Goal: Task Accomplishment & Management: Complete application form

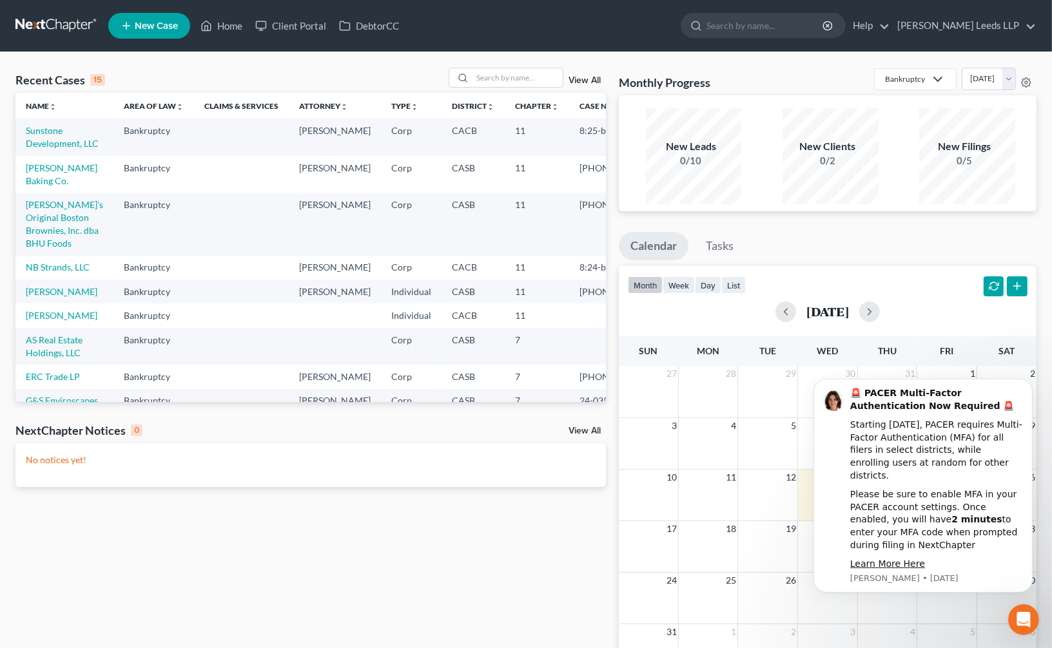
click at [574, 85] on link "View All" at bounding box center [584, 80] width 32 height 9
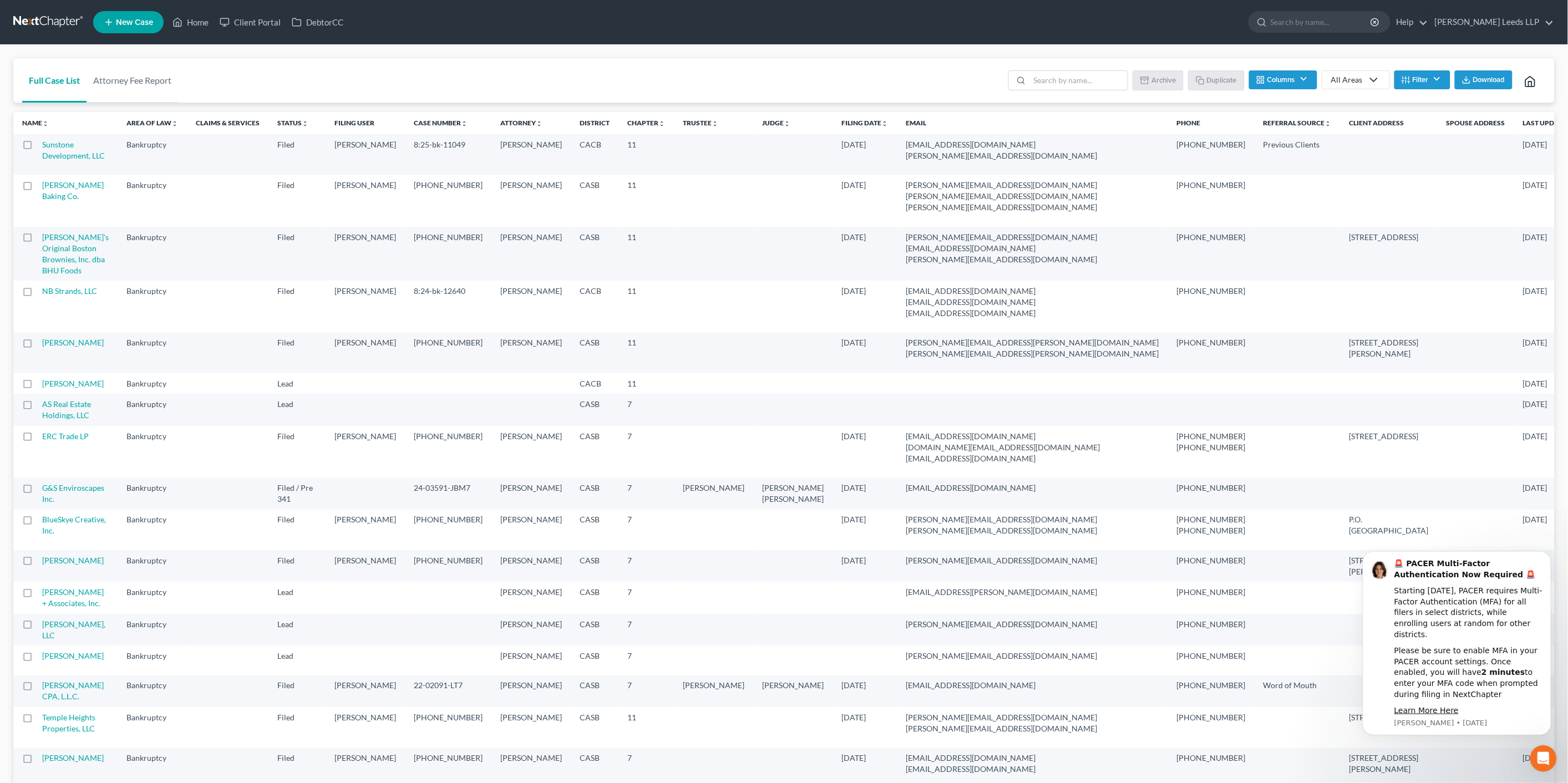
click at [1276, 89] on button "Columns" at bounding box center [1282, 80] width 68 height 19
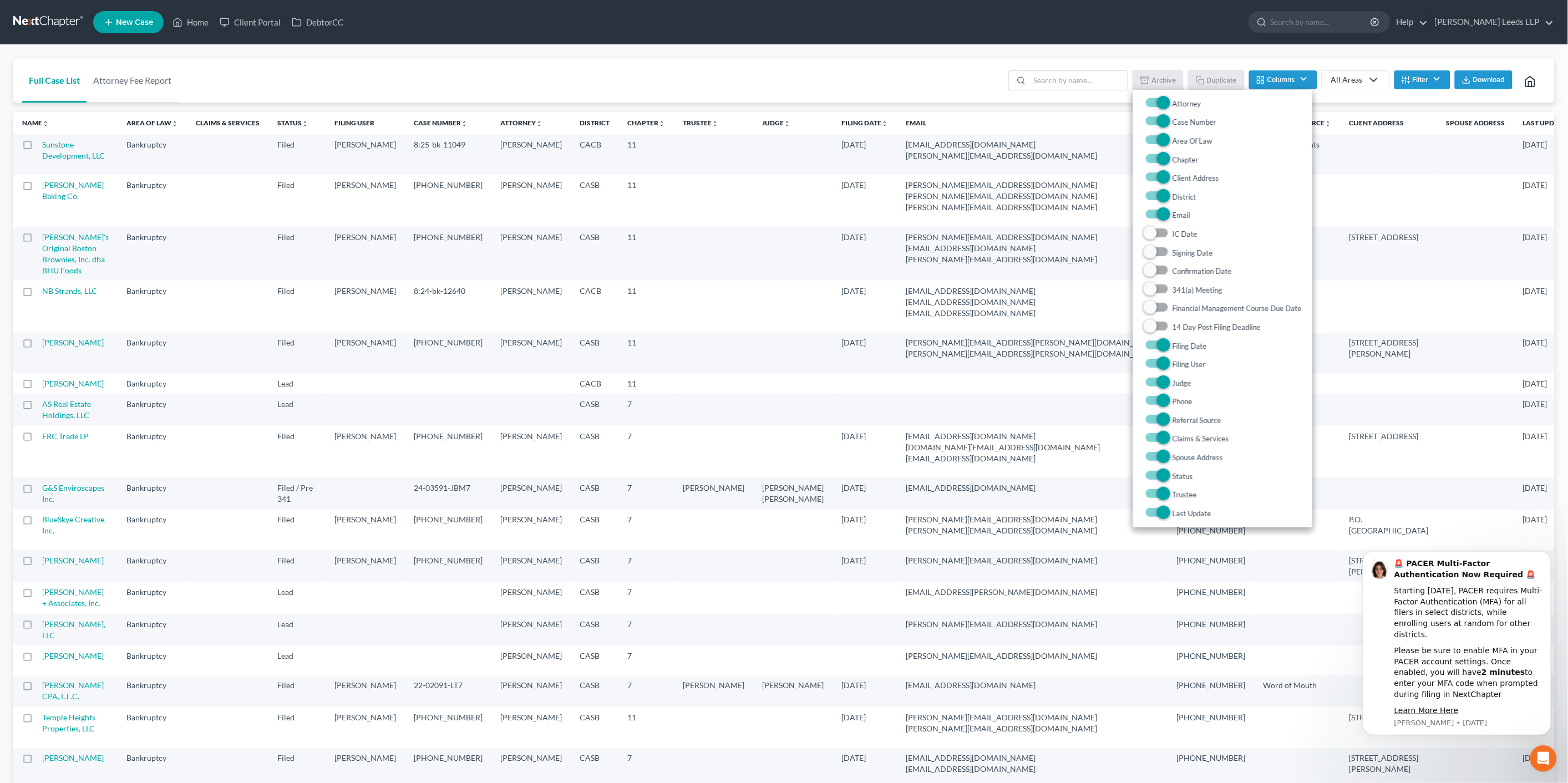
click at [1276, 89] on button "Columns" at bounding box center [1282, 80] width 68 height 19
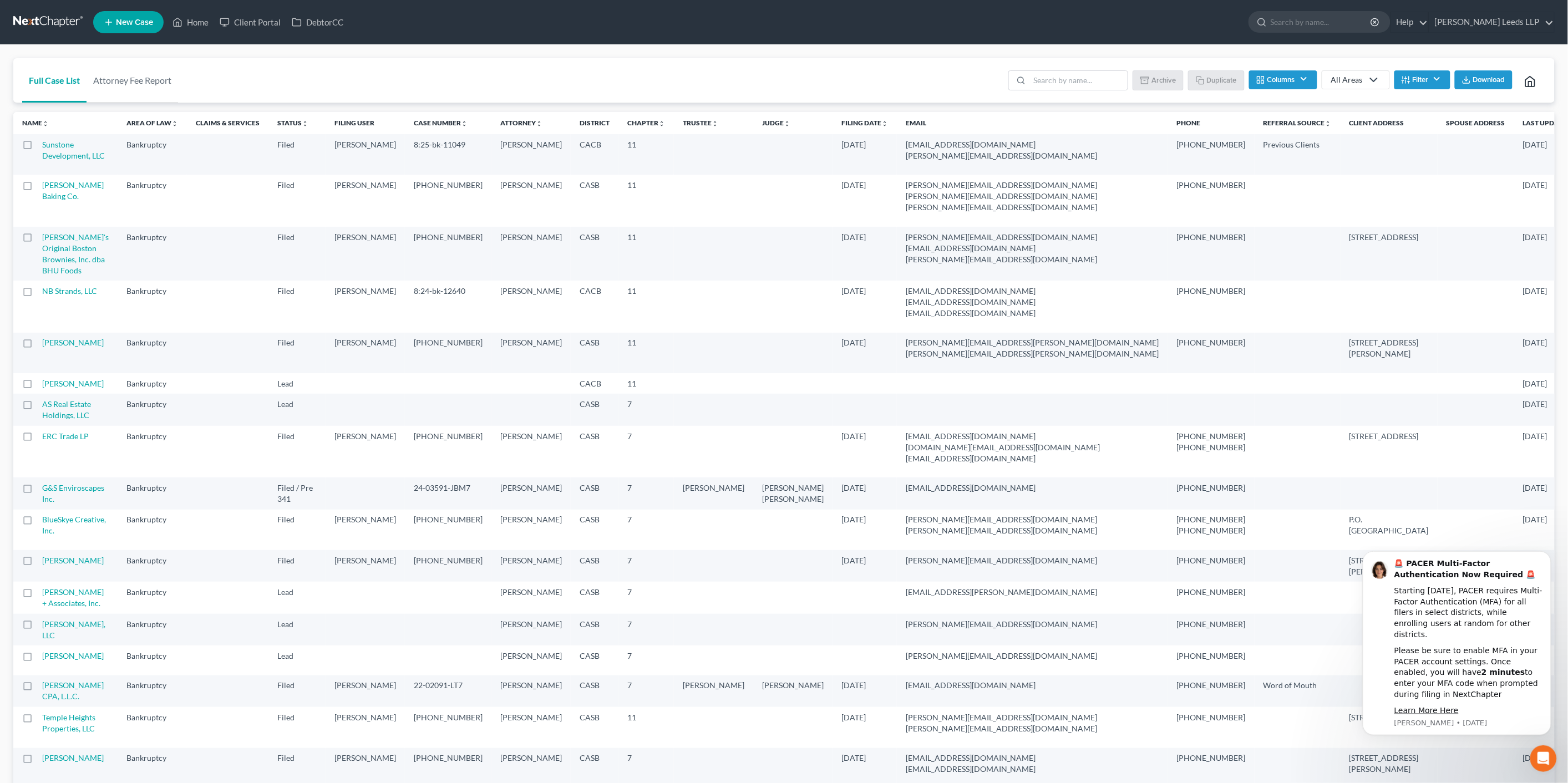
click at [1401, 84] on icon "button" at bounding box center [1405, 80] width 9 height 9
click at [40, 127] on link "Name unfold_more expand_more expand_less" at bounding box center [35, 123] width 27 height 9
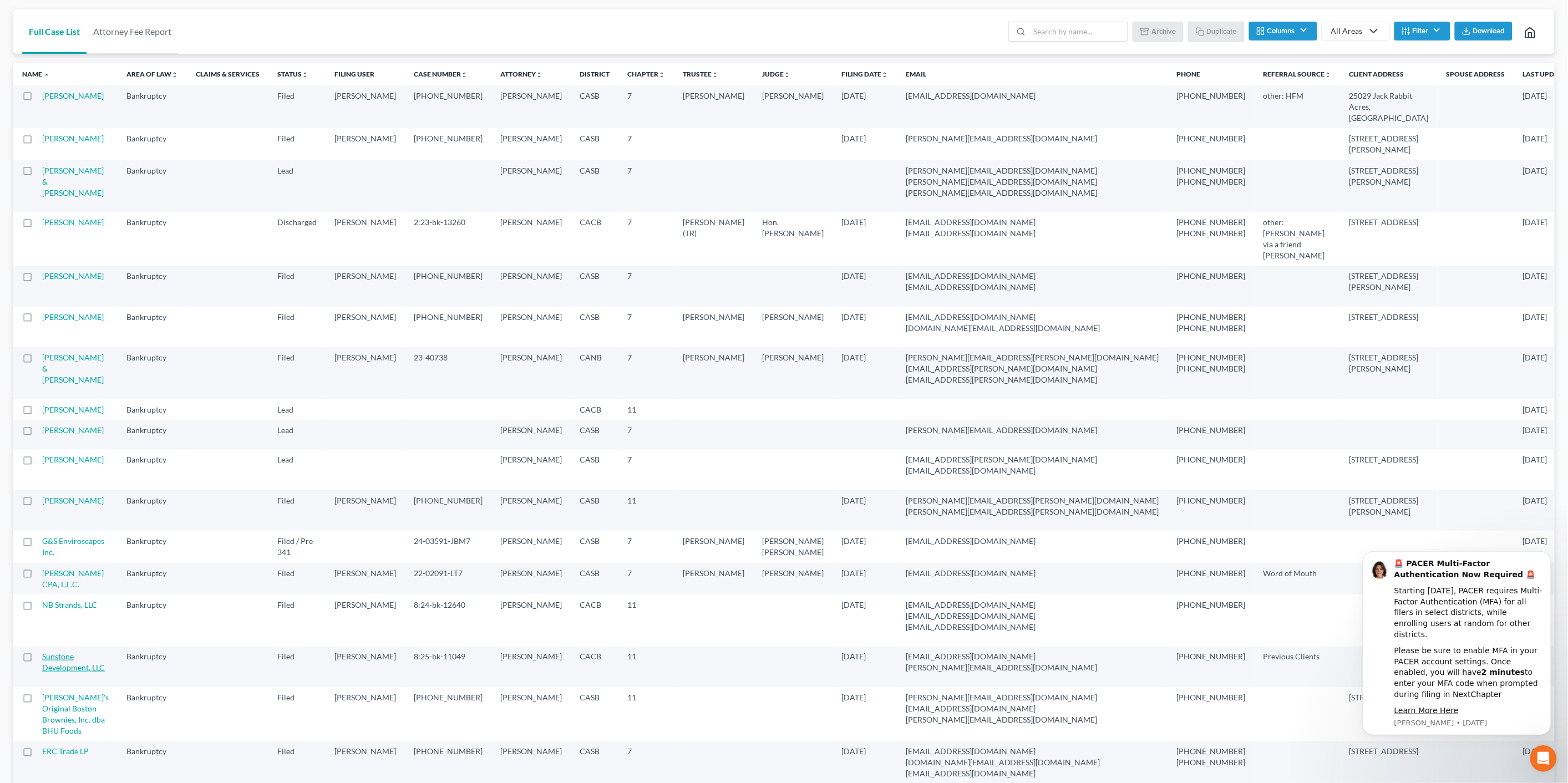
scroll to position [378, 0]
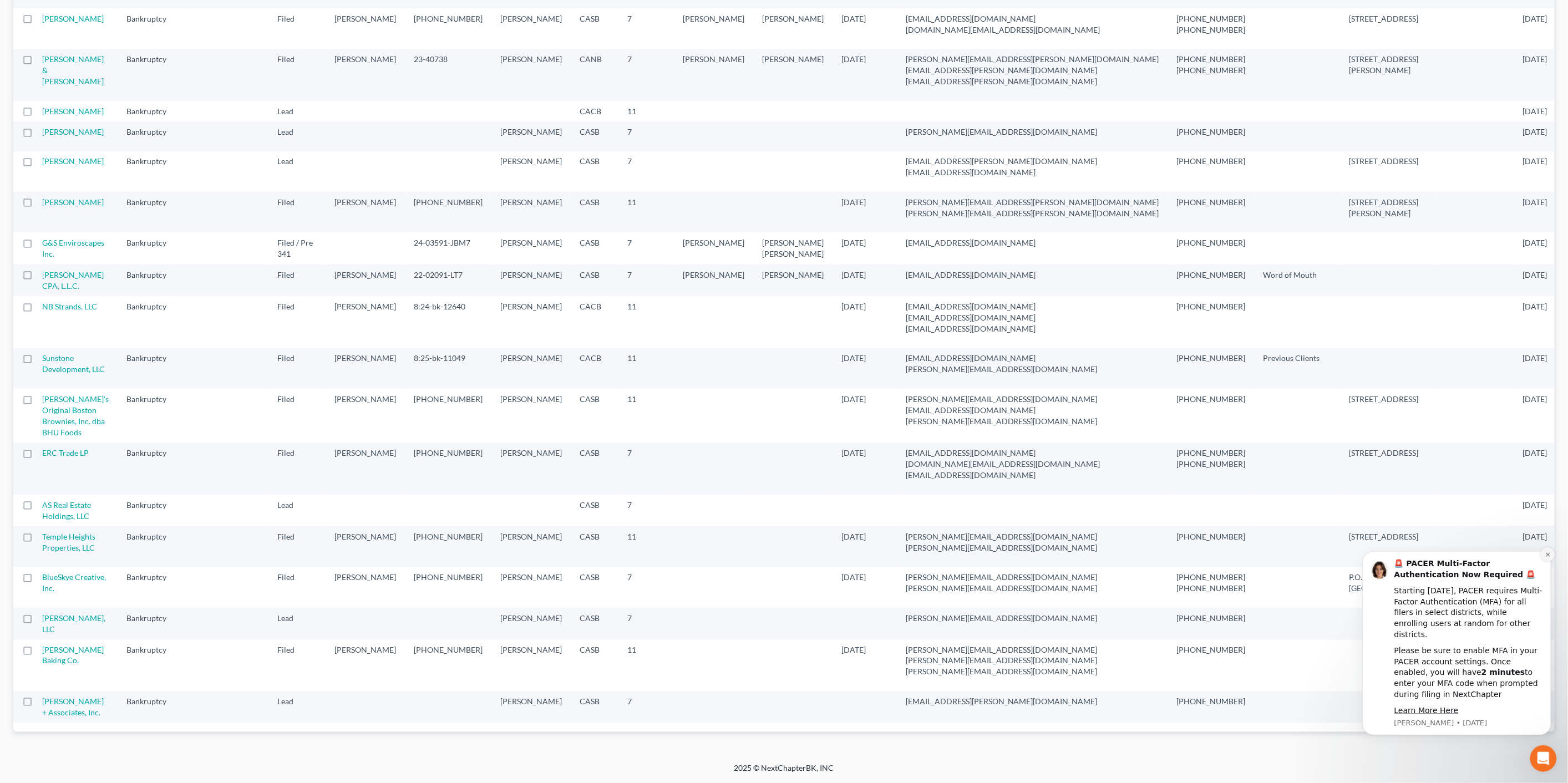
click at [1547, 561] on button "Dismiss notification" at bounding box center [1547, 553] width 15 height 15
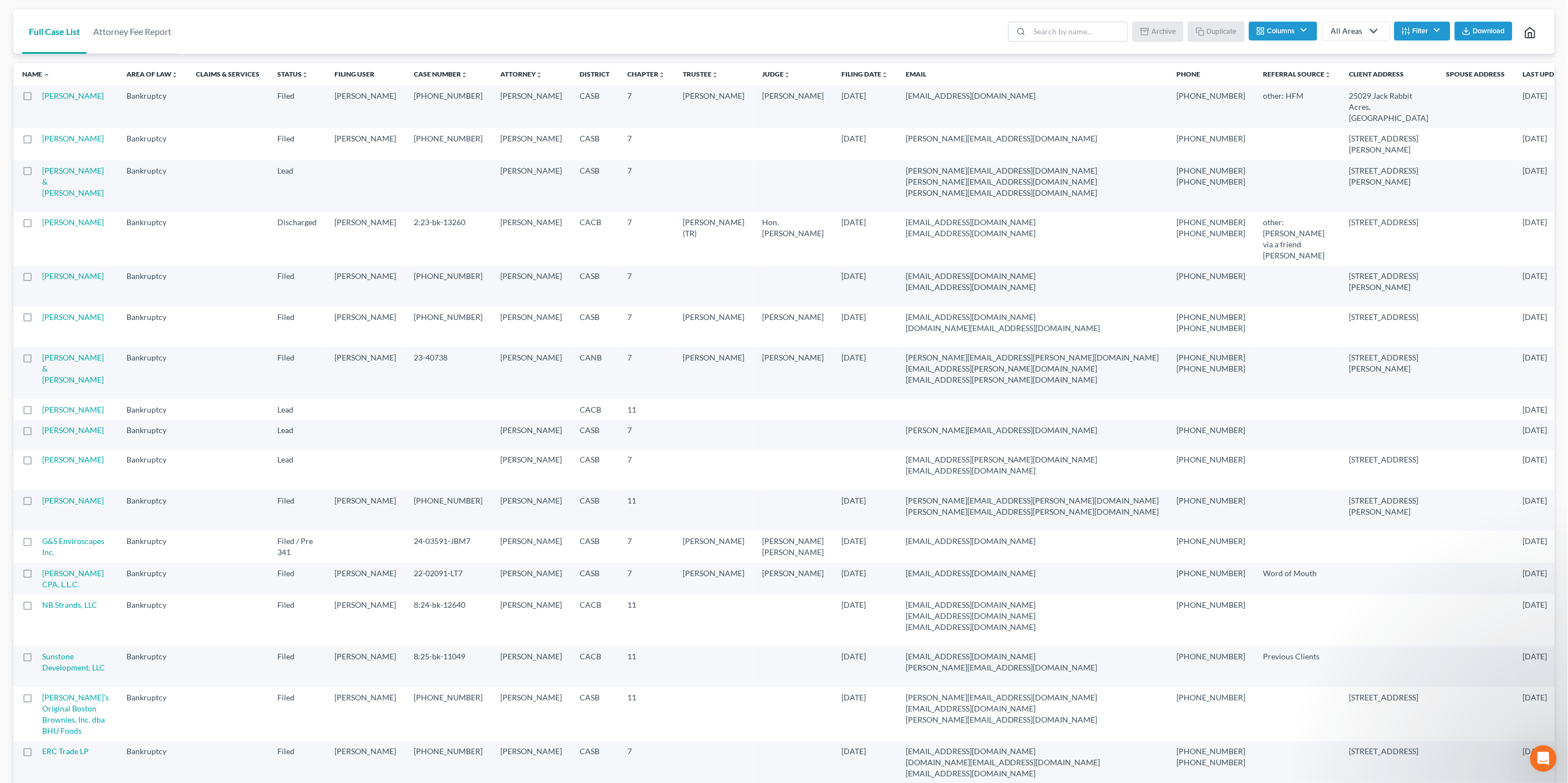
scroll to position [0, 0]
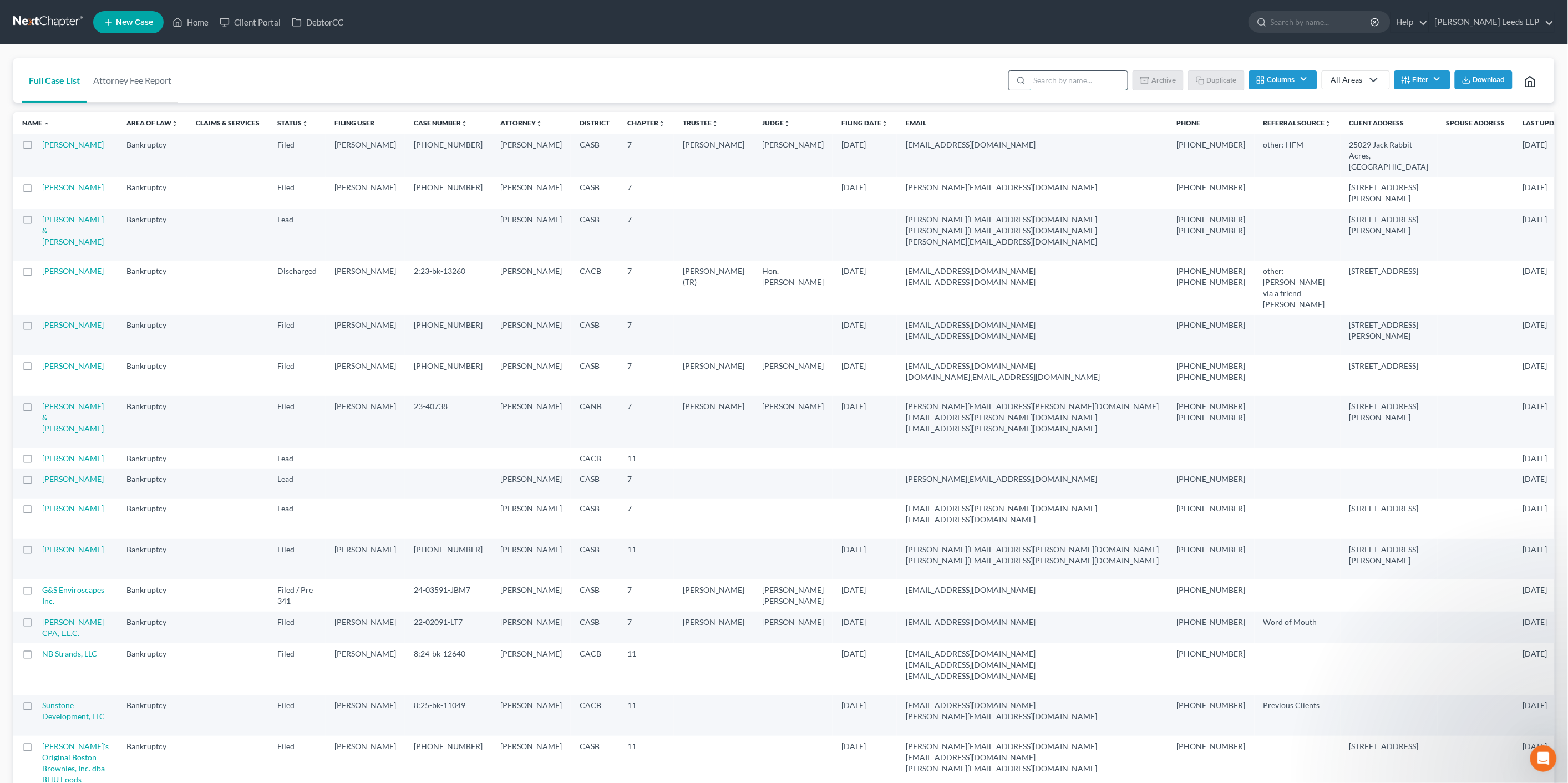
drag, startPoint x: 1012, startPoint y: 82, endPoint x: 1030, endPoint y: 80, distance: 18.1
click at [1029, 82] on input "search" at bounding box center [1078, 80] width 98 height 19
type input "vey"
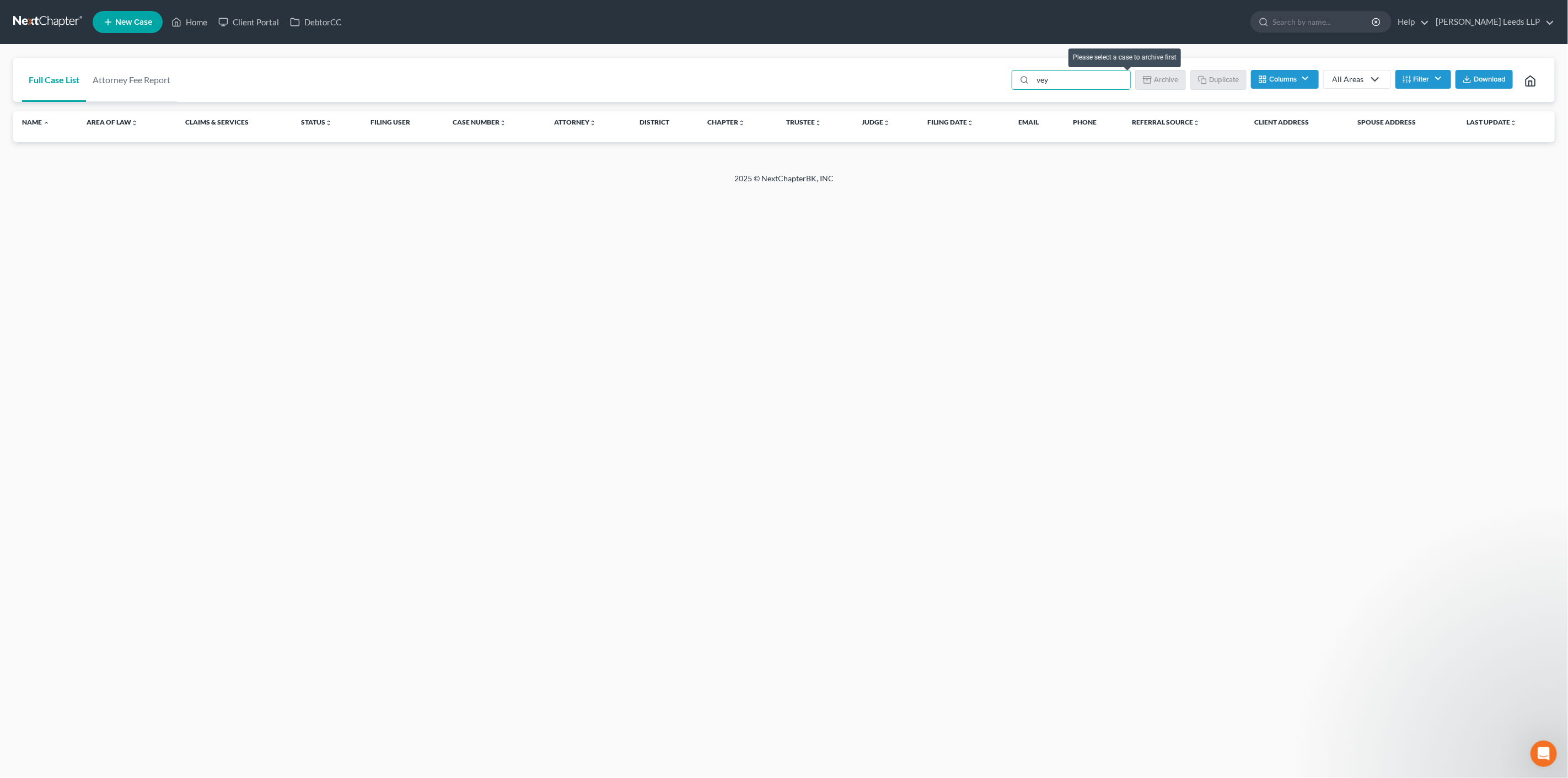
click at [1135, 85] on li "Archive" at bounding box center [1160, 81] width 50 height 22
click at [1138, 85] on li "Archive" at bounding box center [1160, 81] width 50 height 22
click at [1346, 75] on link "All Areas" at bounding box center [1357, 80] width 68 height 19
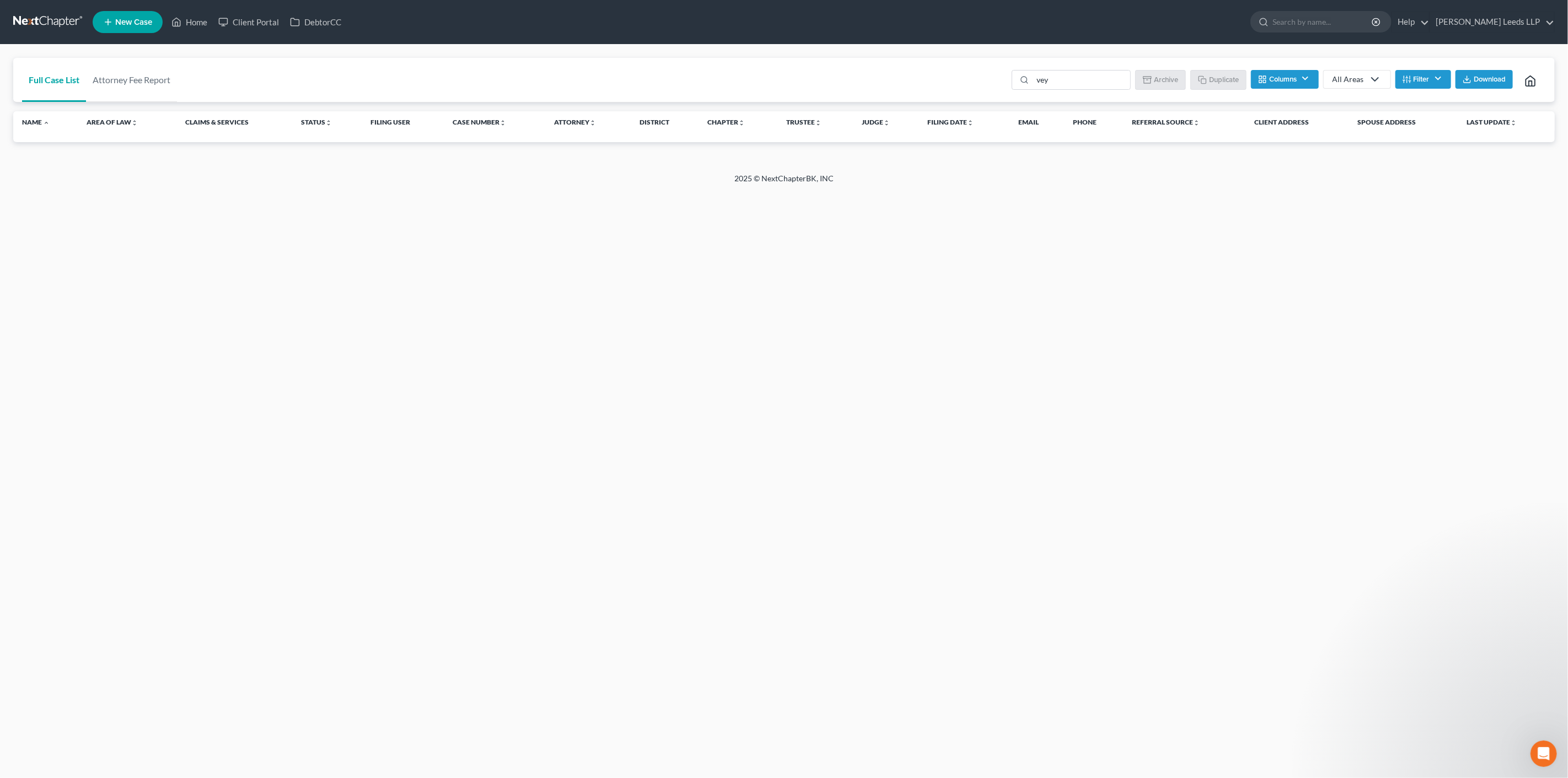
click at [1269, 81] on button "Columns" at bounding box center [1284, 80] width 68 height 19
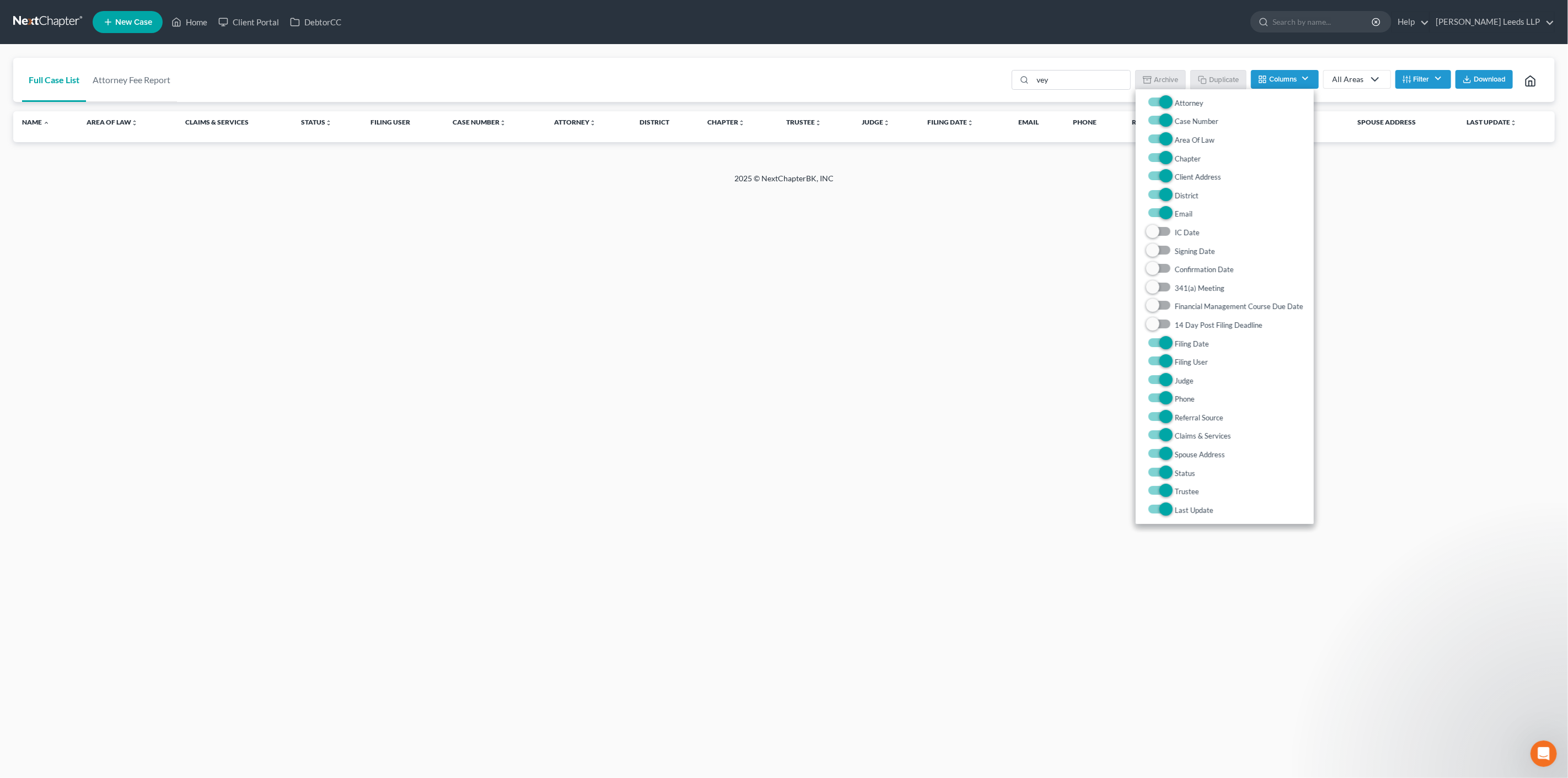
click at [1269, 81] on button "Columns" at bounding box center [1284, 80] width 68 height 19
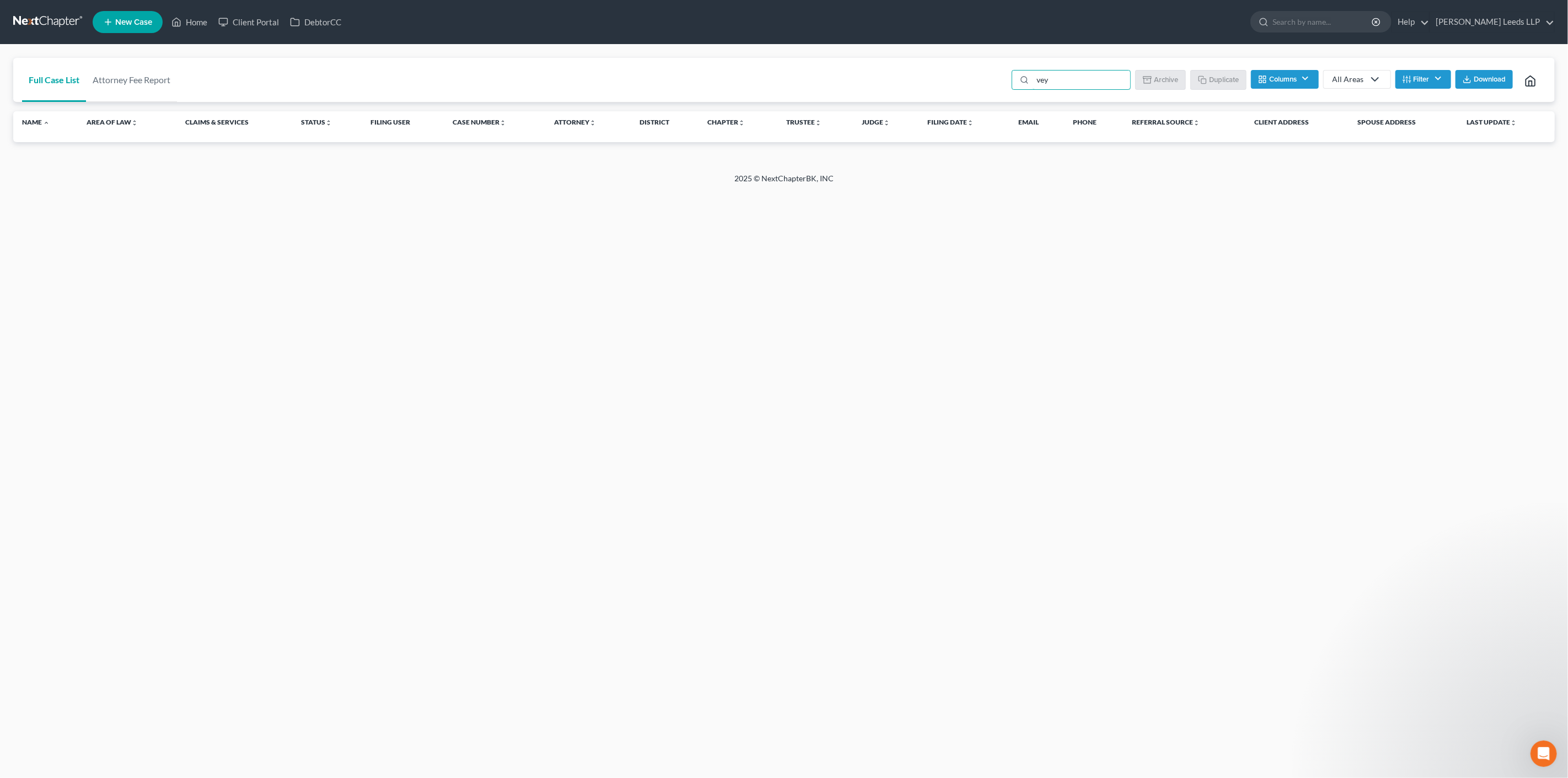
drag, startPoint x: 987, startPoint y: 85, endPoint x: 960, endPoint y: 81, distance: 27.3
click at [960, 81] on div "Full Case List Attorney Fee Report vey Batch Download Archive Un-archive Duplic…" at bounding box center [784, 80] width 1541 height 44
click at [1387, 502] on div "Home New Case Client Portal DebtorCC [PERSON_NAME] Leeds LLP [EMAIL_ADDRESS][DO…" at bounding box center [784, 389] width 1568 height 778
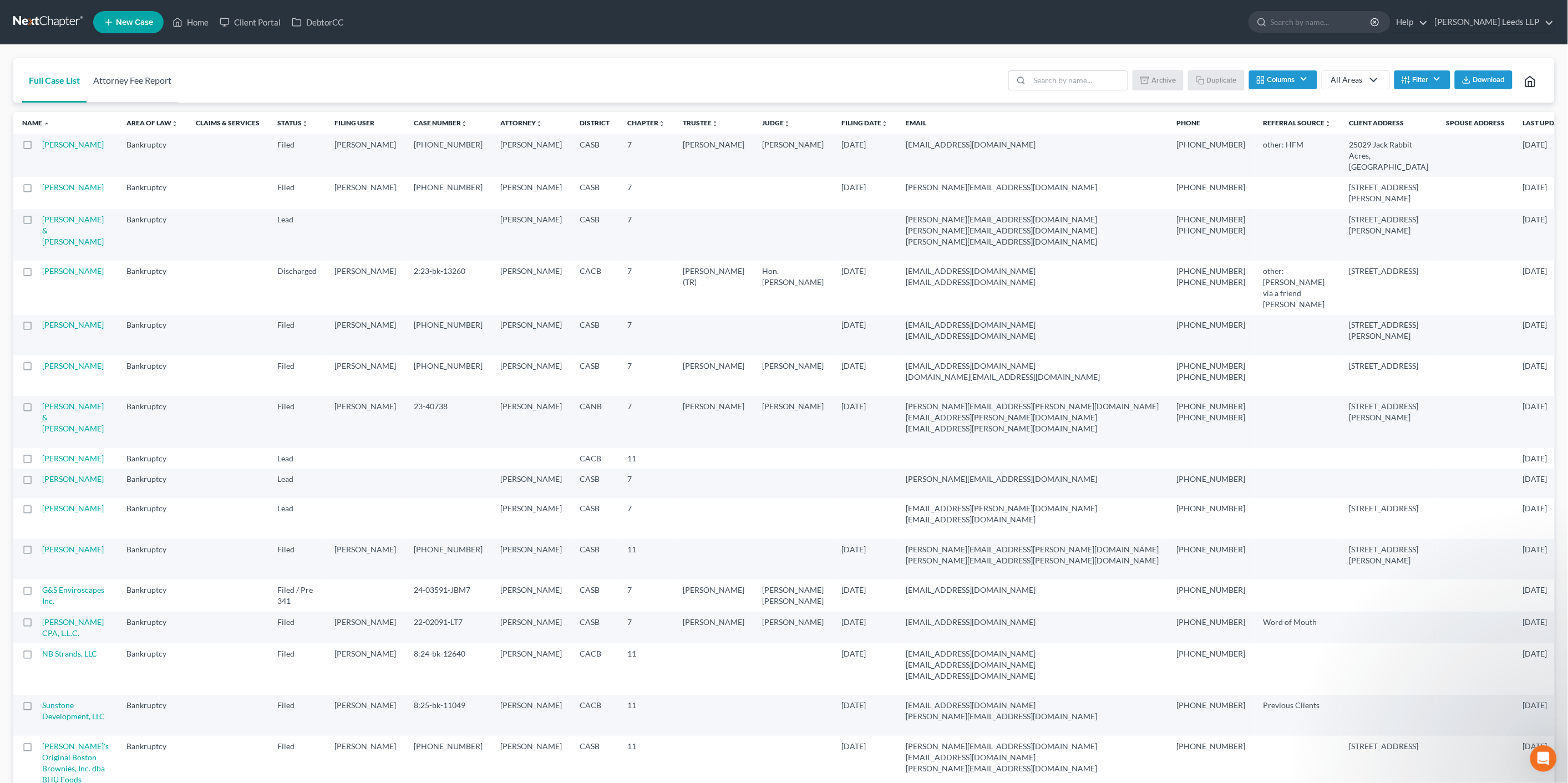
click at [120, 80] on link "Attorney Fee Report" at bounding box center [133, 81] width 91 height 45
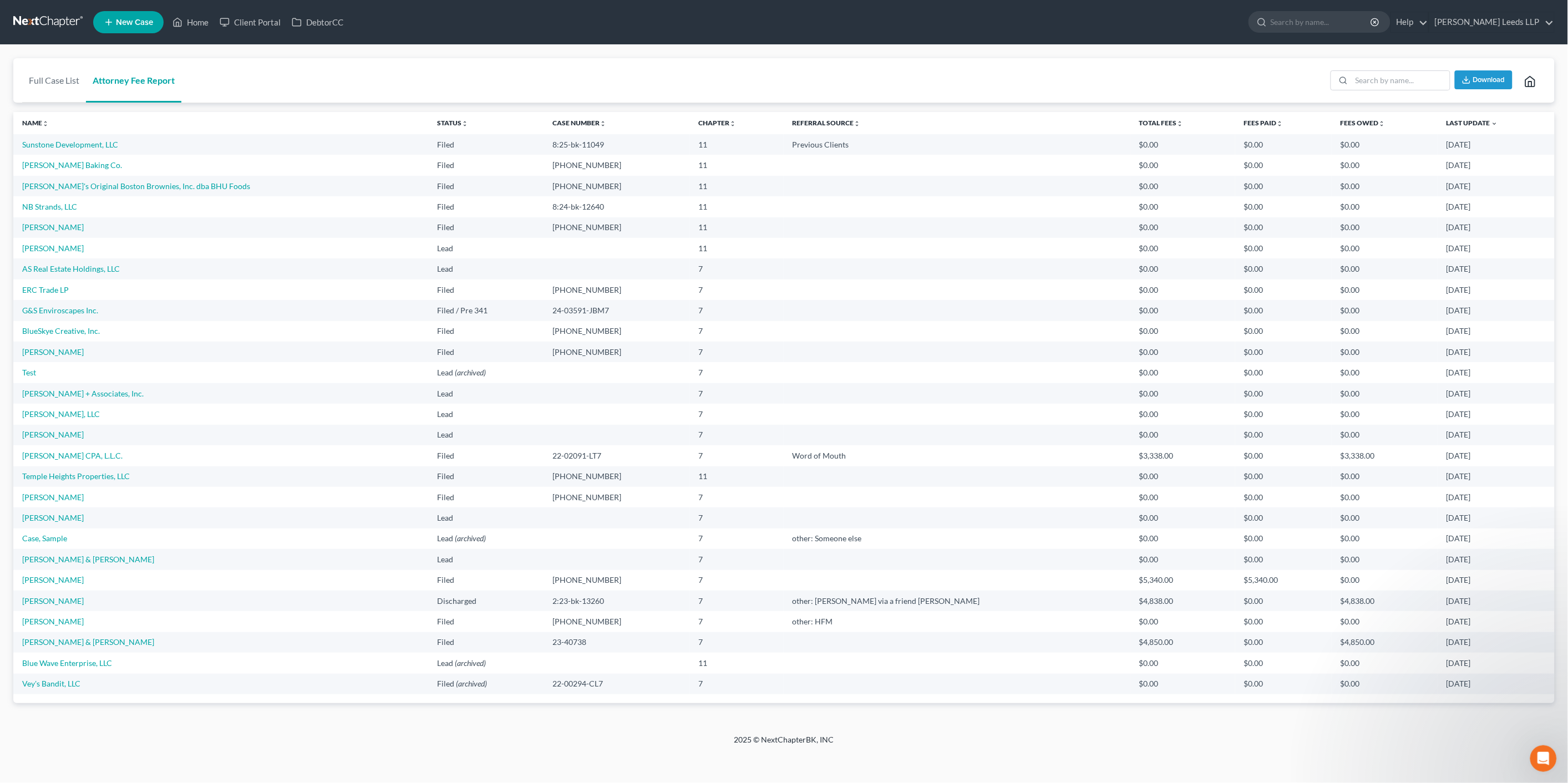
scroll to position [18, 0]
click at [54, 688] on link "Vey's Bandit, LLC" at bounding box center [52, 683] width 59 height 9
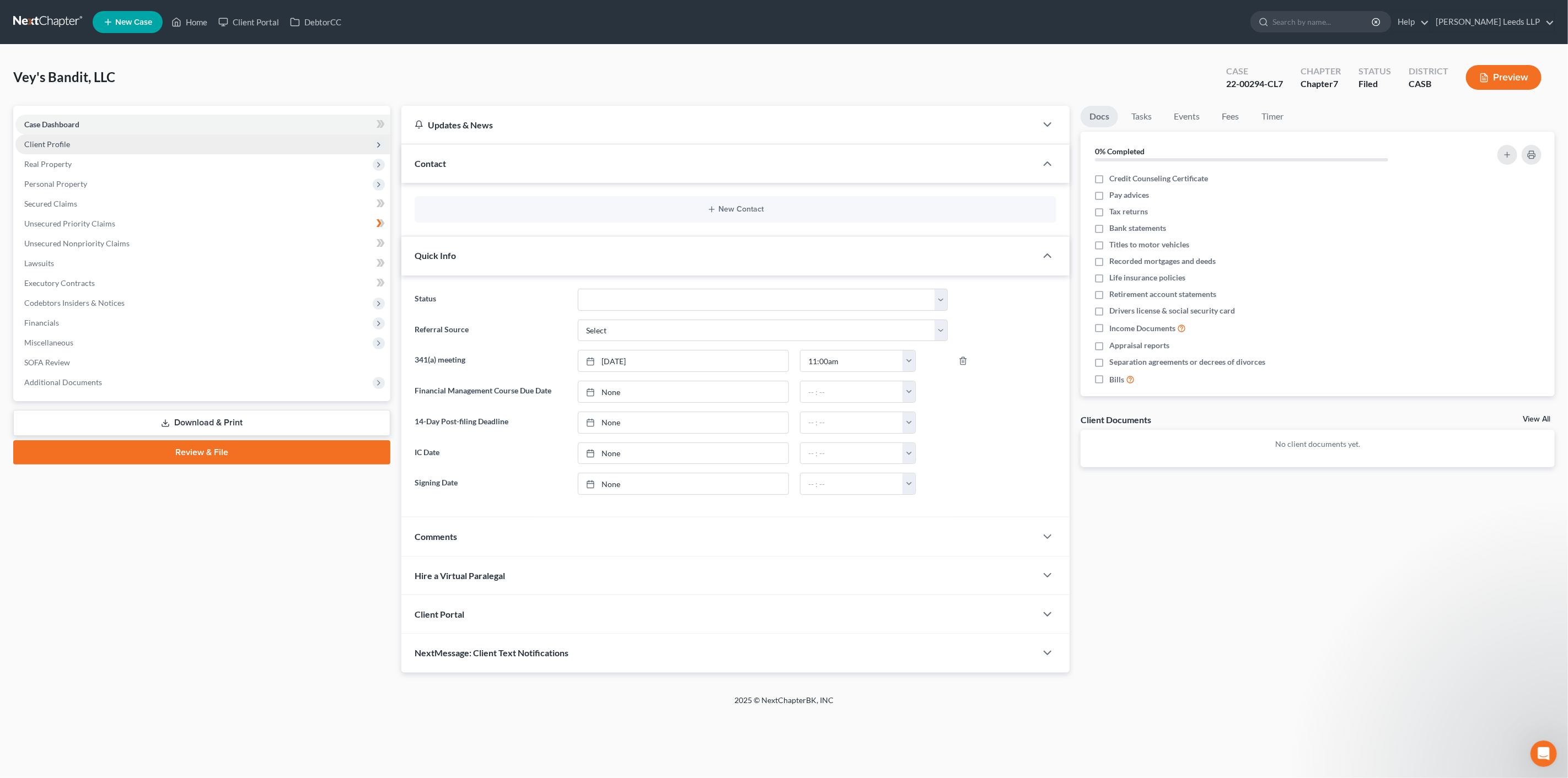
click at [52, 149] on span "Client Profile" at bounding box center [46, 144] width 45 height 9
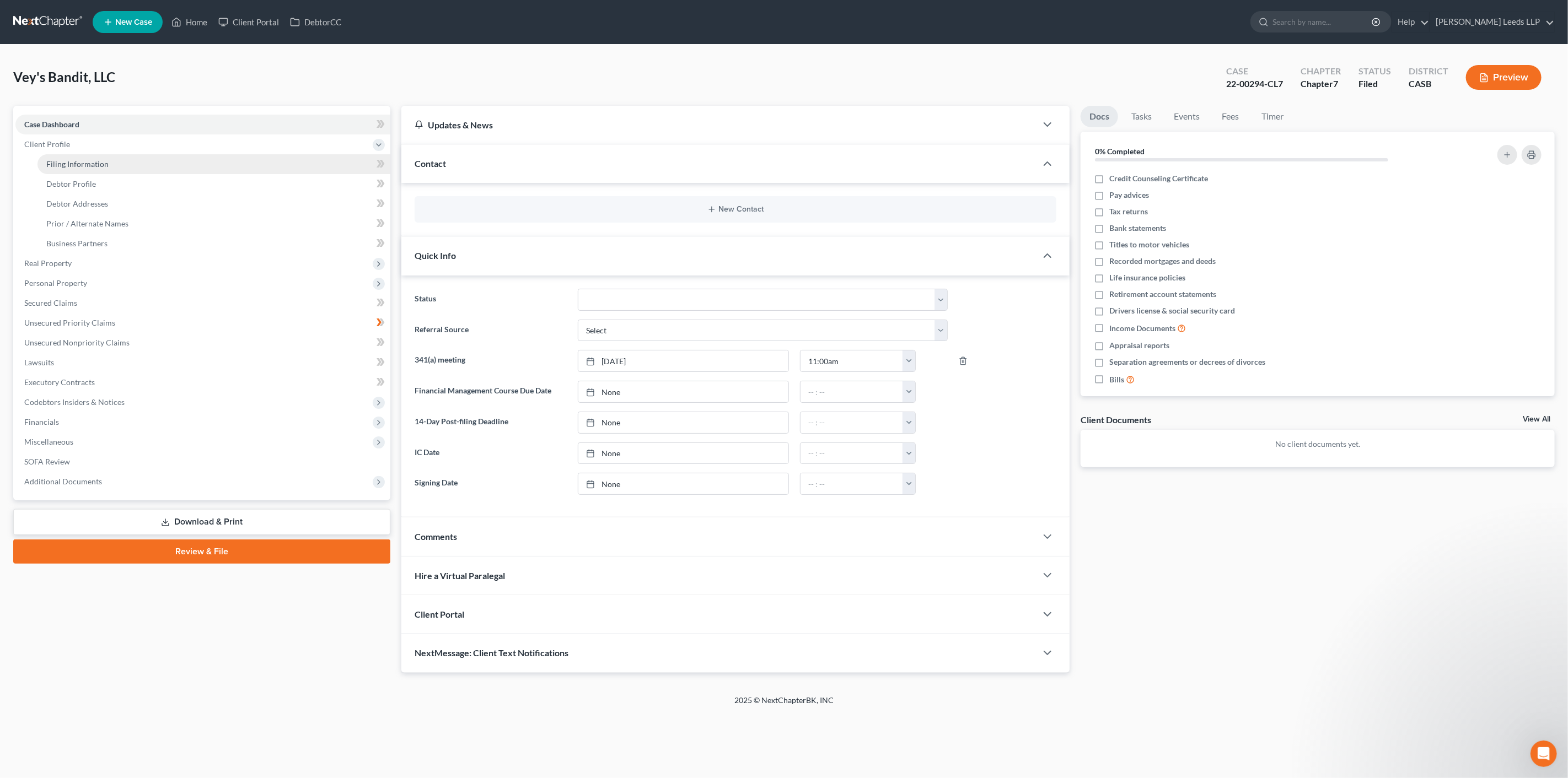
click at [66, 168] on span "Filing Information" at bounding box center [77, 163] width 62 height 9
select select "1"
select select "0"
select select "10"
select select "0"
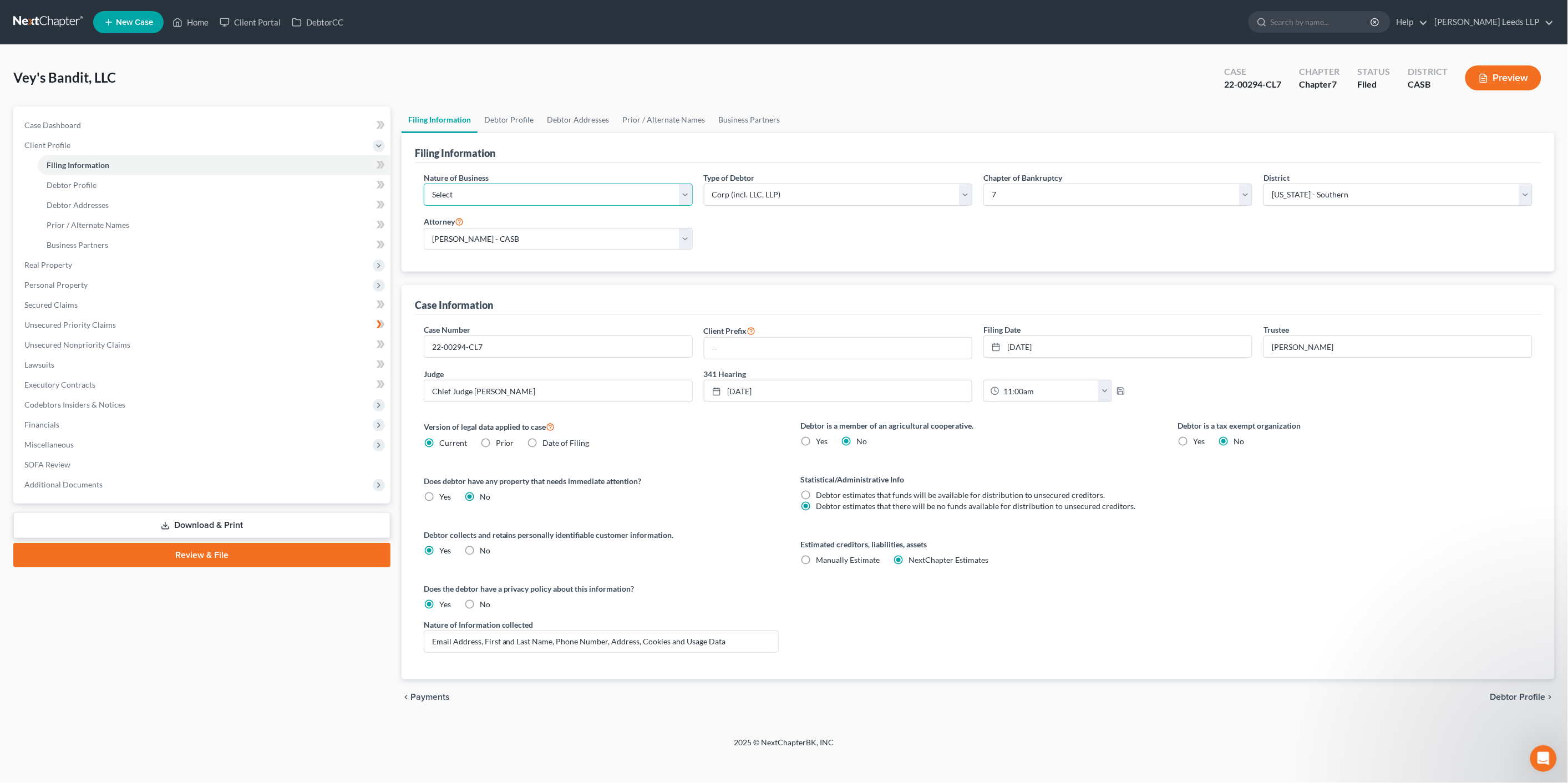
click at [503, 206] on select "Select Clearing Bank Commodity Broker Health Care Business Other Railroad Singl…" at bounding box center [558, 194] width 269 height 22
select select "3"
click at [425, 194] on select "Select Clearing Bank Commodity Broker Health Care Business Other Railroad Singl…" at bounding box center [558, 194] width 269 height 22
click at [543, 448] on label "Date of Filing" at bounding box center [566, 442] width 46 height 11
click at [547, 445] on input "Date of Filing" at bounding box center [551, 441] width 7 height 7
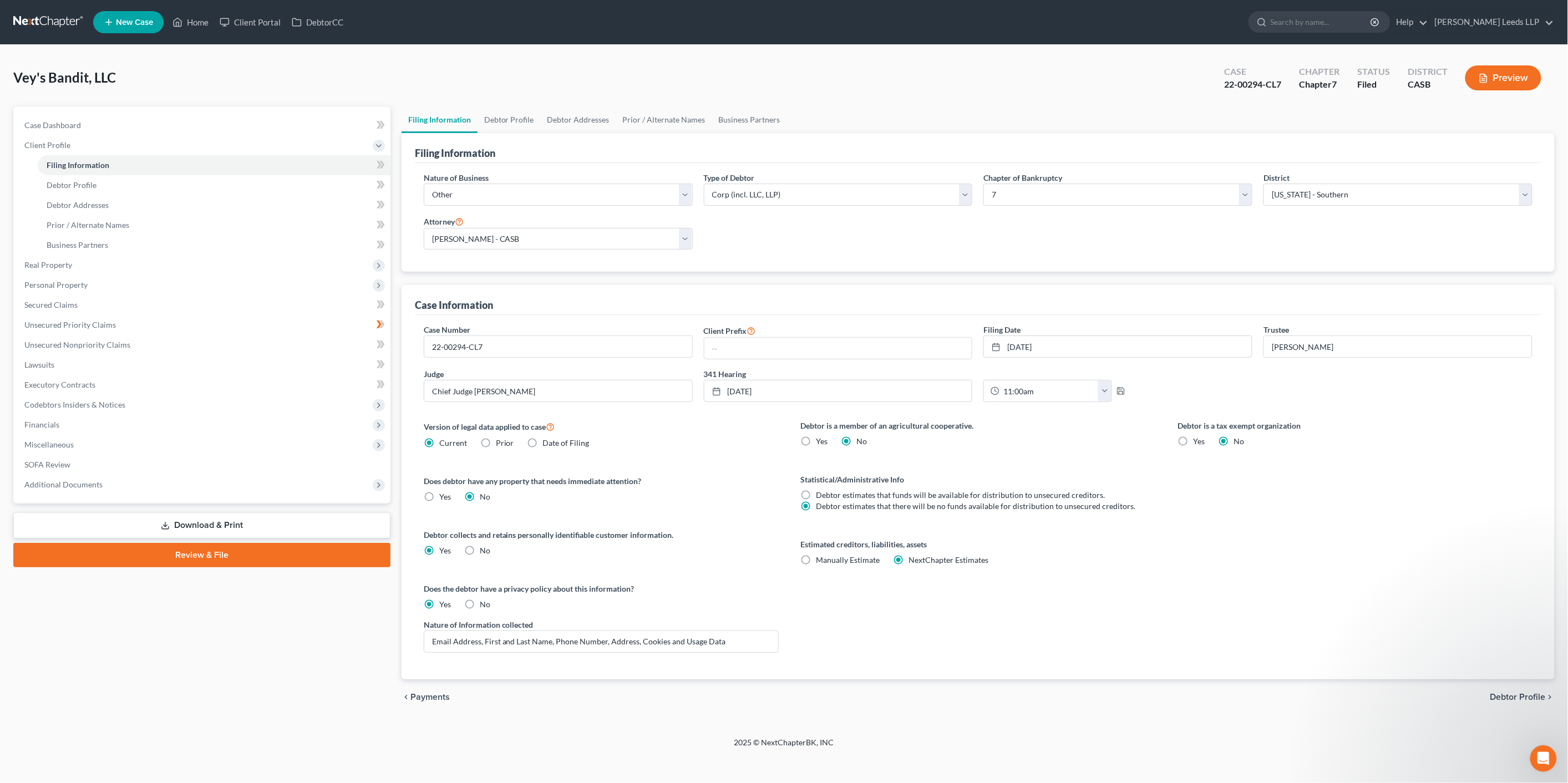
radio input "true"
radio input "false"
click at [520, 124] on link "Debtor Profile" at bounding box center [509, 120] width 63 height 27
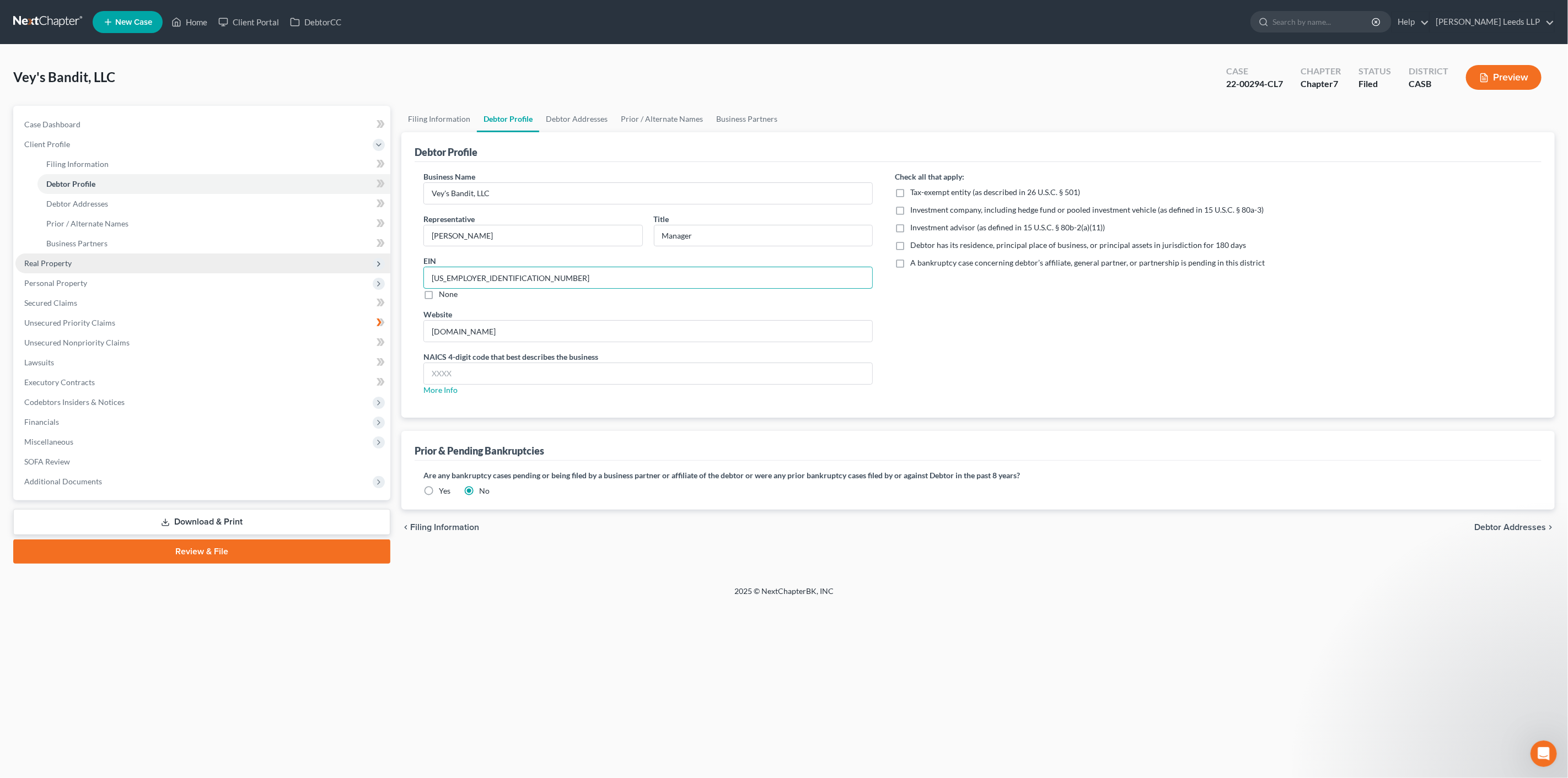
drag, startPoint x: 494, startPoint y: 293, endPoint x: 376, endPoint y: 288, distance: 118.1
click at [376, 288] on div "Petition Navigation Case Dashboard Payments Invoices Payments Payments Credit R…" at bounding box center [784, 335] width 1553 height 458
type input "[US_EMPLOYER_IDENTIFICATION_NUMBER]"
click at [1495, 532] on span "Debtor Addresses" at bounding box center [1510, 528] width 72 height 9
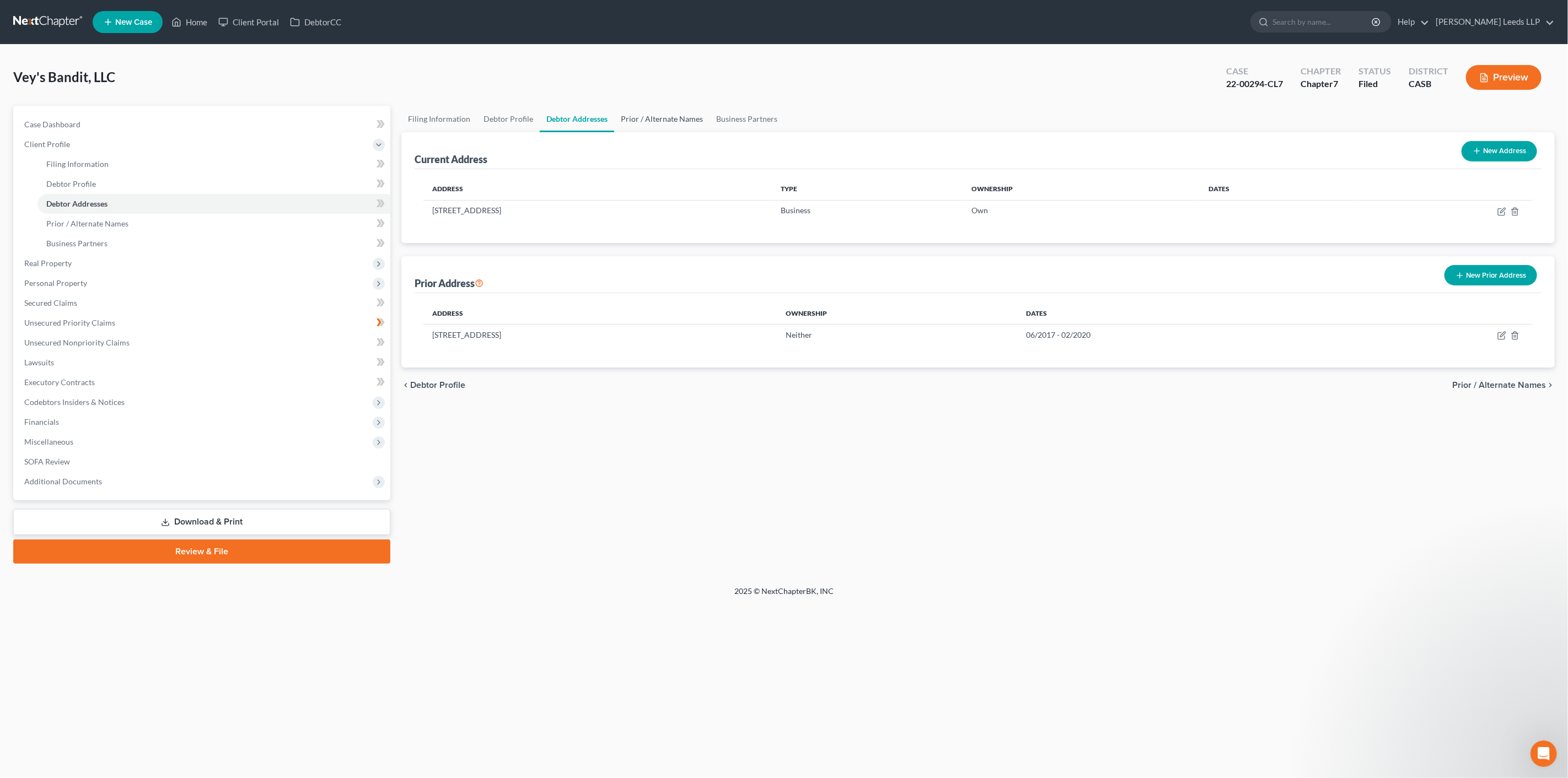
click at [673, 125] on link "Prior / Alternate Names" at bounding box center [661, 119] width 95 height 27
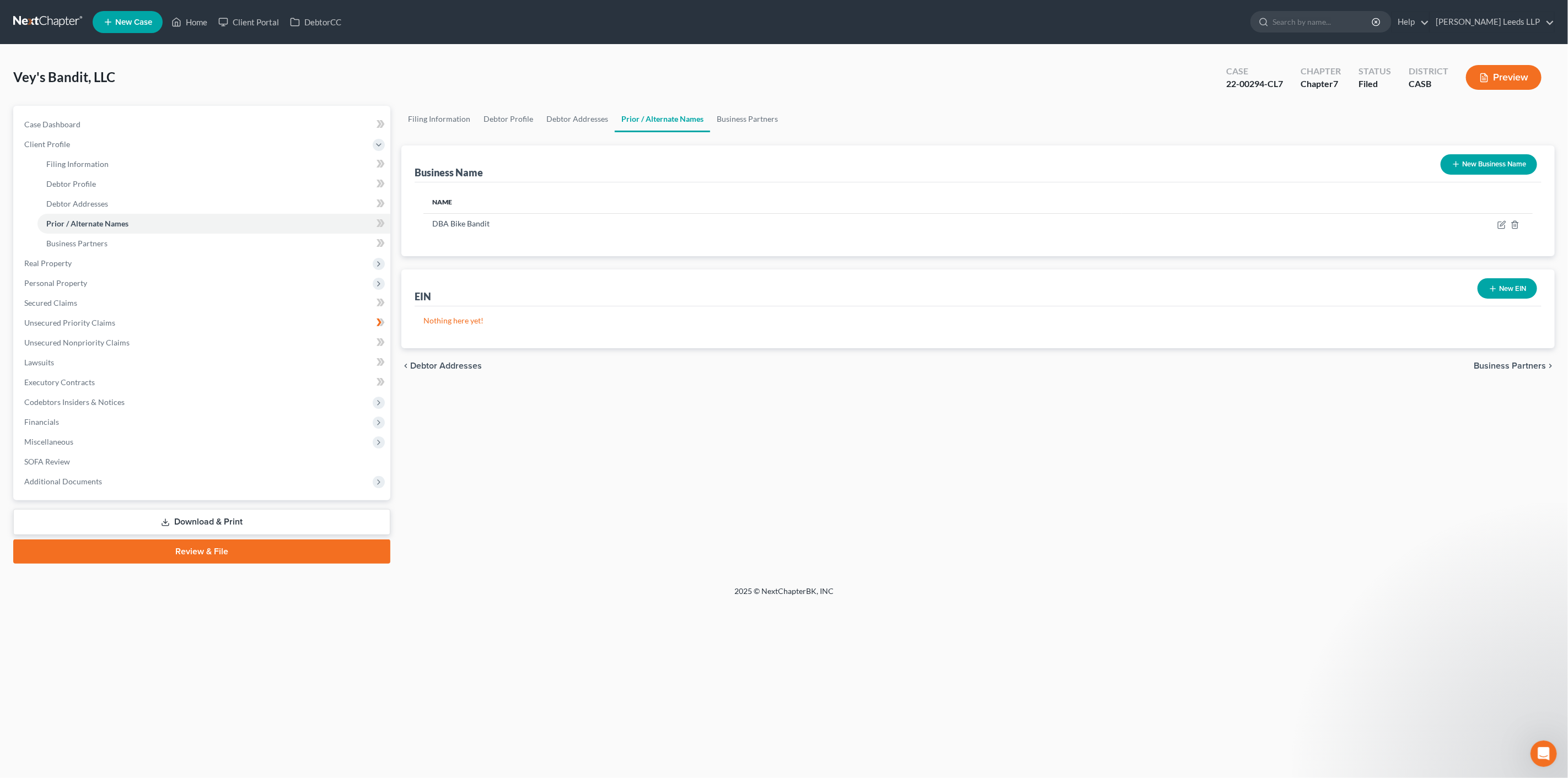
click at [1488, 298] on button "New EIN" at bounding box center [1507, 288] width 60 height 21
click at [1491, 385] on button "Save EIN" at bounding box center [1498, 373] width 60 height 23
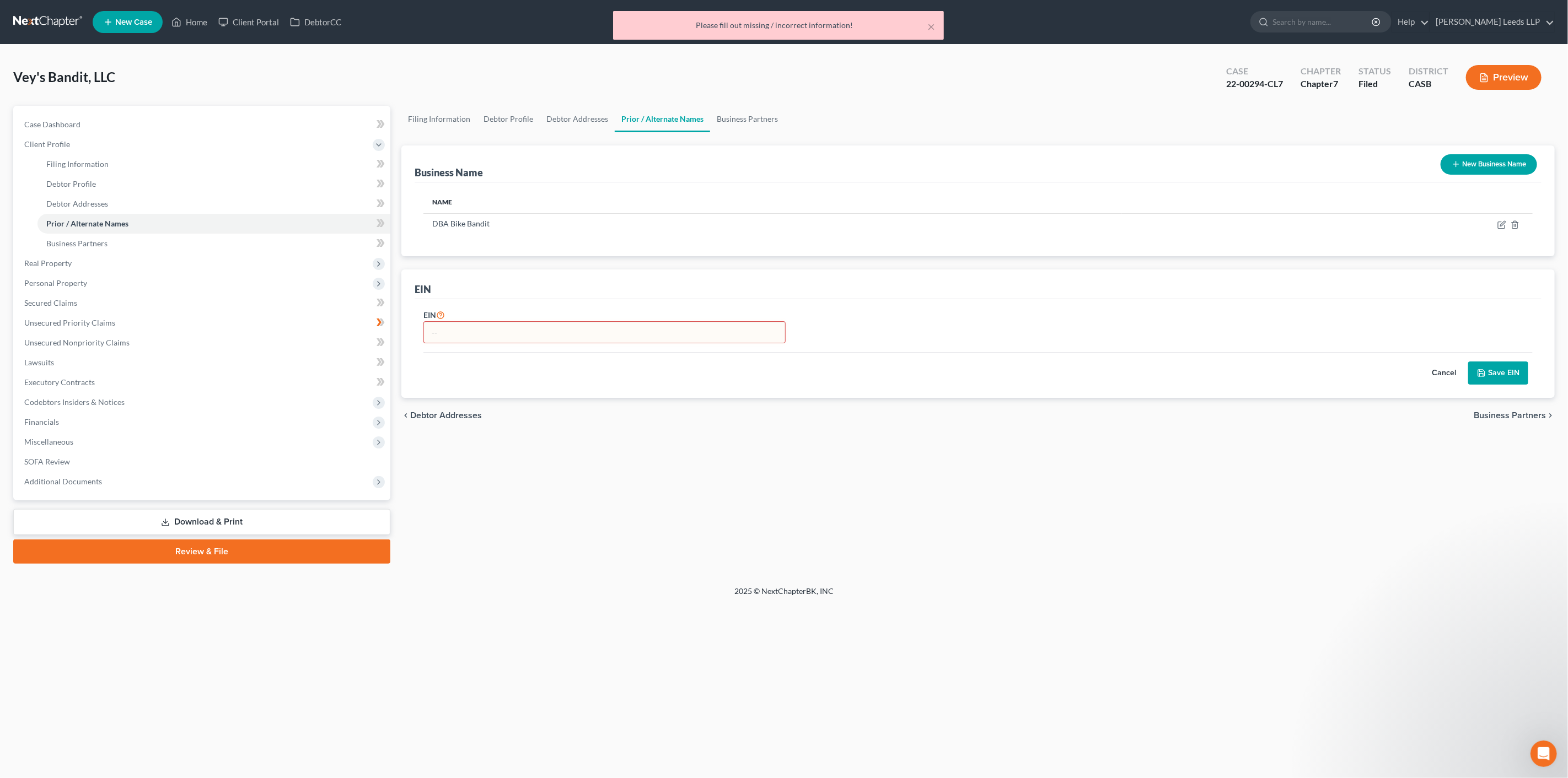
click at [807, 433] on div "chevron_left Debtor Addresses Business Partners chevron_right" at bounding box center [978, 415] width 1153 height 35
click at [1429, 384] on button "Cancel" at bounding box center [1443, 373] width 49 height 22
click at [451, 327] on p "Nothing here yet!" at bounding box center [978, 321] width 1109 height 11
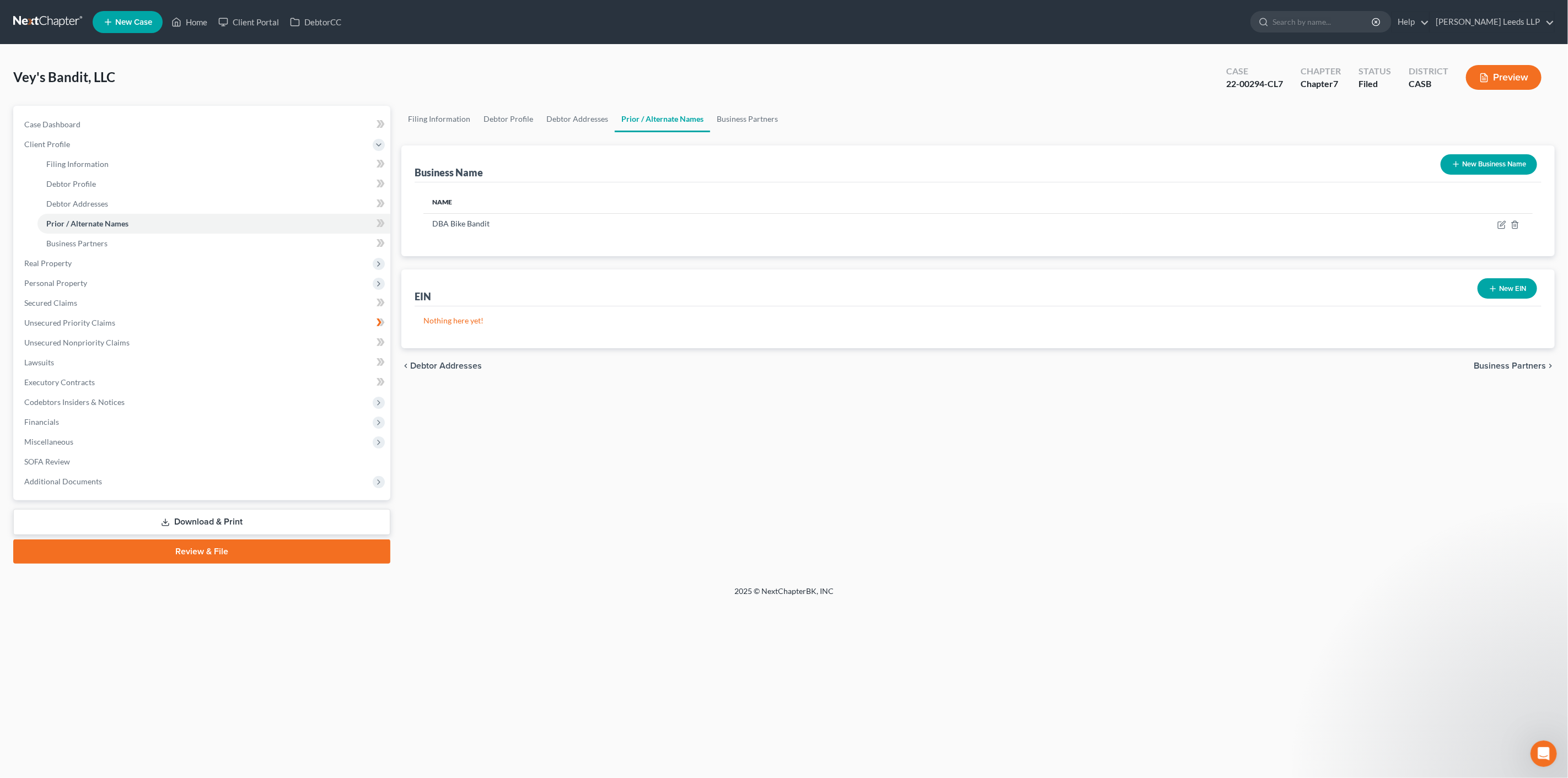
click at [1497, 298] on button "New EIN" at bounding box center [1507, 288] width 60 height 21
click at [445, 320] on icon at bounding box center [441, 315] width 9 height 10
click at [1435, 384] on button "Cancel" at bounding box center [1443, 373] width 49 height 22
click at [754, 127] on link "Business Partners" at bounding box center [747, 119] width 74 height 27
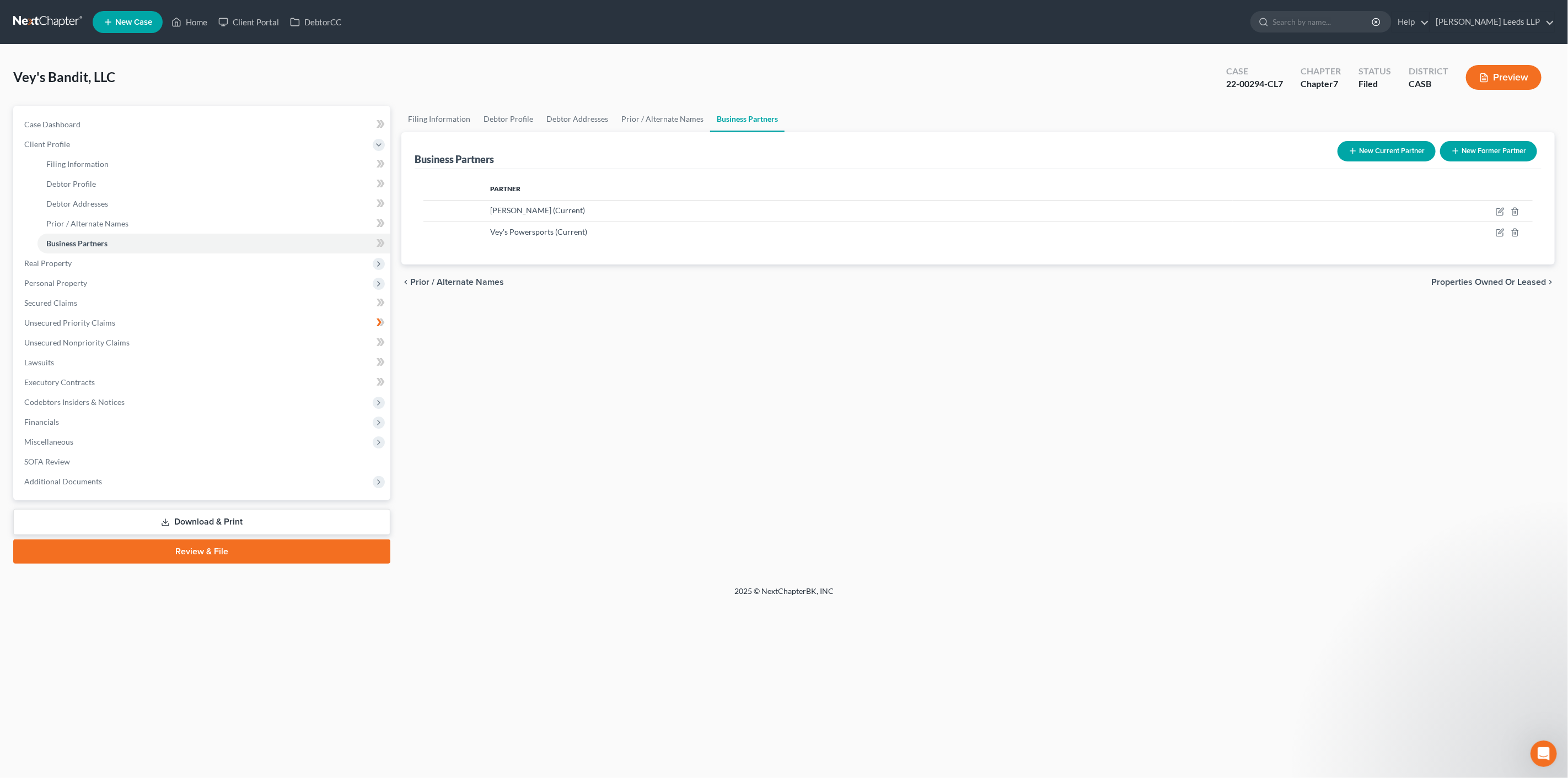
click at [1505, 85] on button "Preview" at bounding box center [1504, 77] width 75 height 25
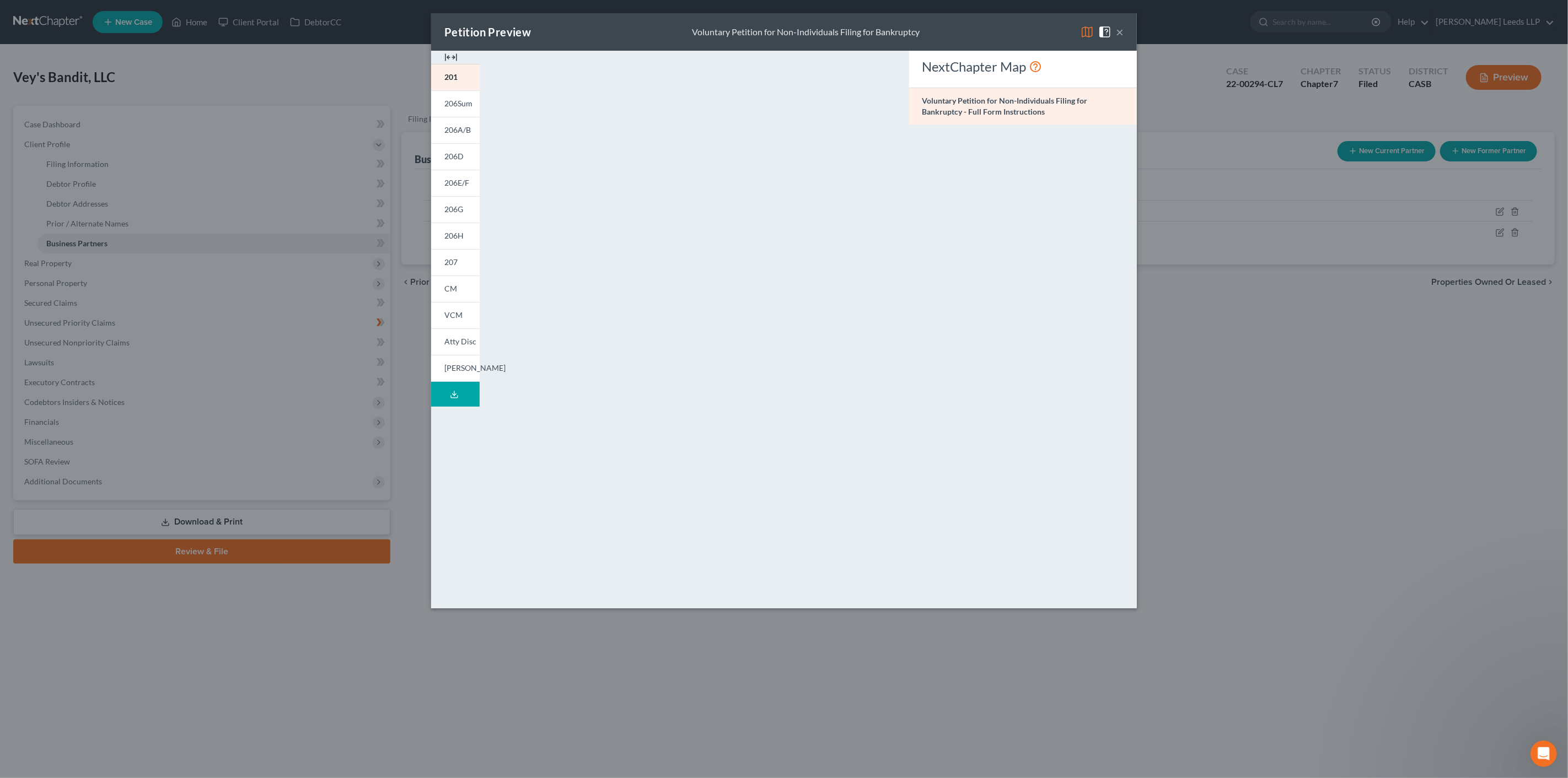
click at [1123, 35] on button "×" at bounding box center [1119, 32] width 8 height 13
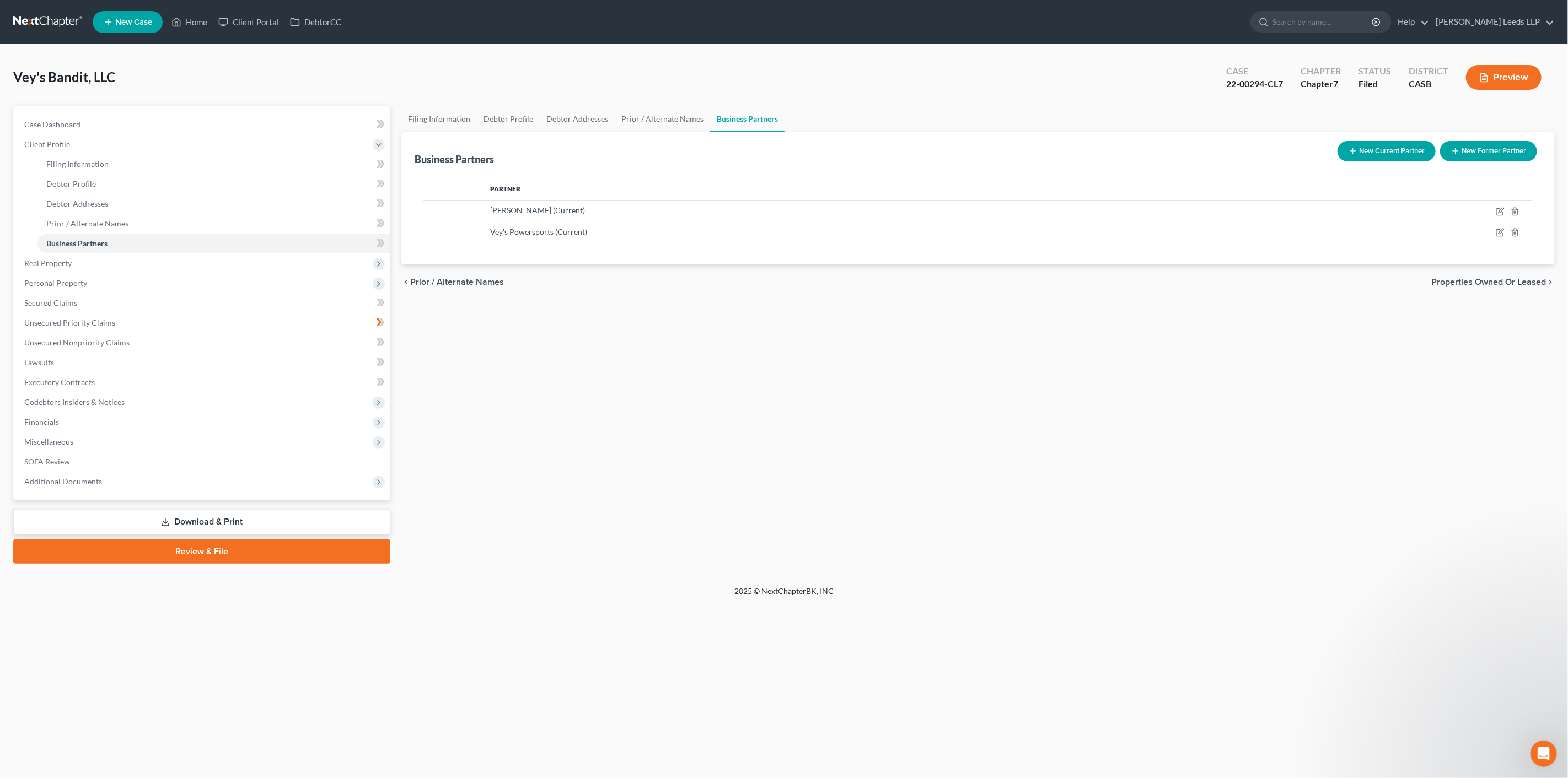
click at [222, 535] on link "Download & Print" at bounding box center [201, 522] width 377 height 26
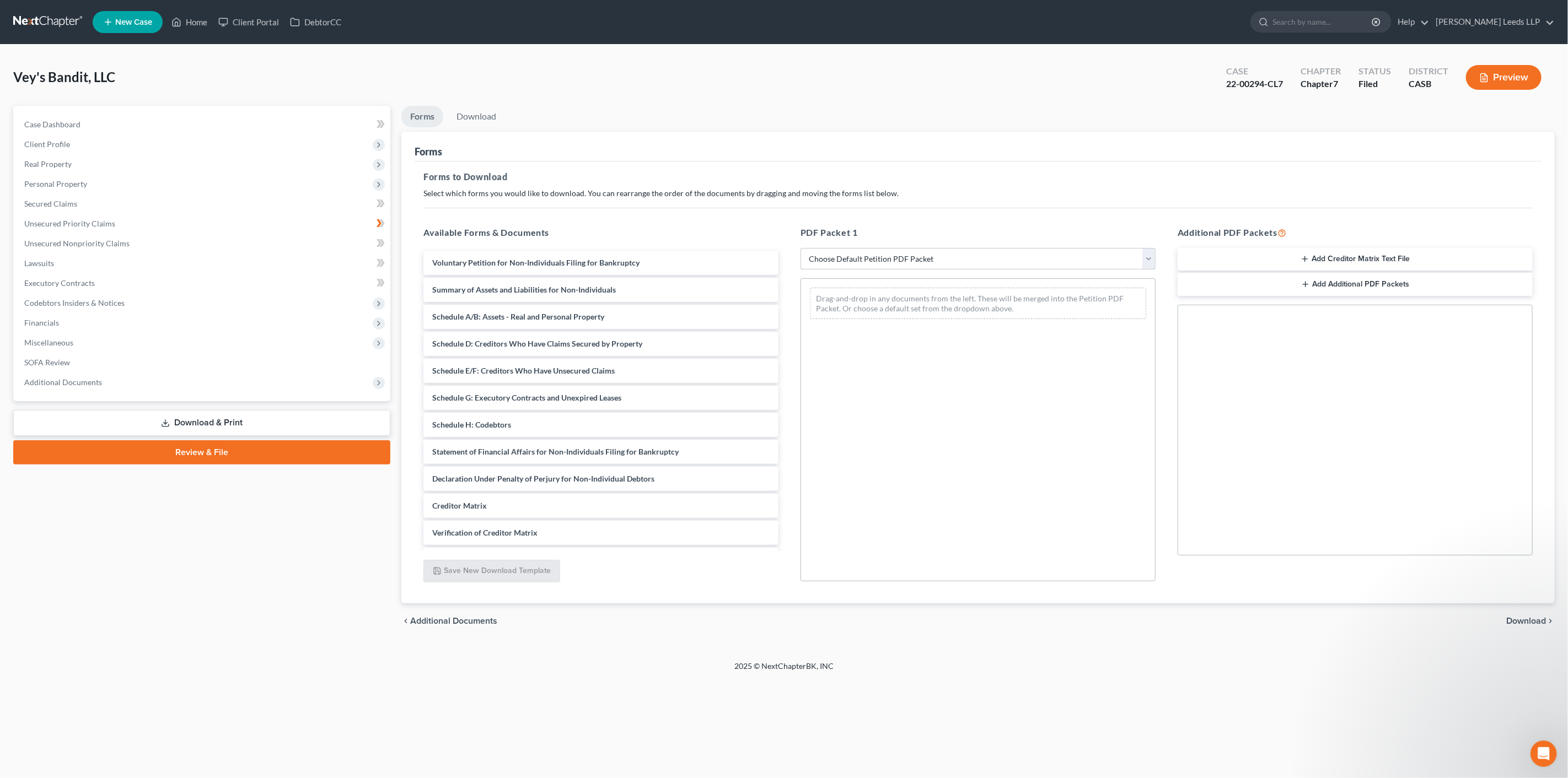
click at [902, 270] on select "Choose Default Petition PDF Packet Complete Bankruptcy Petition (all forms and …" at bounding box center [978, 259] width 355 height 22
select select "2"
click at [801, 262] on select "Choose Default Petition PDF Packet Complete Bankruptcy Petition (all forms and …" at bounding box center [978, 259] width 355 height 22
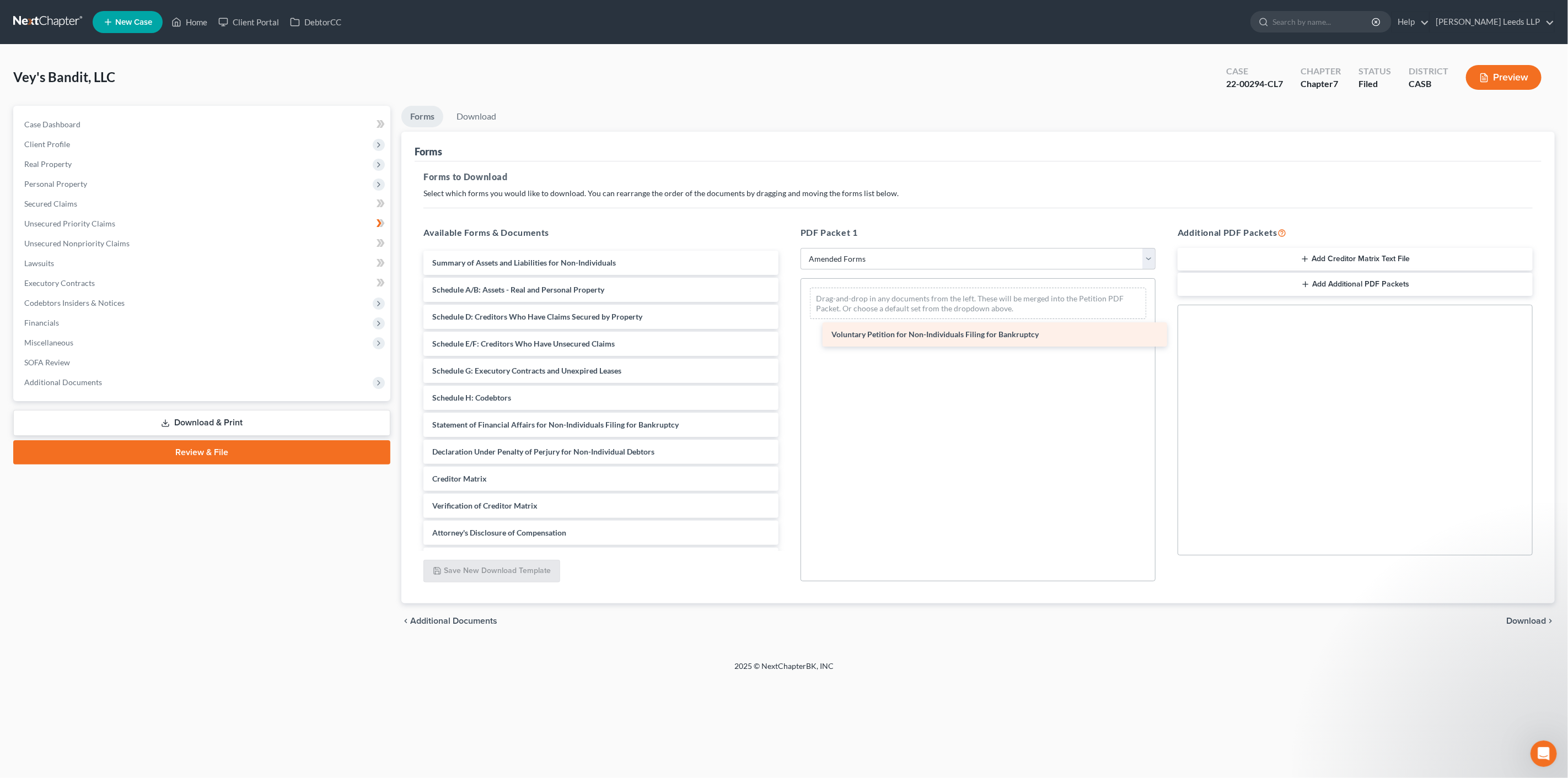
drag, startPoint x: 503, startPoint y: 276, endPoint x: 900, endPoint y: 333, distance: 401.1
click at [787, 333] on div "Voluntary Petition for Non-Individuals Filing for Bankruptcy Voluntary Petition…" at bounding box center [601, 411] width 373 height 321
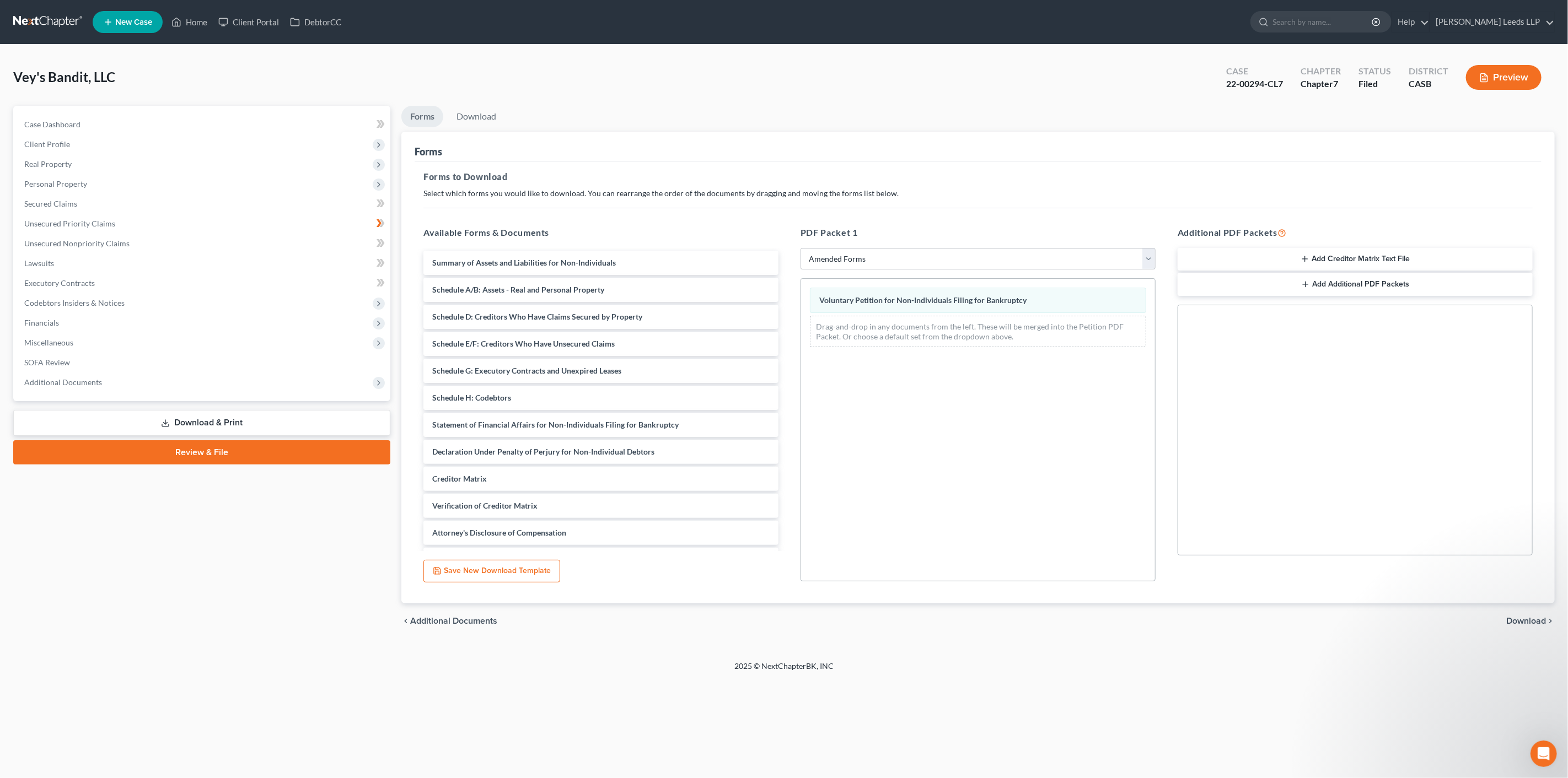
click at [1524, 80] on button "Preview" at bounding box center [1504, 77] width 75 height 25
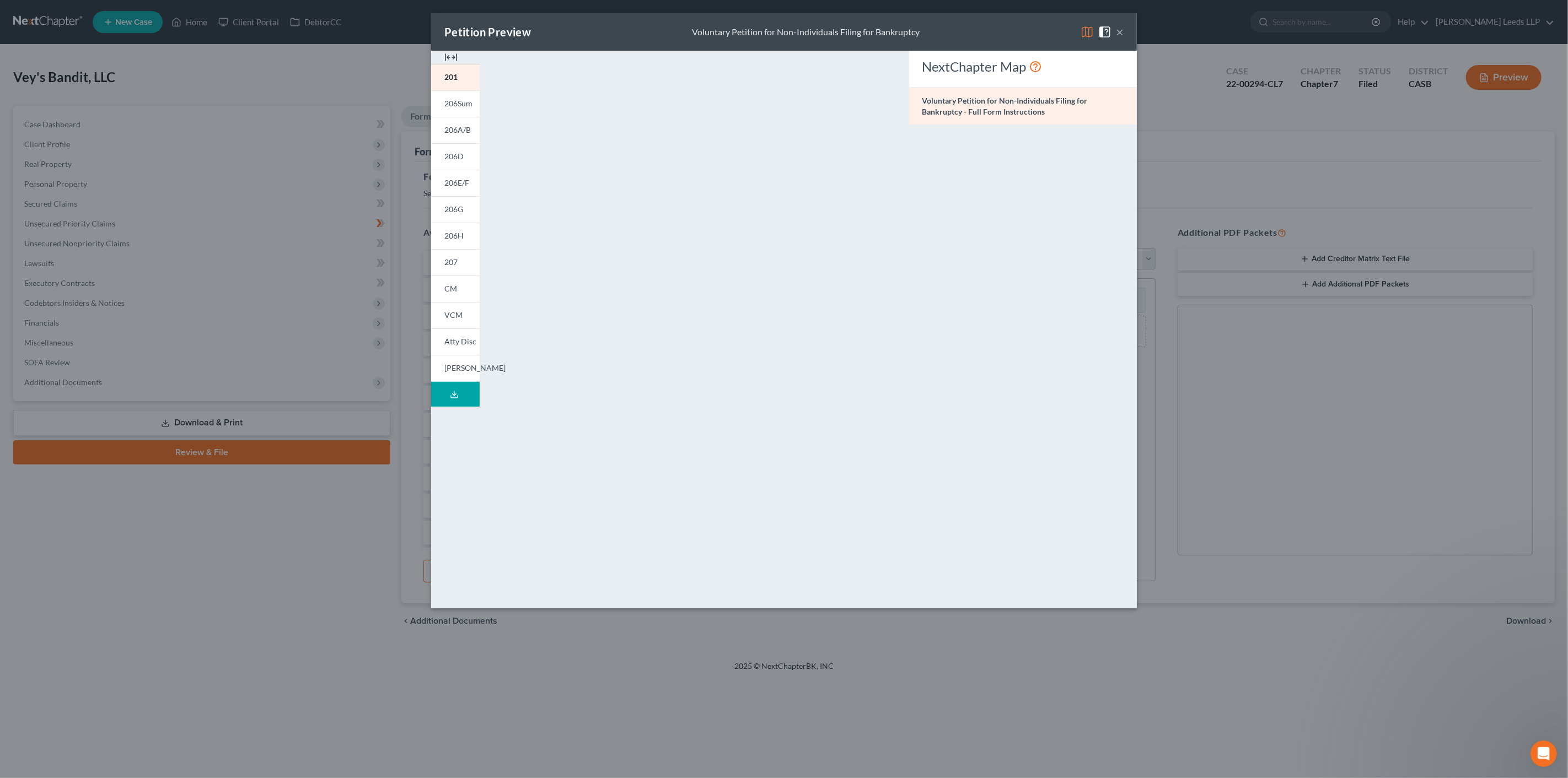
click at [1123, 33] on button "×" at bounding box center [1119, 32] width 8 height 13
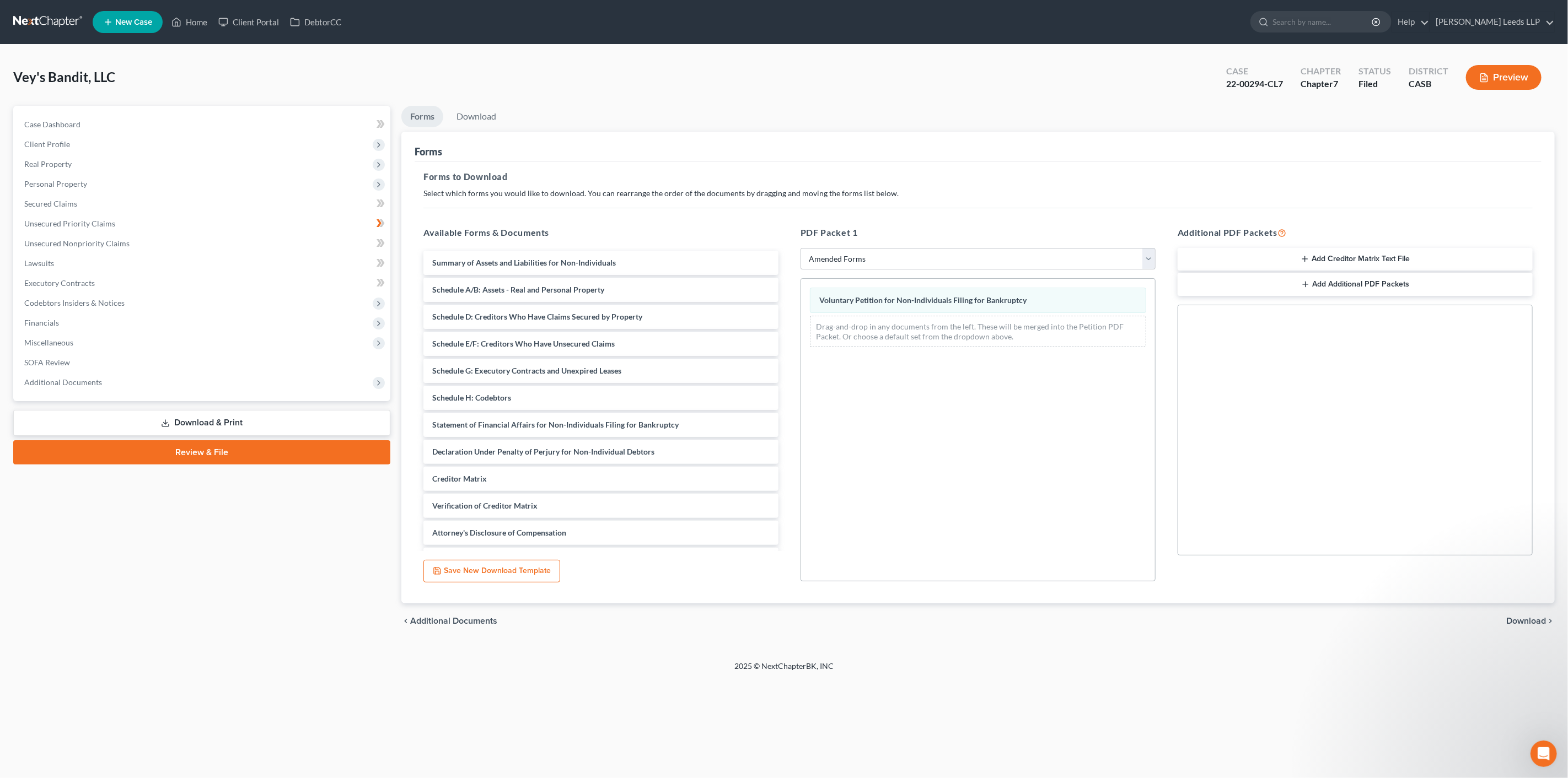
click at [1515, 625] on span "Download" at bounding box center [1526, 621] width 39 height 9
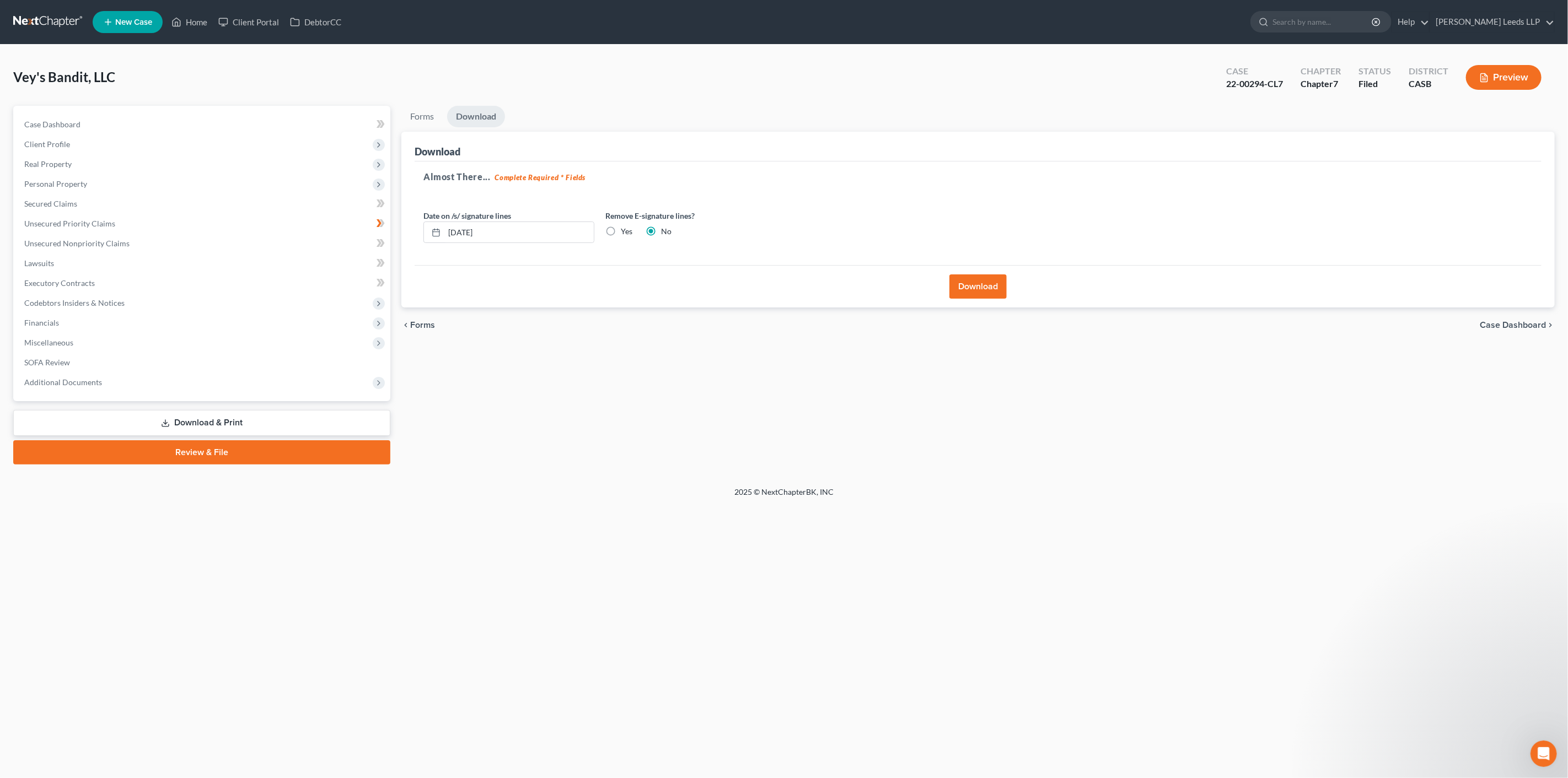
click at [996, 298] on button "Download" at bounding box center [978, 286] width 57 height 24
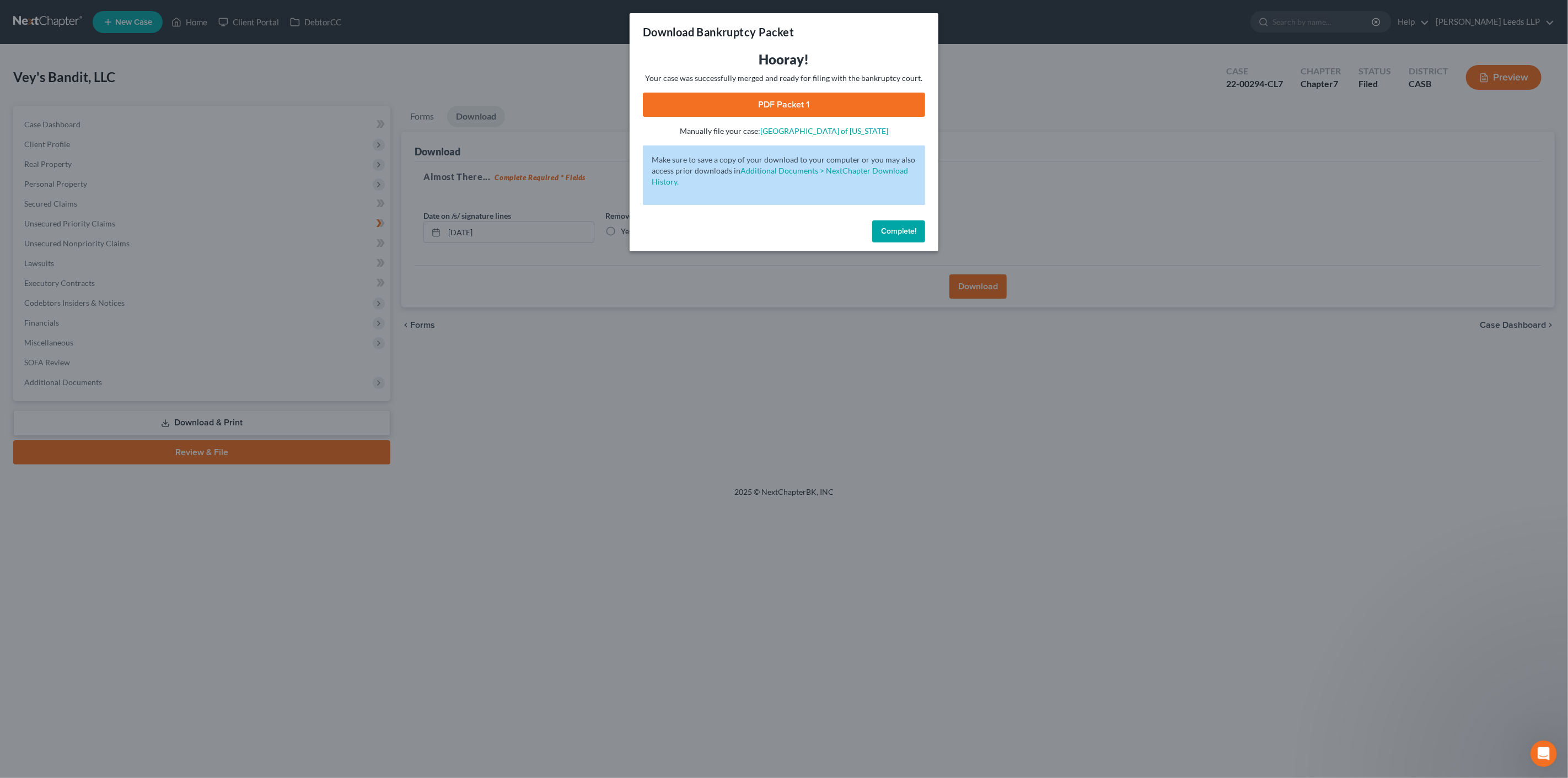
click at [834, 108] on link "PDF Packet 1" at bounding box center [784, 104] width 282 height 24
click at [907, 236] on span "Complete!" at bounding box center [898, 231] width 35 height 9
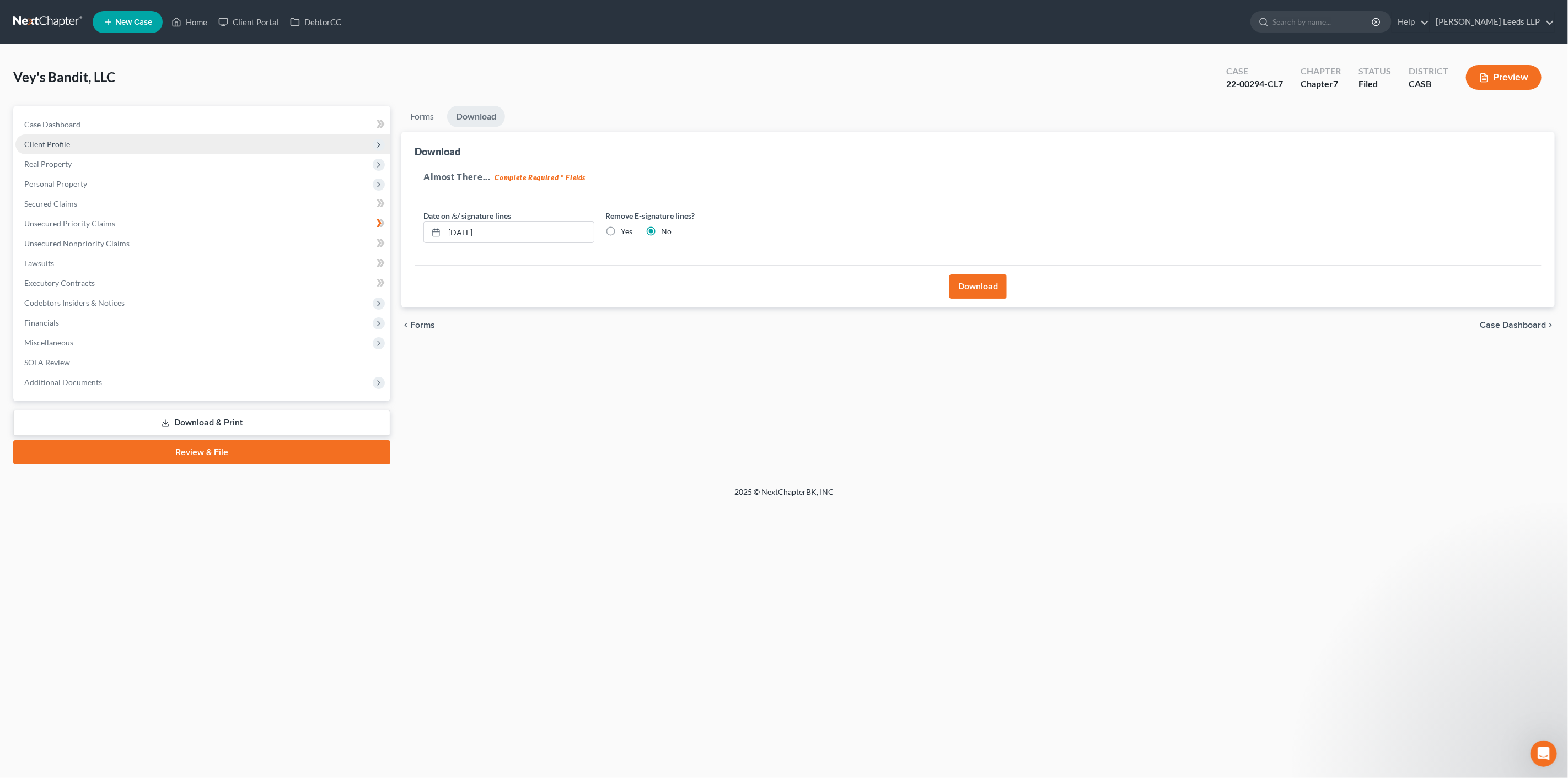
click at [53, 149] on span "Client Profile" at bounding box center [46, 144] width 45 height 9
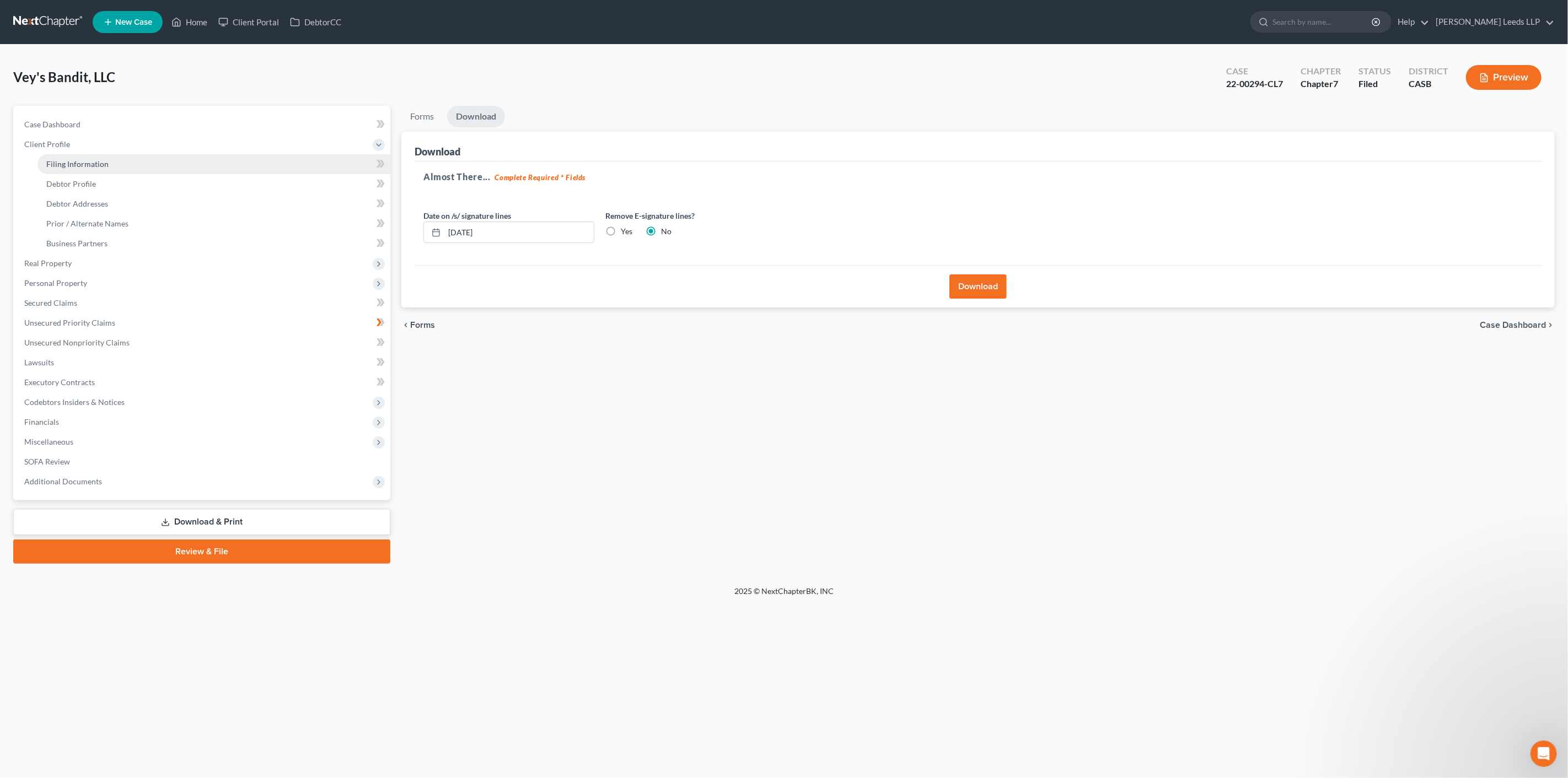
click at [63, 168] on span "Filing Information" at bounding box center [77, 163] width 62 height 9
select select "3"
select select "1"
select select "0"
select select "10"
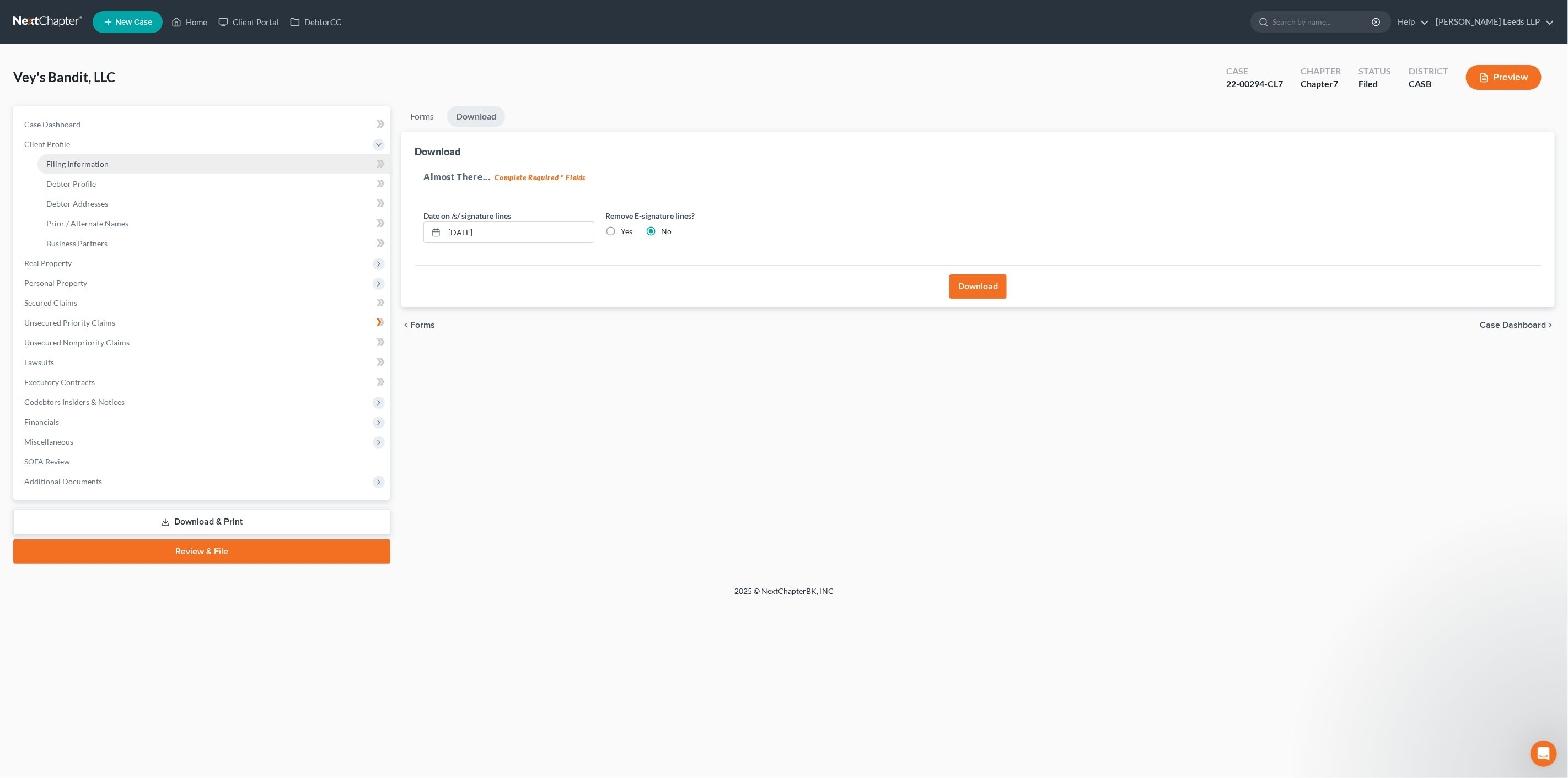
select select "0"
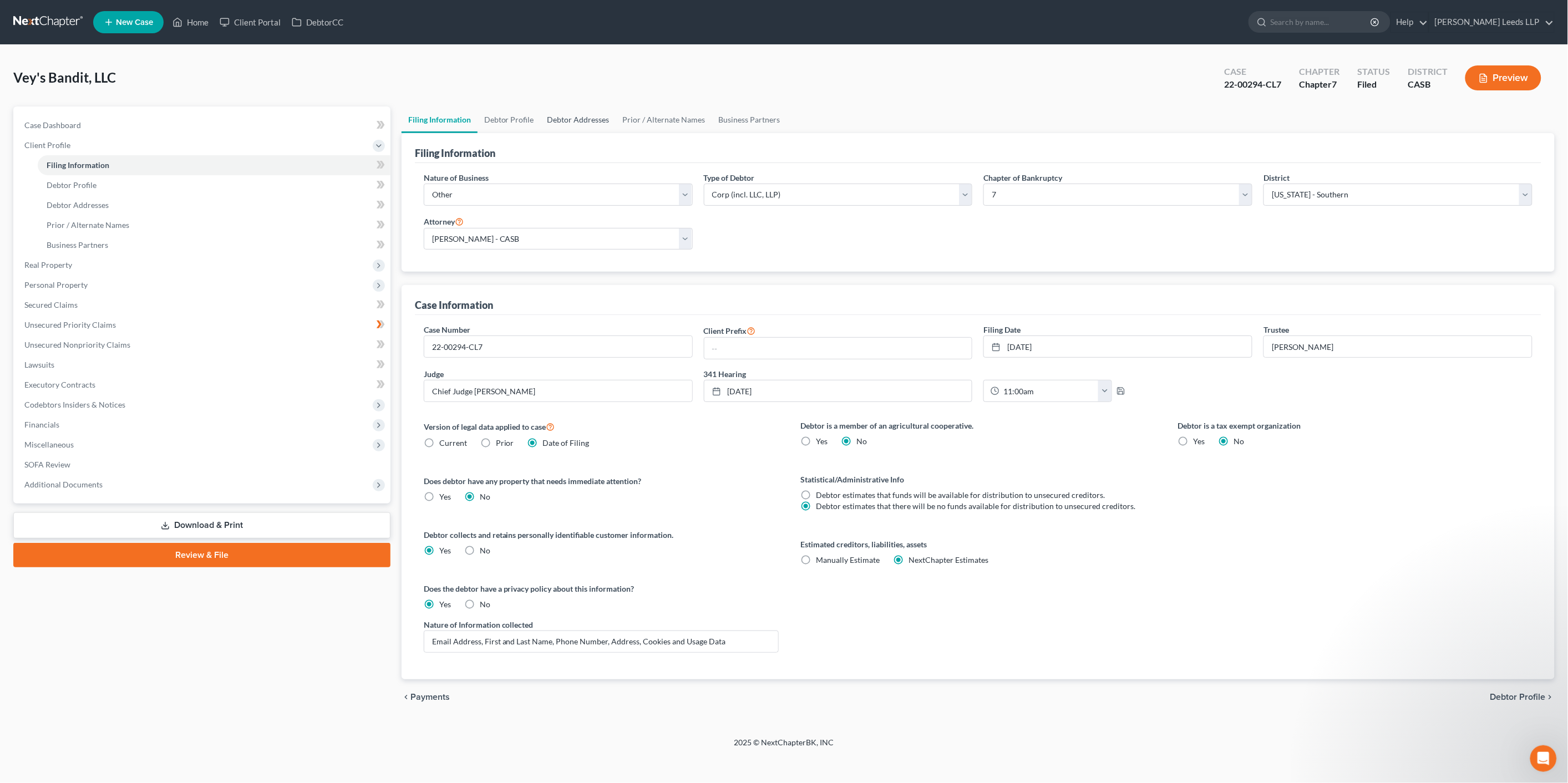
click at [573, 126] on link "Debtor Addresses" at bounding box center [578, 120] width 76 height 27
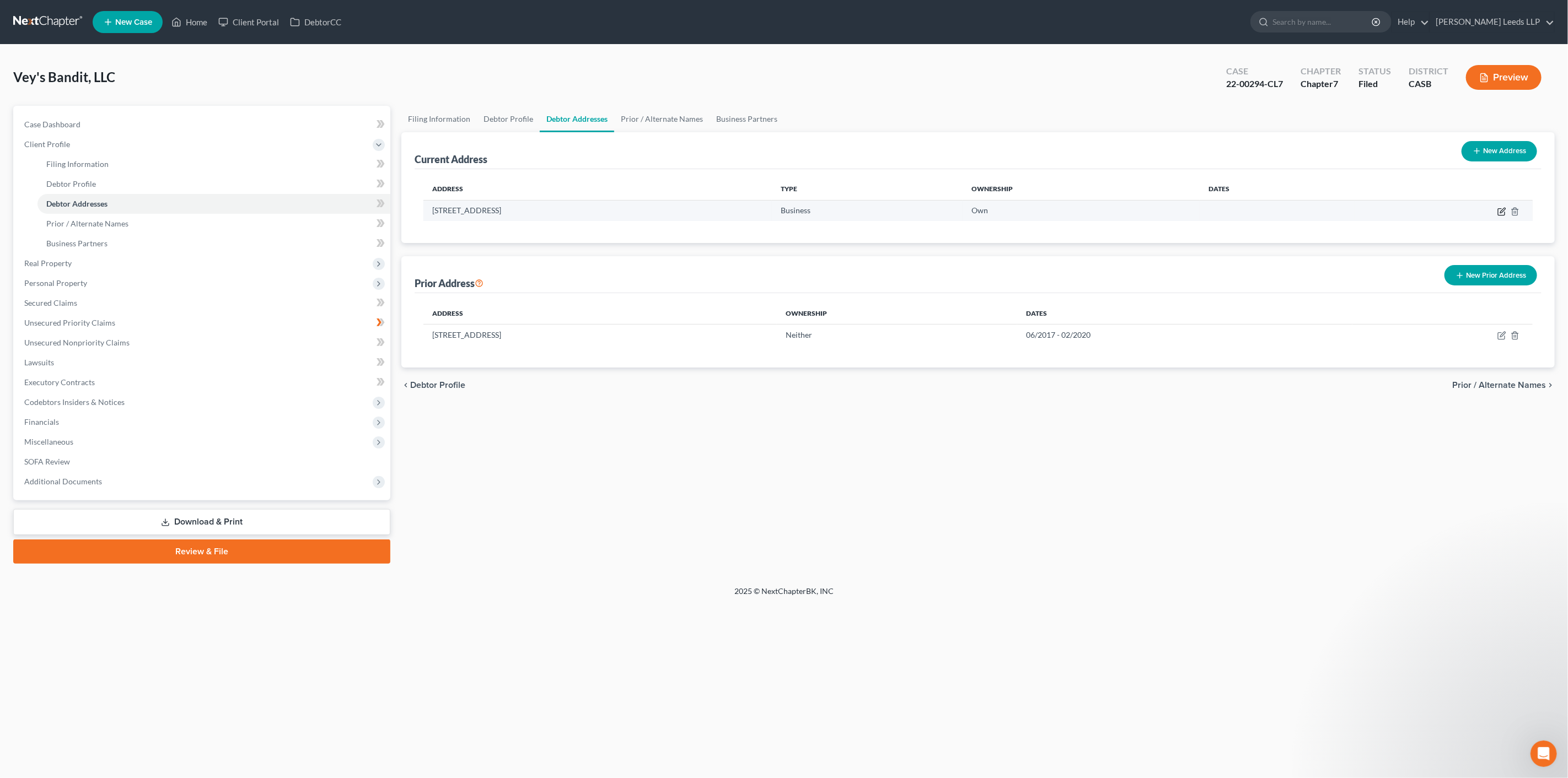
click at [1497, 216] on icon "button" at bounding box center [1501, 211] width 9 height 9
select select "4"
select select "0"
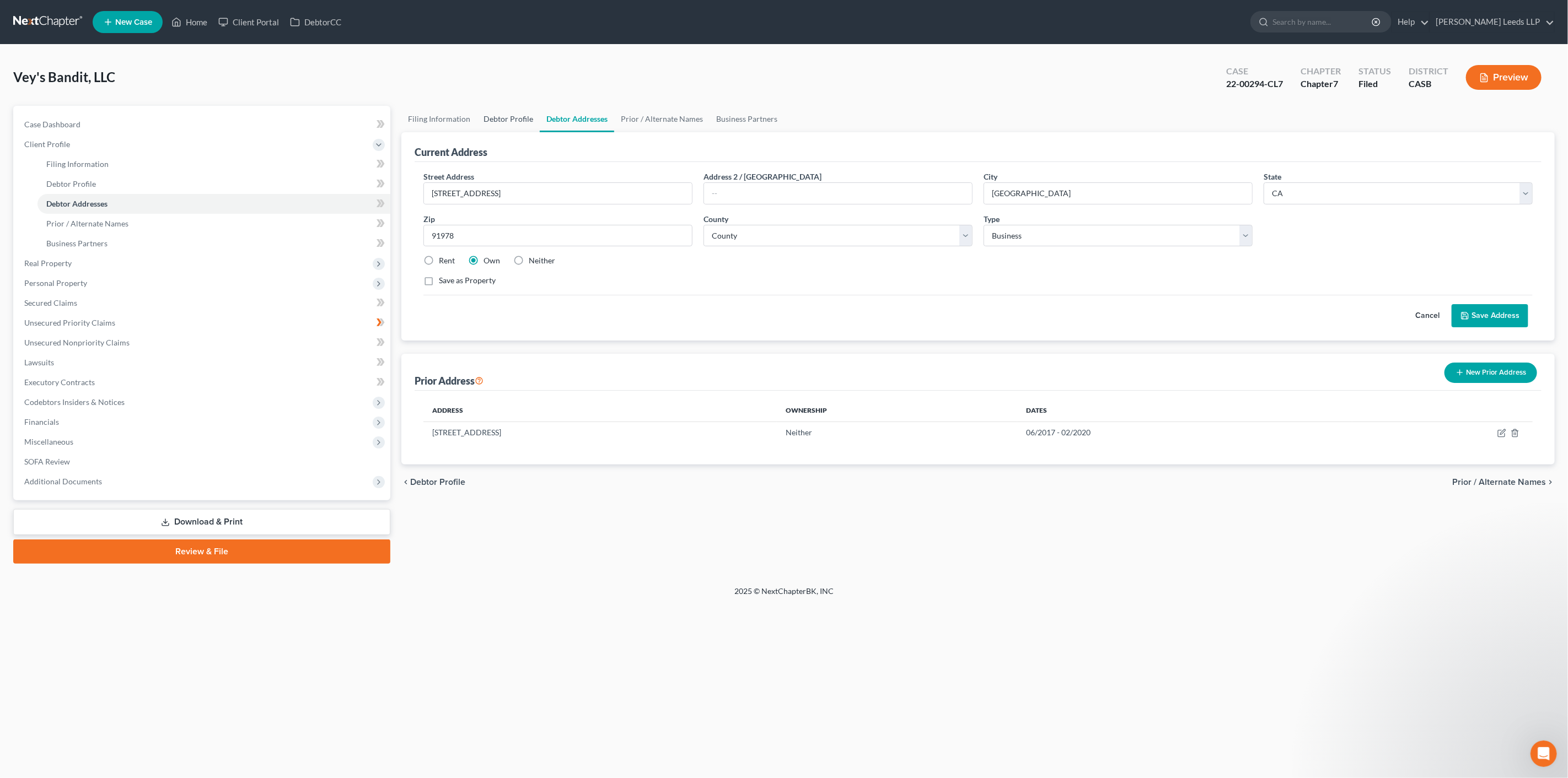
click at [524, 118] on link "Debtor Profile" at bounding box center [507, 119] width 62 height 27
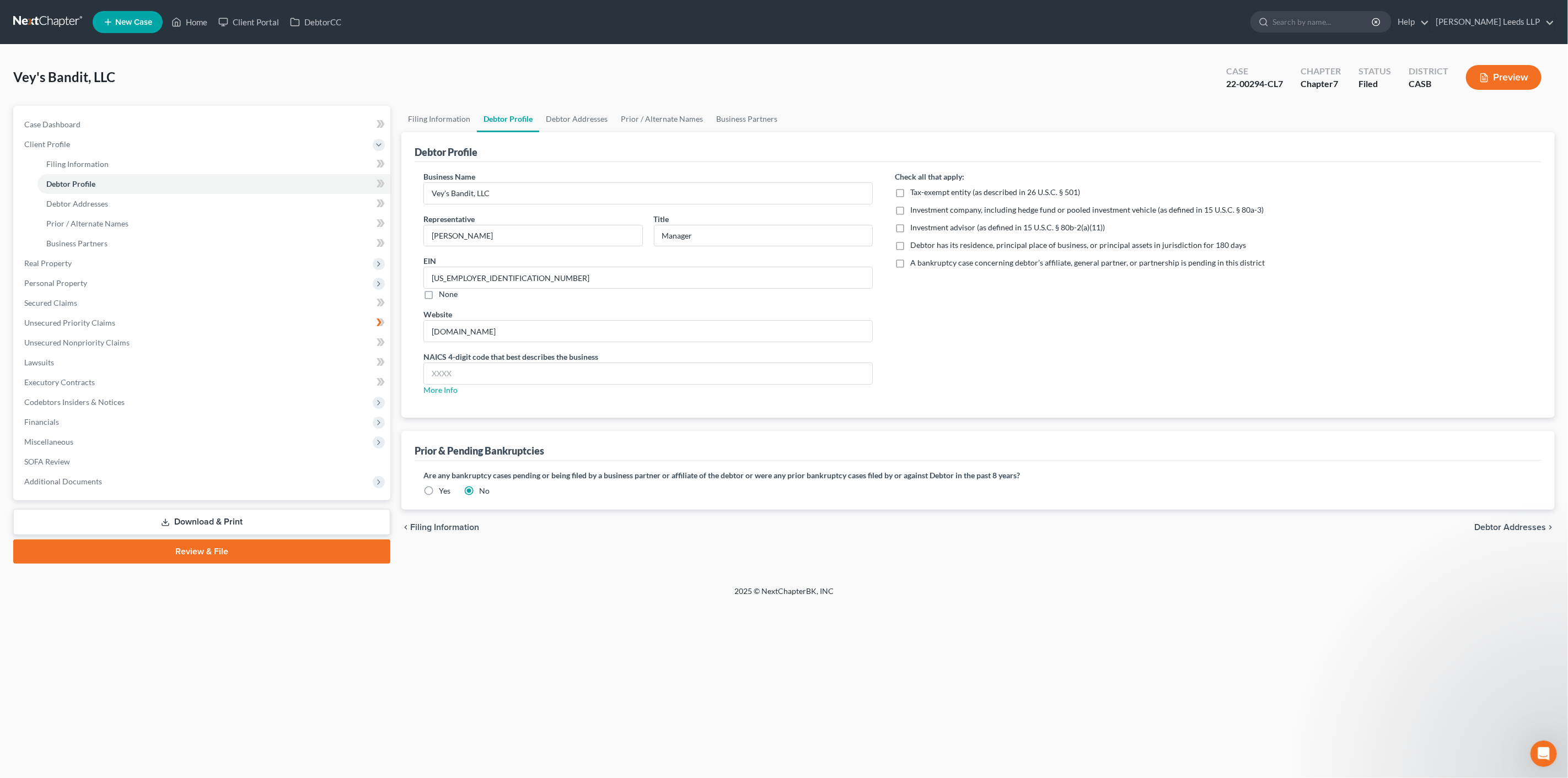
click at [910, 250] on label "Debtor has its residence, principal place of business, or principal assets in j…" at bounding box center [1078, 245] width 335 height 11
click at [914, 247] on input "Debtor has its residence, principal place of business, or principal assets in j…" at bounding box center [918, 243] width 7 height 7
checkbox input "true"
click at [86, 347] on span "Unsecured Nonpriority Claims" at bounding box center [76, 342] width 105 height 9
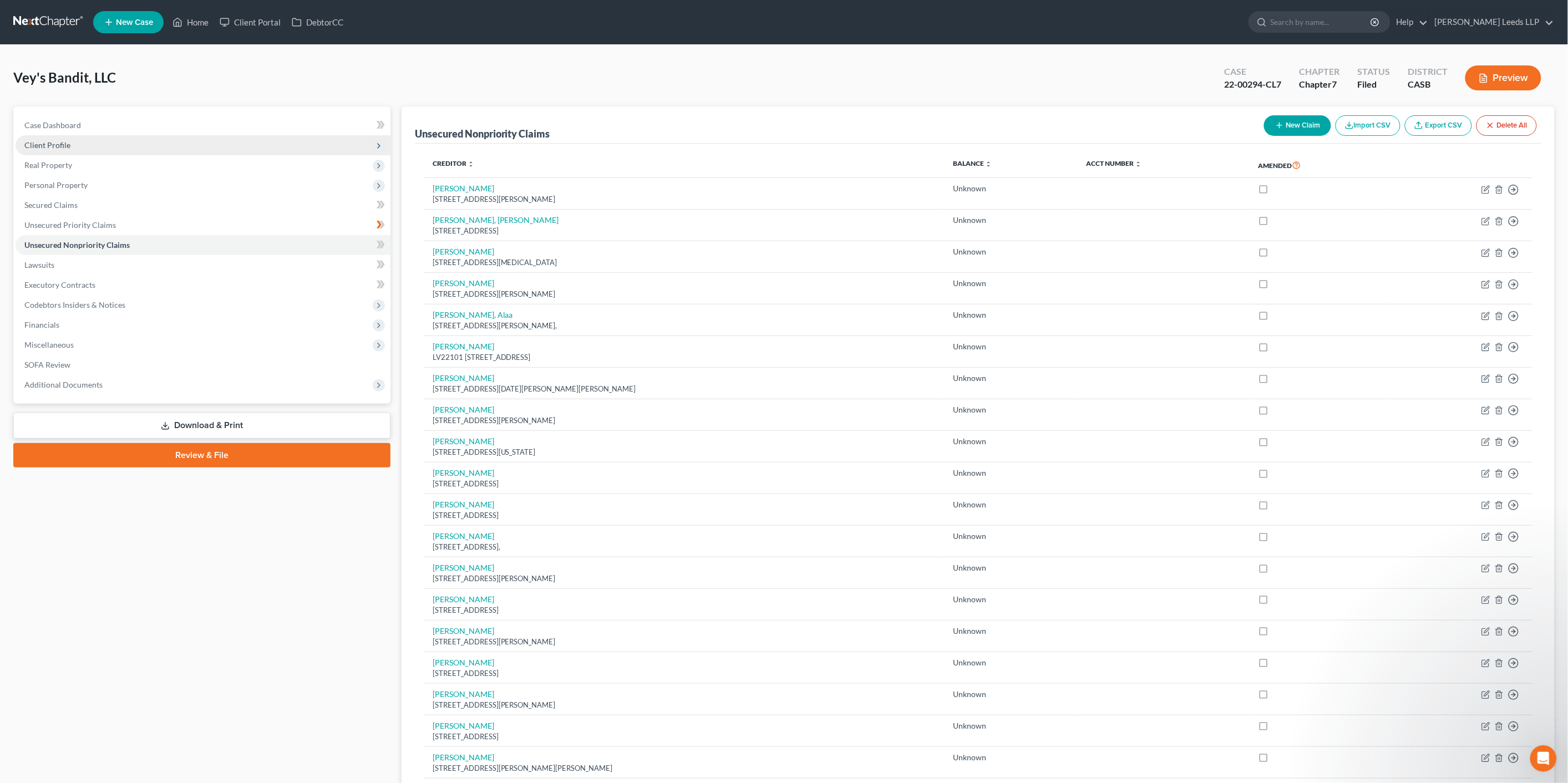
click at [79, 155] on span "Client Profile" at bounding box center [203, 145] width 375 height 20
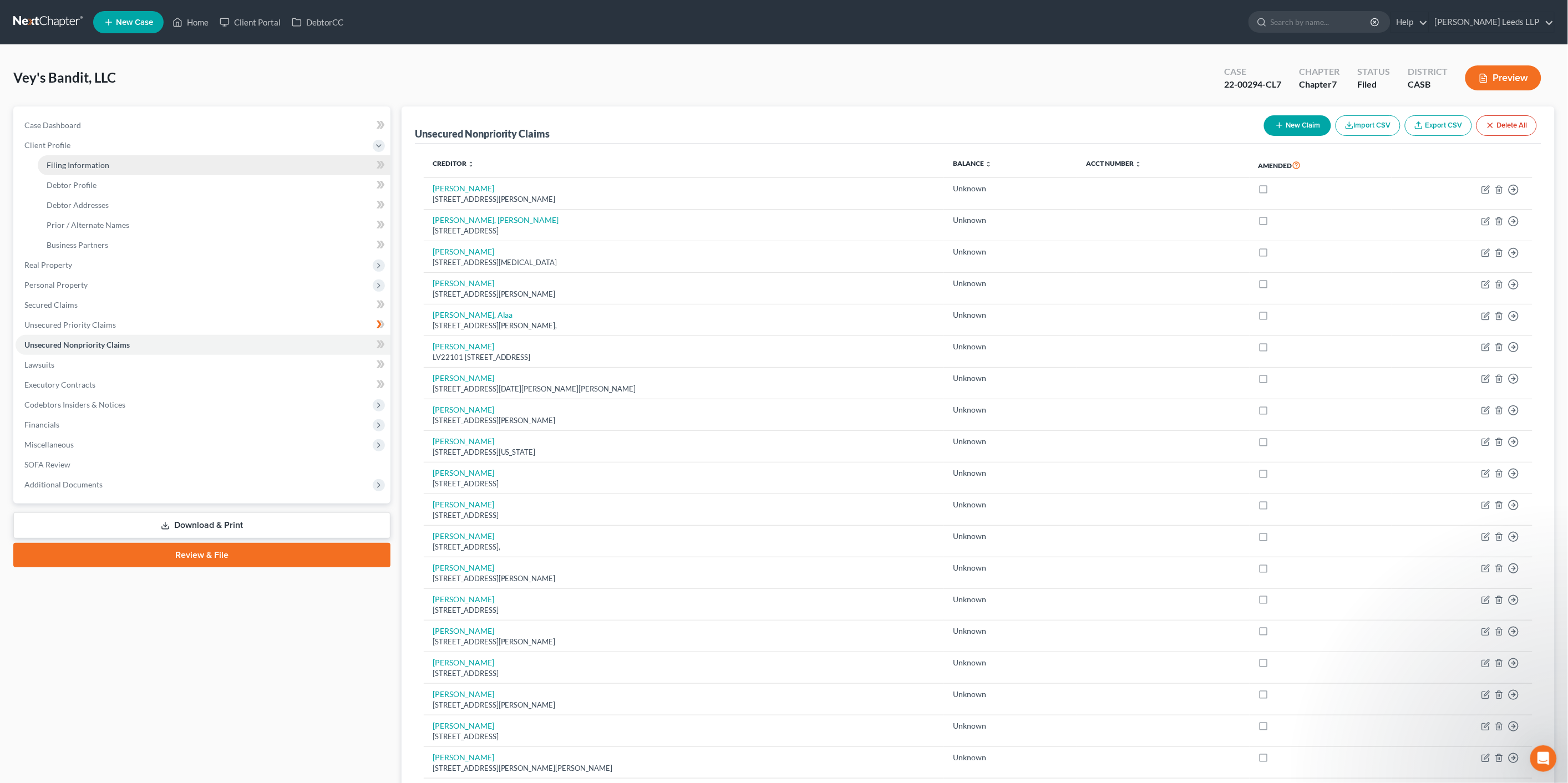
click at [102, 170] on span "Filing Information" at bounding box center [77, 164] width 63 height 9
select select "3"
select select "1"
select select "0"
select select "10"
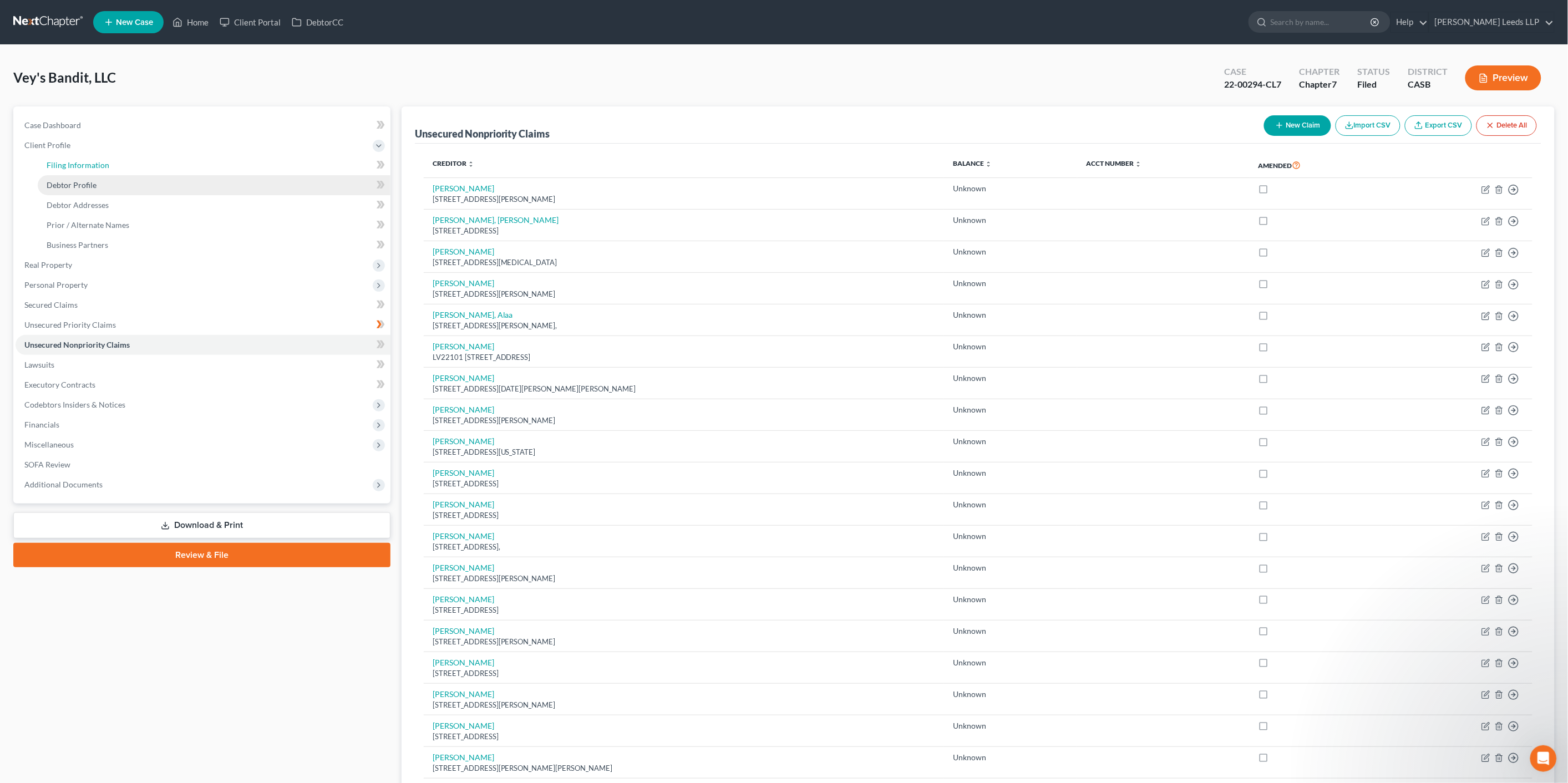
select select "0"
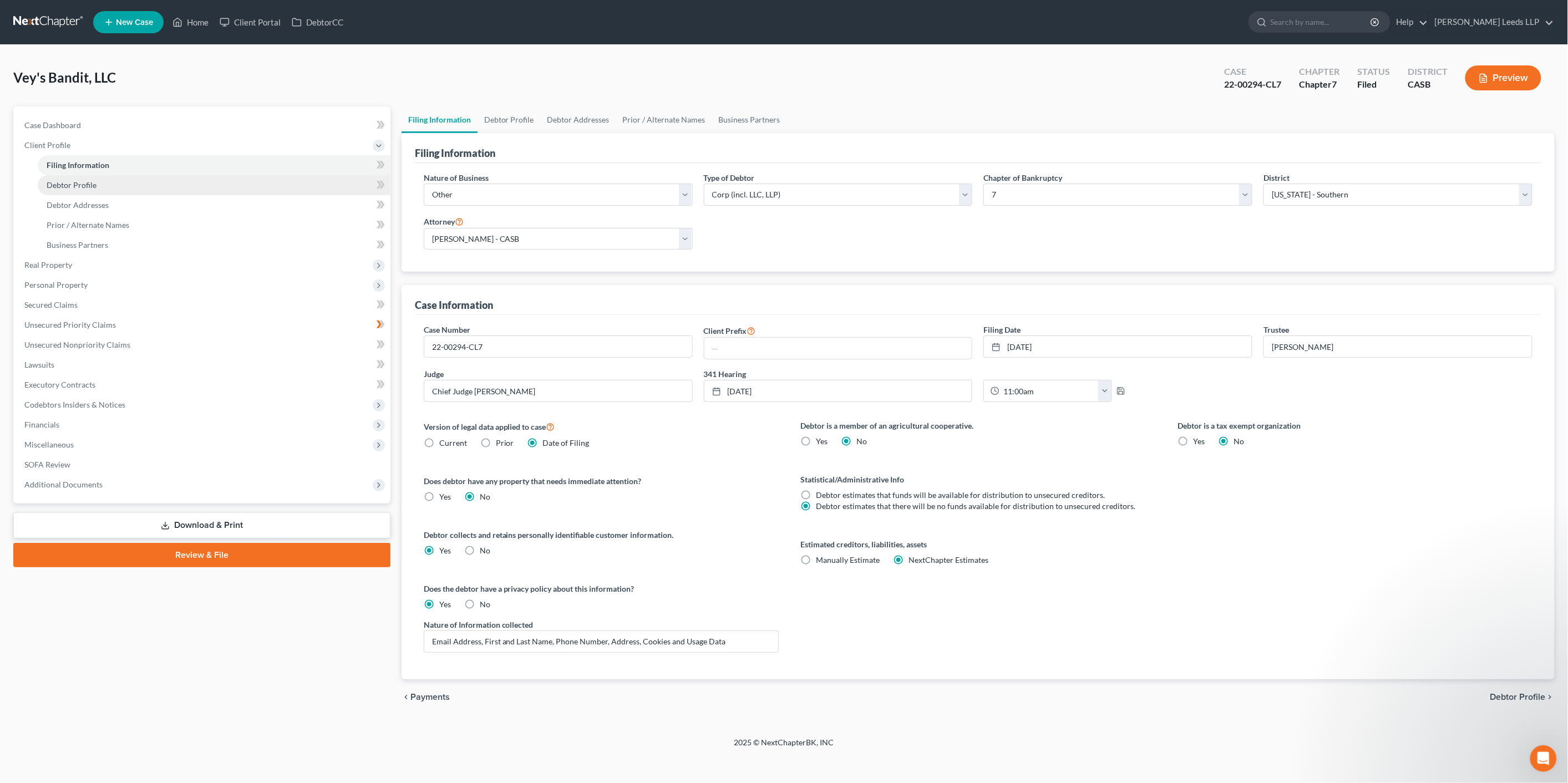
click at [96, 189] on span "Debtor Profile" at bounding box center [71, 184] width 50 height 9
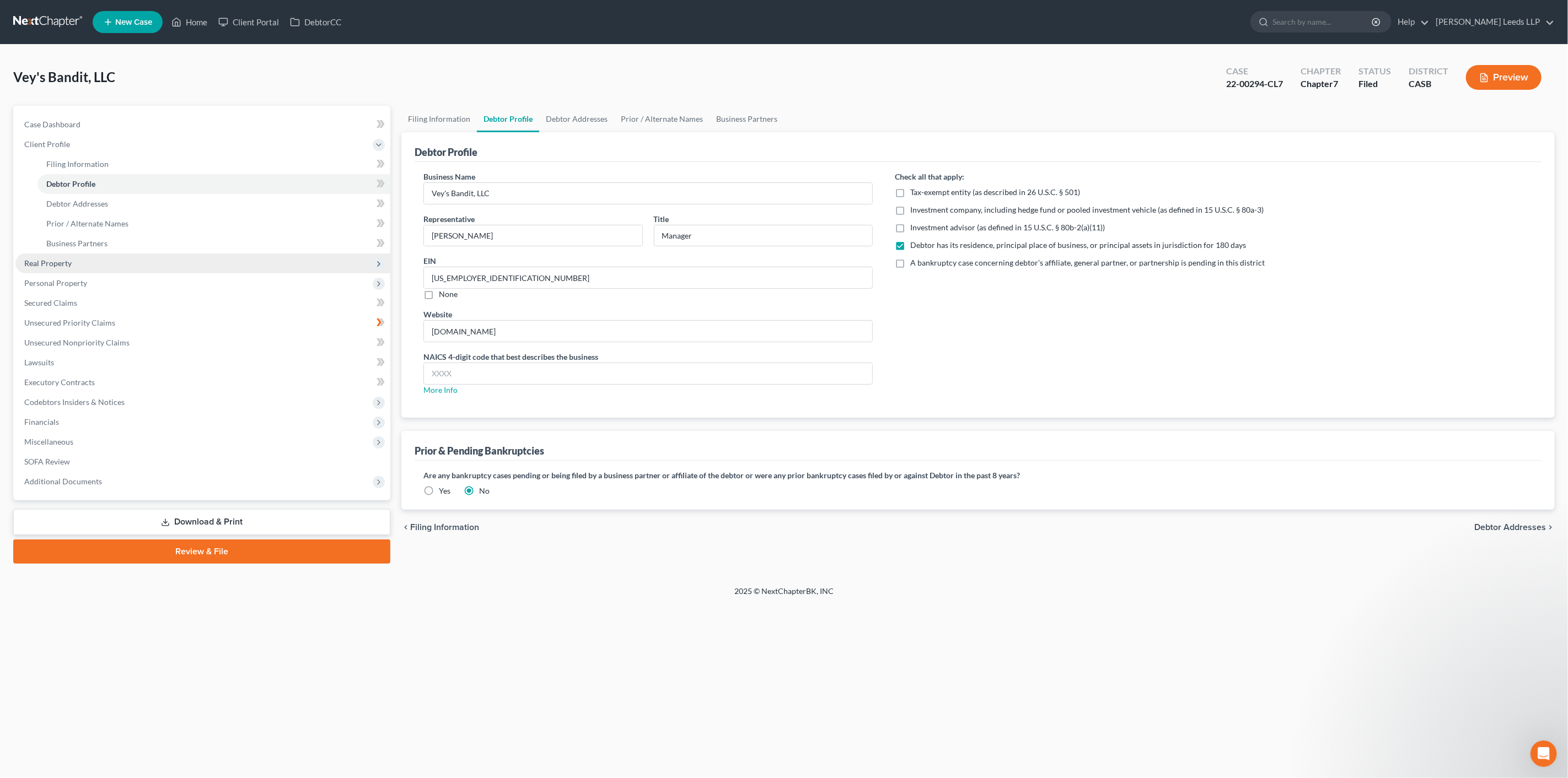
click at [59, 274] on span "Real Property" at bounding box center [203, 262] width 375 height 20
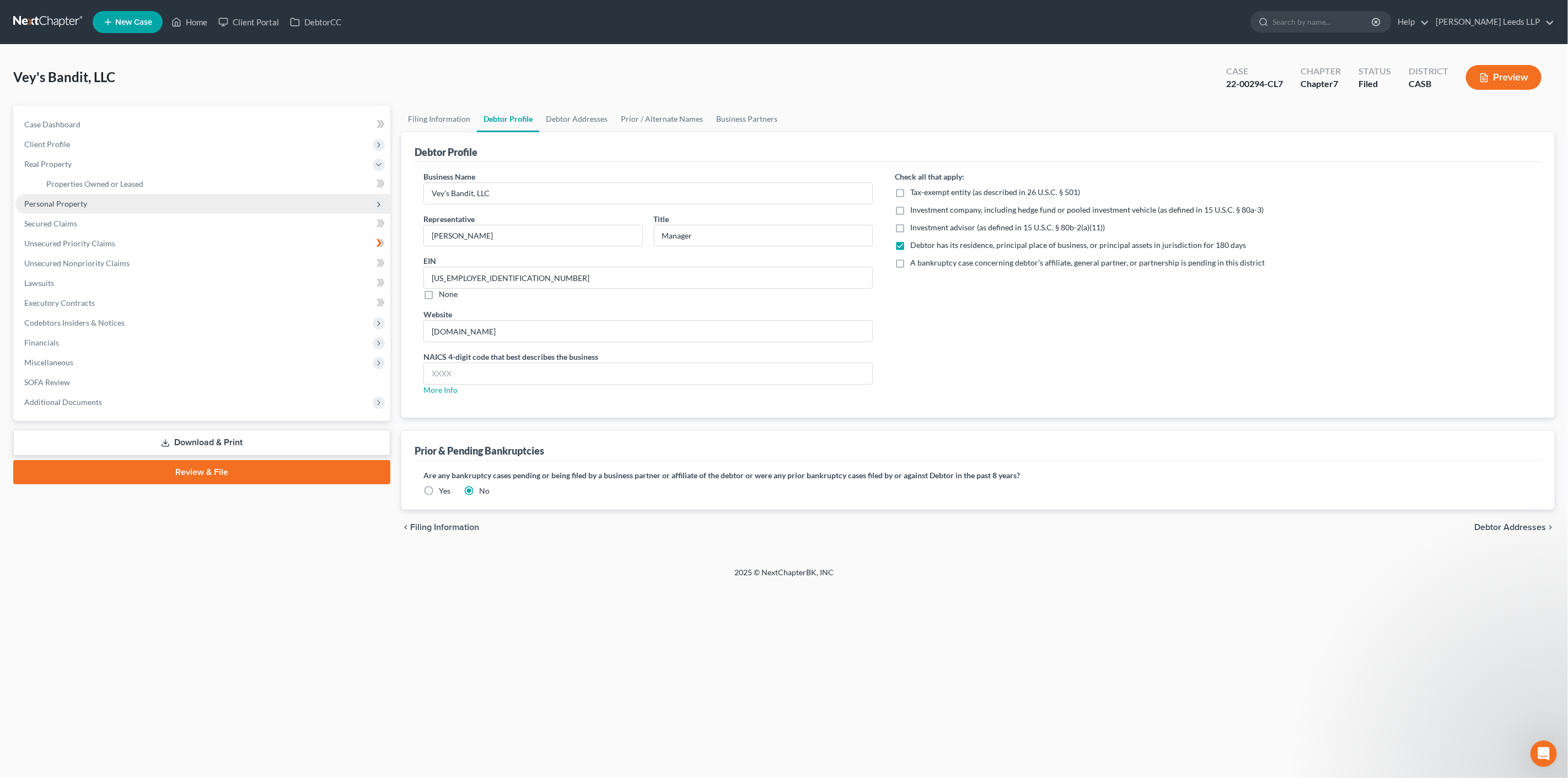
click at [64, 209] on span "Personal Property" at bounding box center [55, 203] width 62 height 9
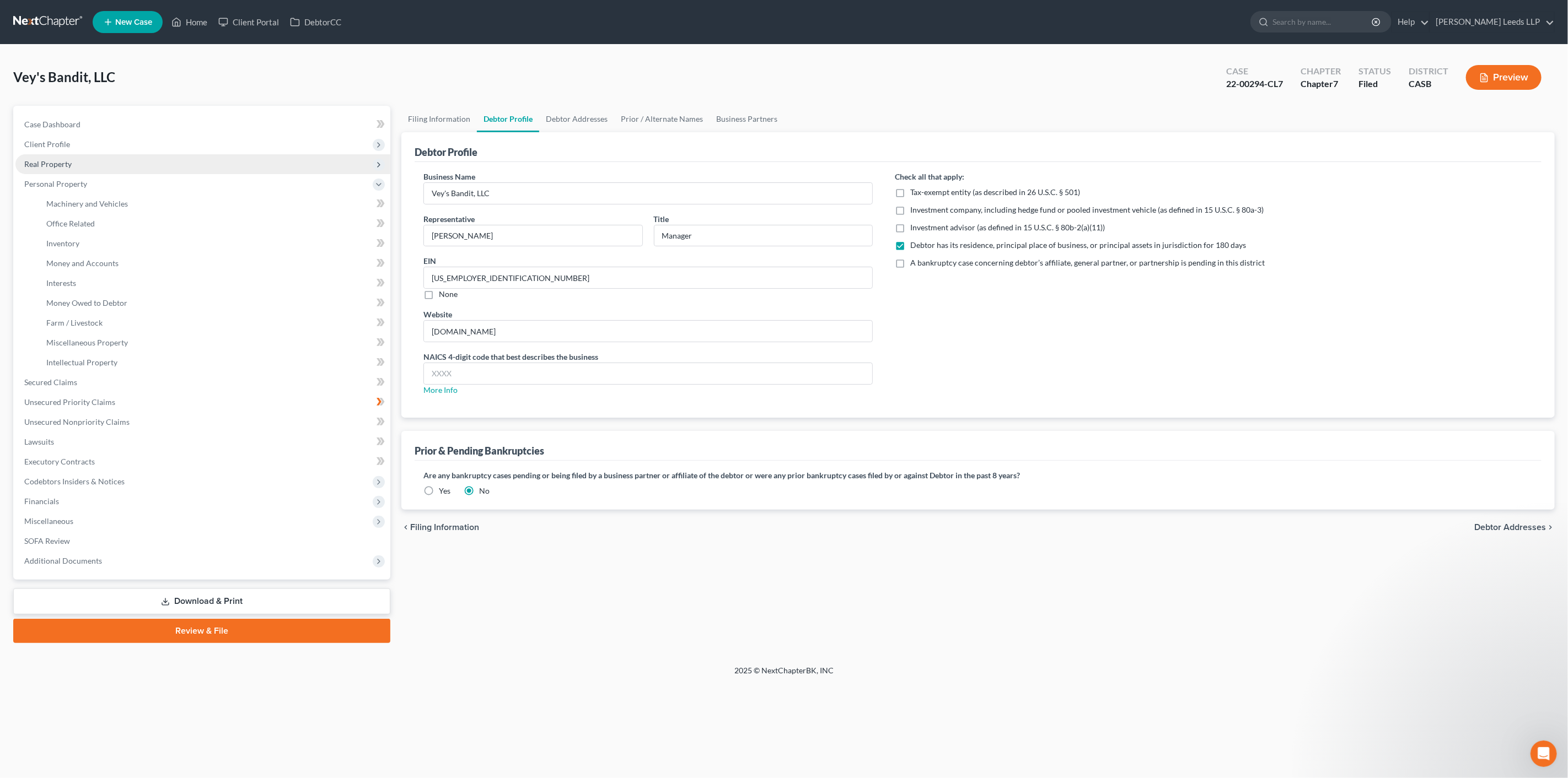
click at [56, 168] on span "Real Property" at bounding box center [47, 163] width 47 height 9
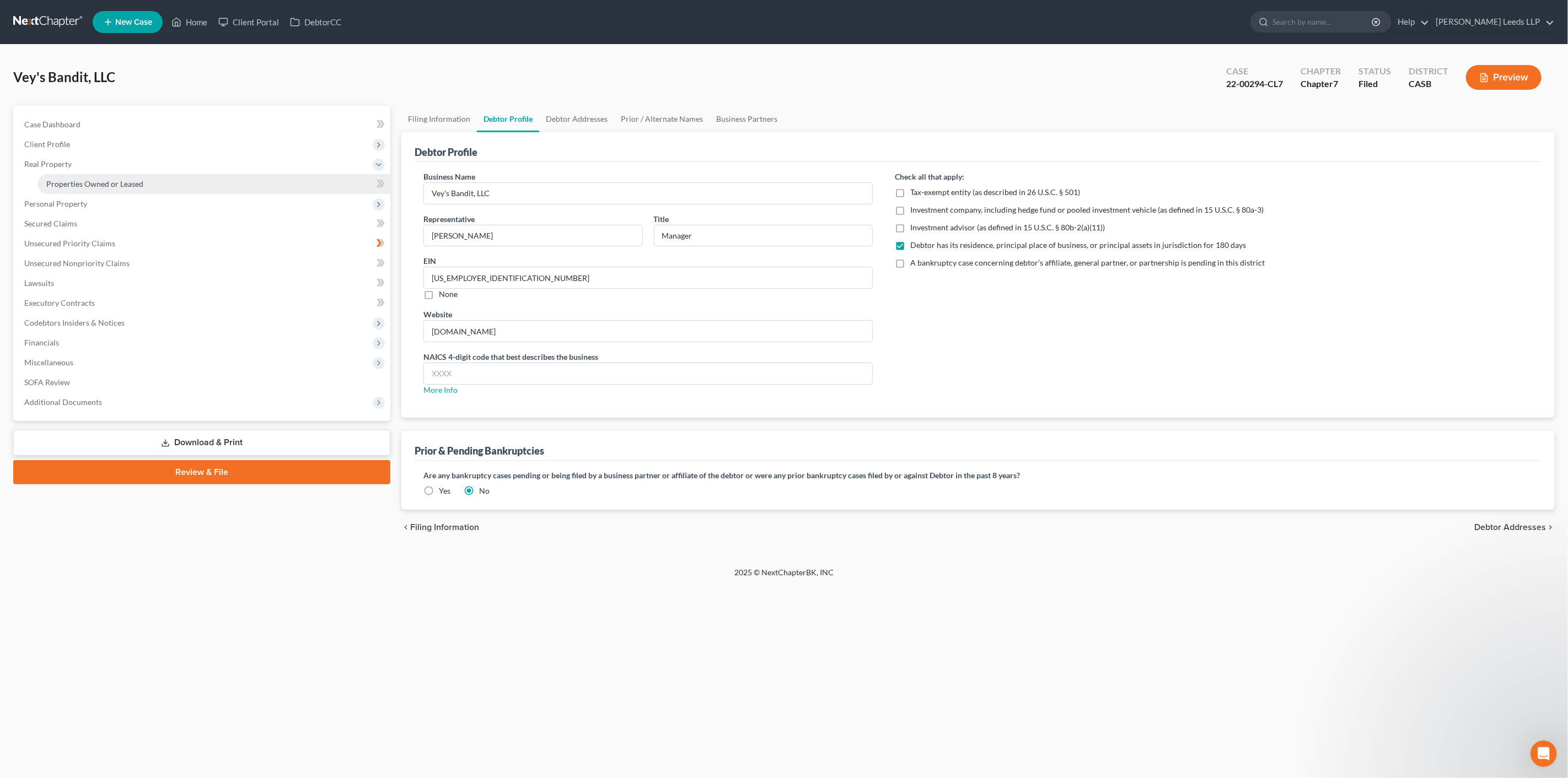
click at [67, 188] on span "Properties Owned or Leased" at bounding box center [94, 183] width 97 height 9
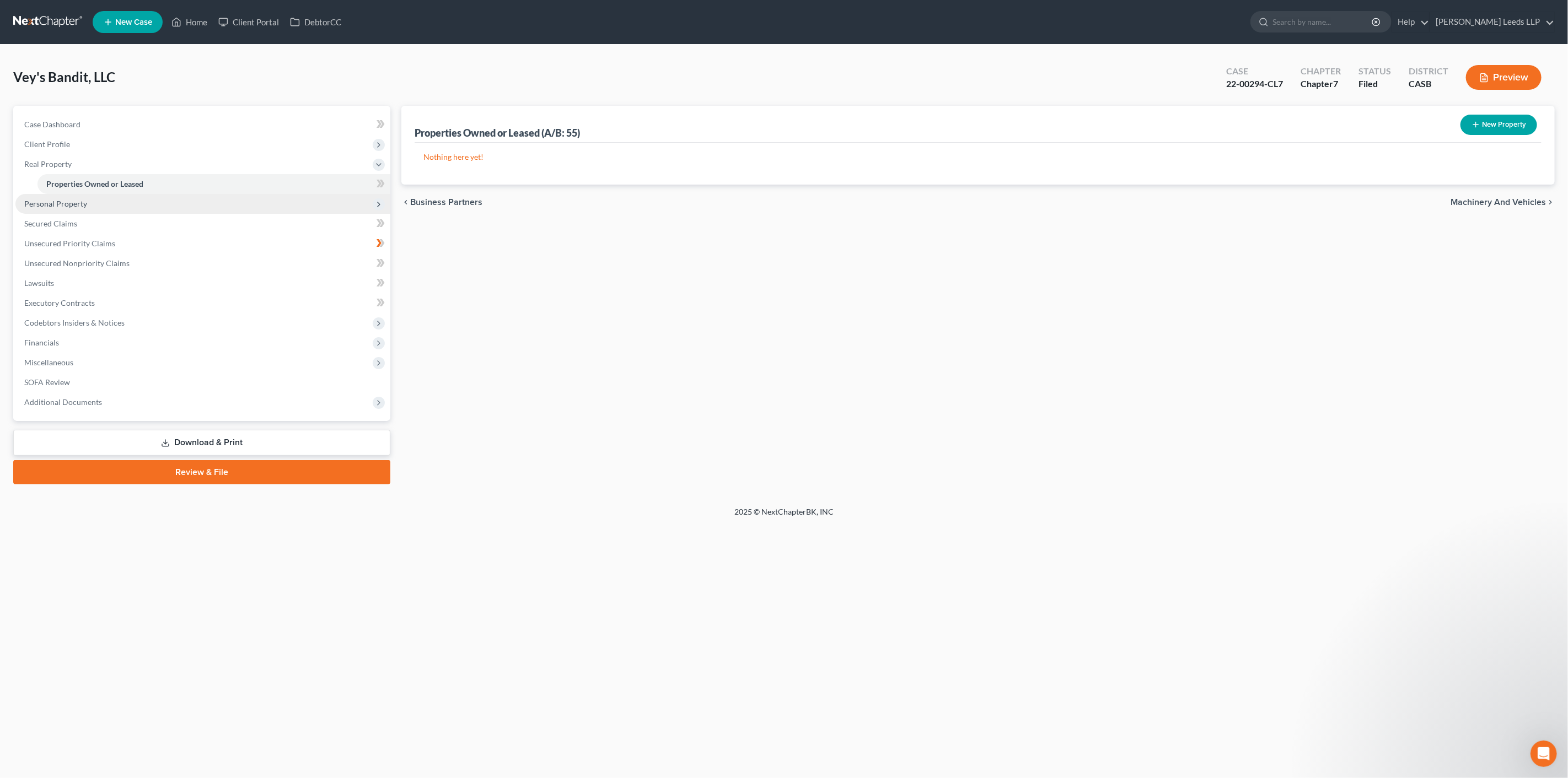
click at [76, 209] on span "Personal Property" at bounding box center [55, 203] width 62 height 9
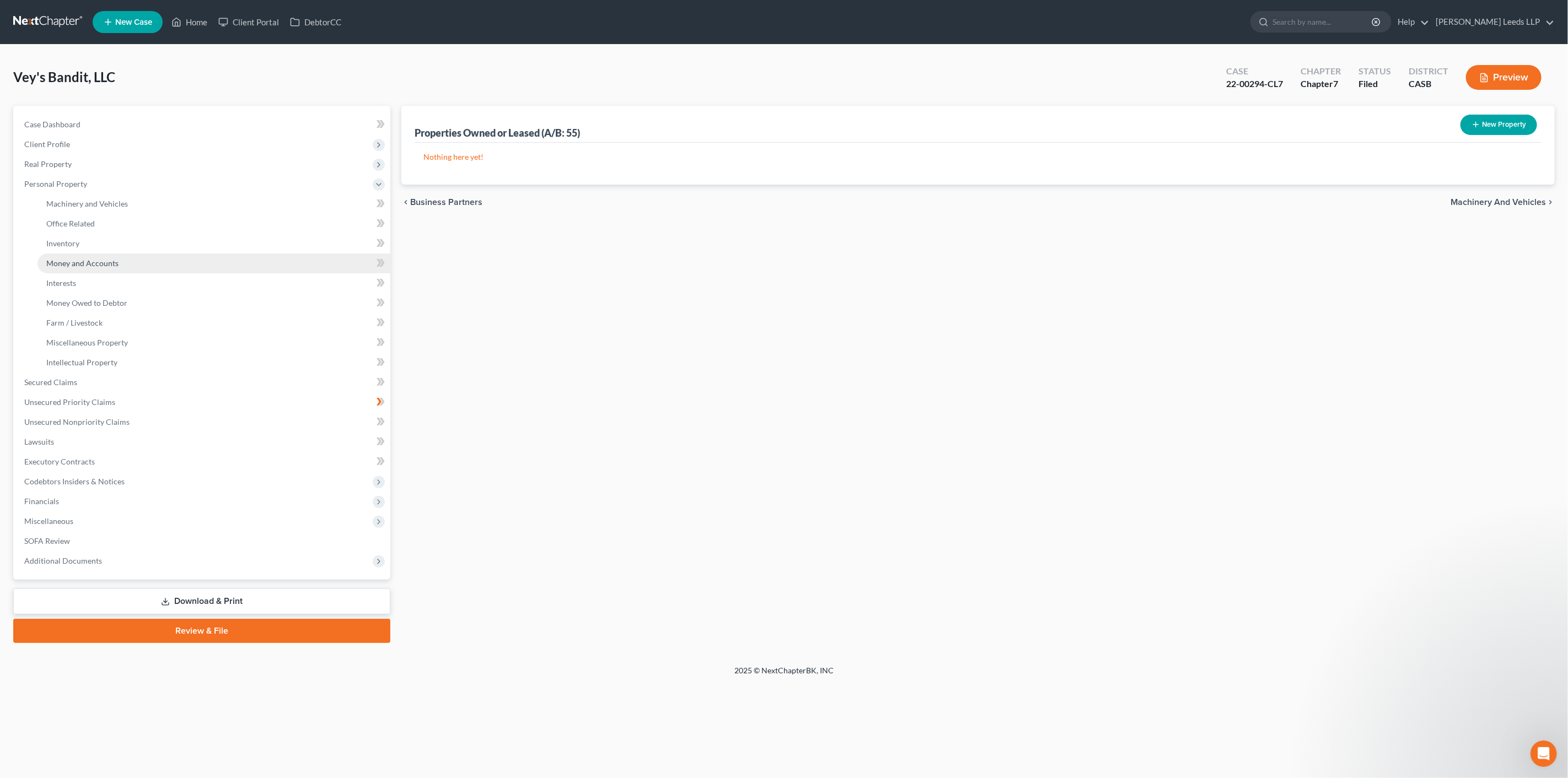
click at [80, 268] on span "Money and Accounts" at bounding box center [82, 262] width 72 height 9
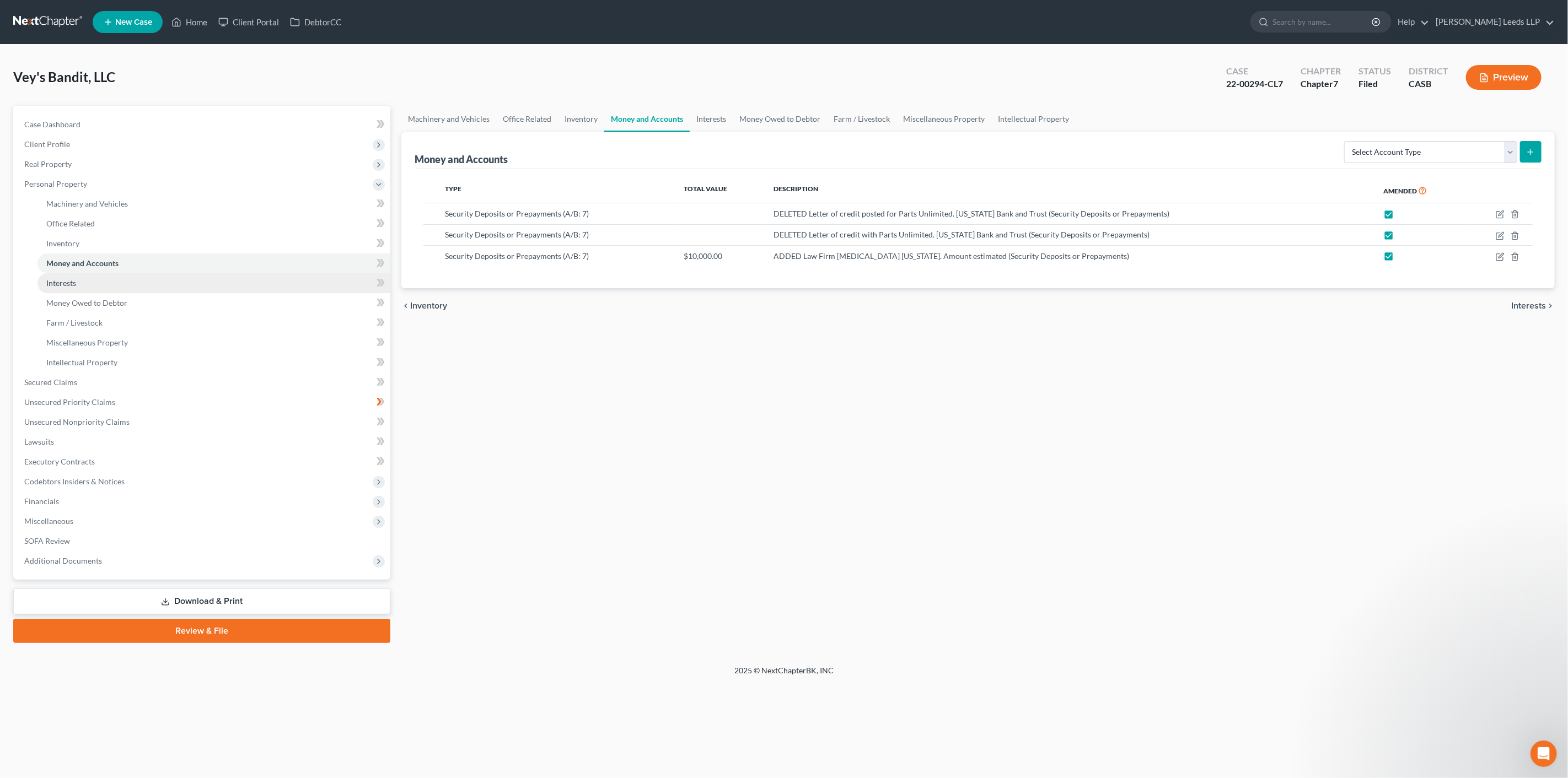
click at [125, 293] on link "Interests" at bounding box center [214, 283] width 352 height 20
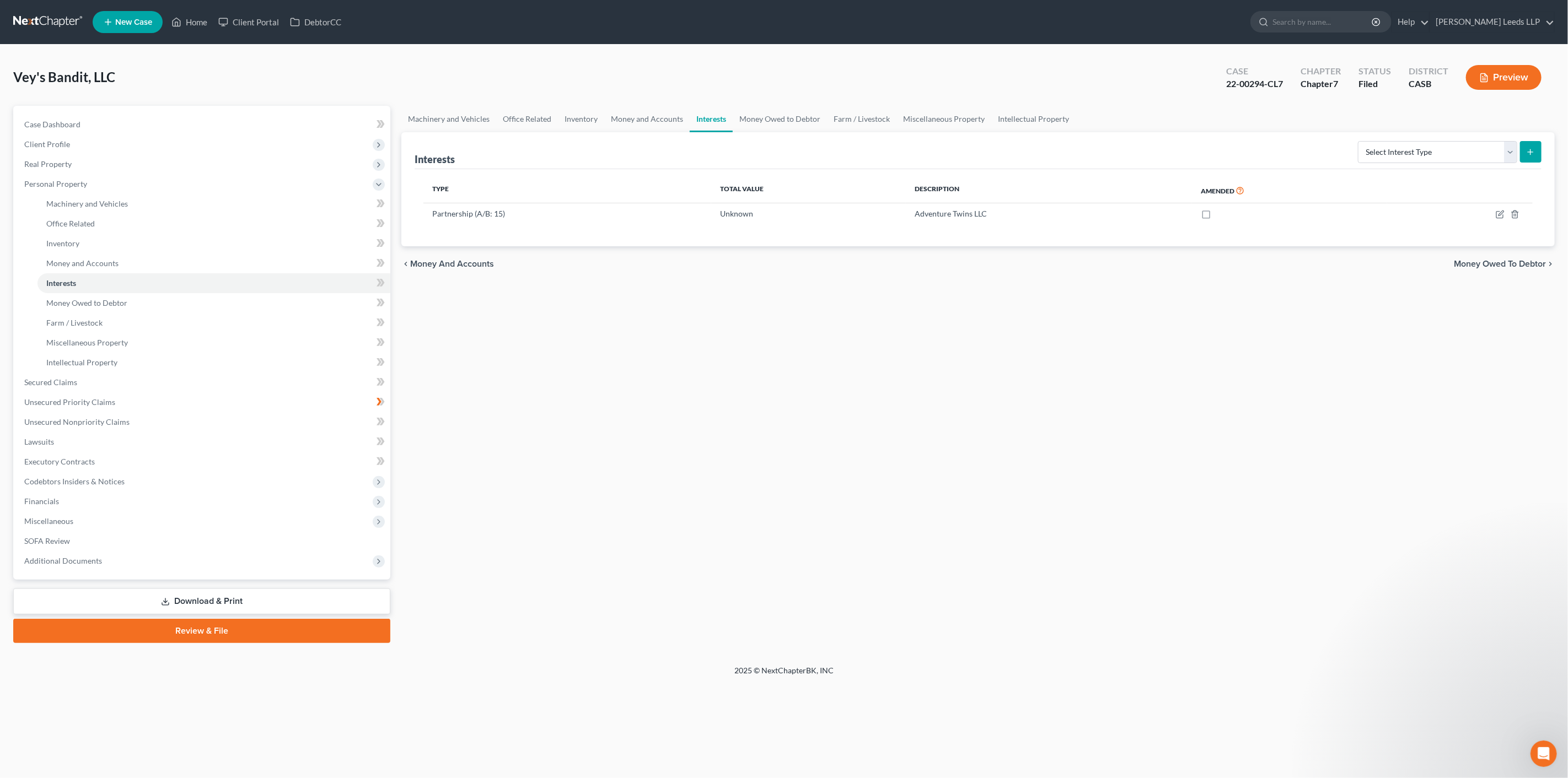
click at [175, 643] on link "Review & File" at bounding box center [201, 631] width 377 height 24
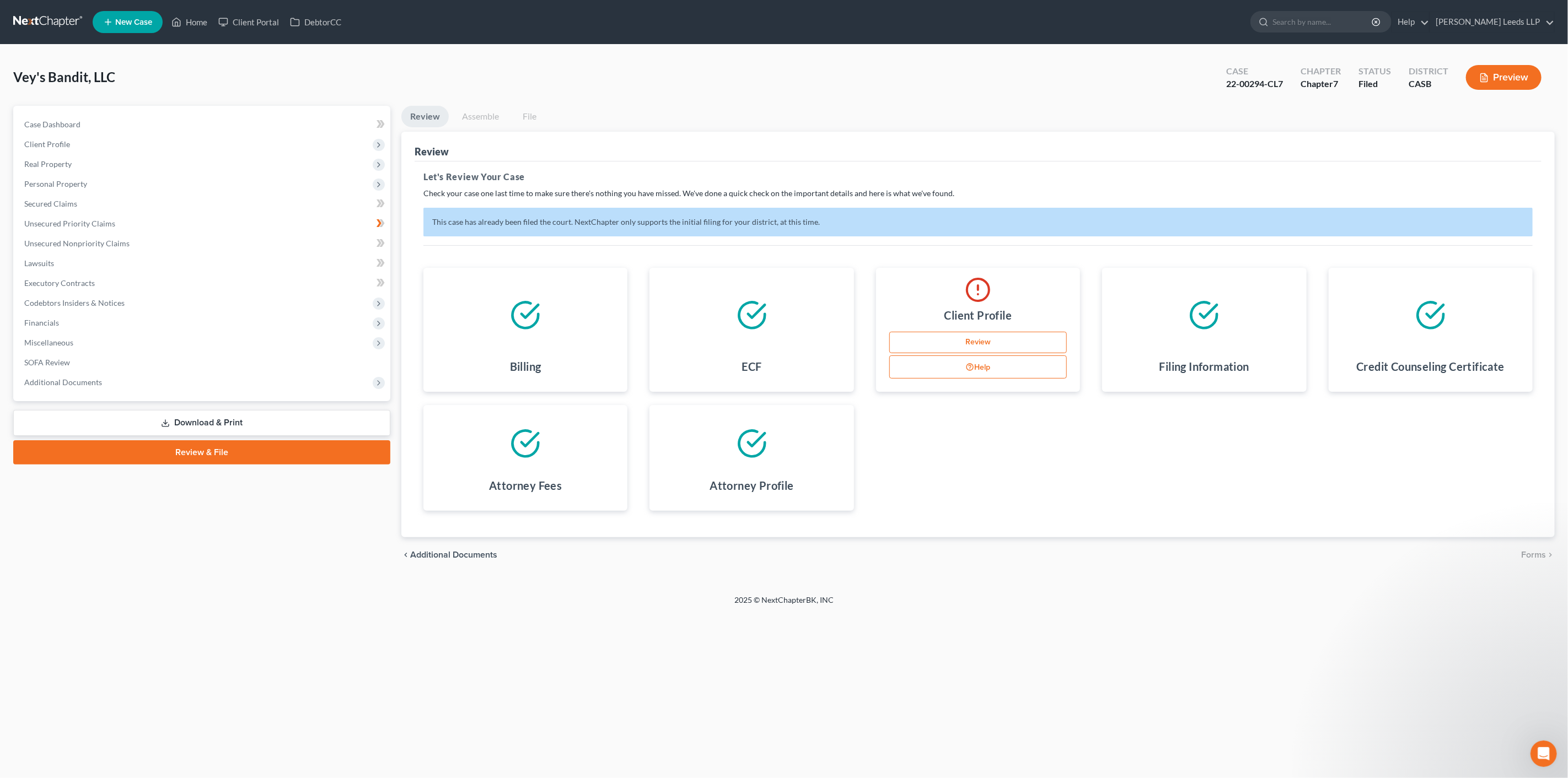
click at [966, 354] on link "Review" at bounding box center [978, 343] width 178 height 22
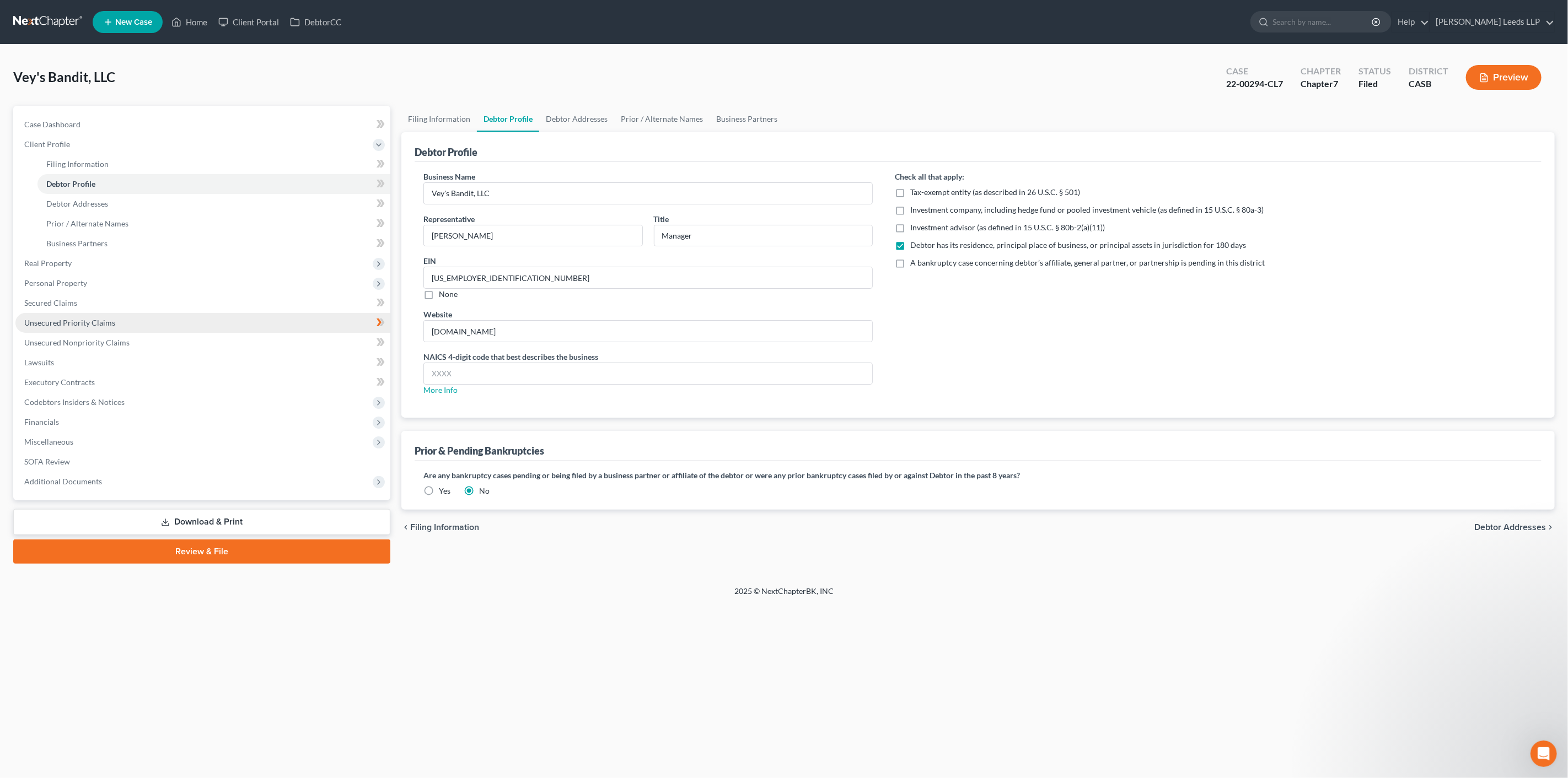
click at [193, 333] on link "Unsecured Priority Claims" at bounding box center [203, 322] width 375 height 20
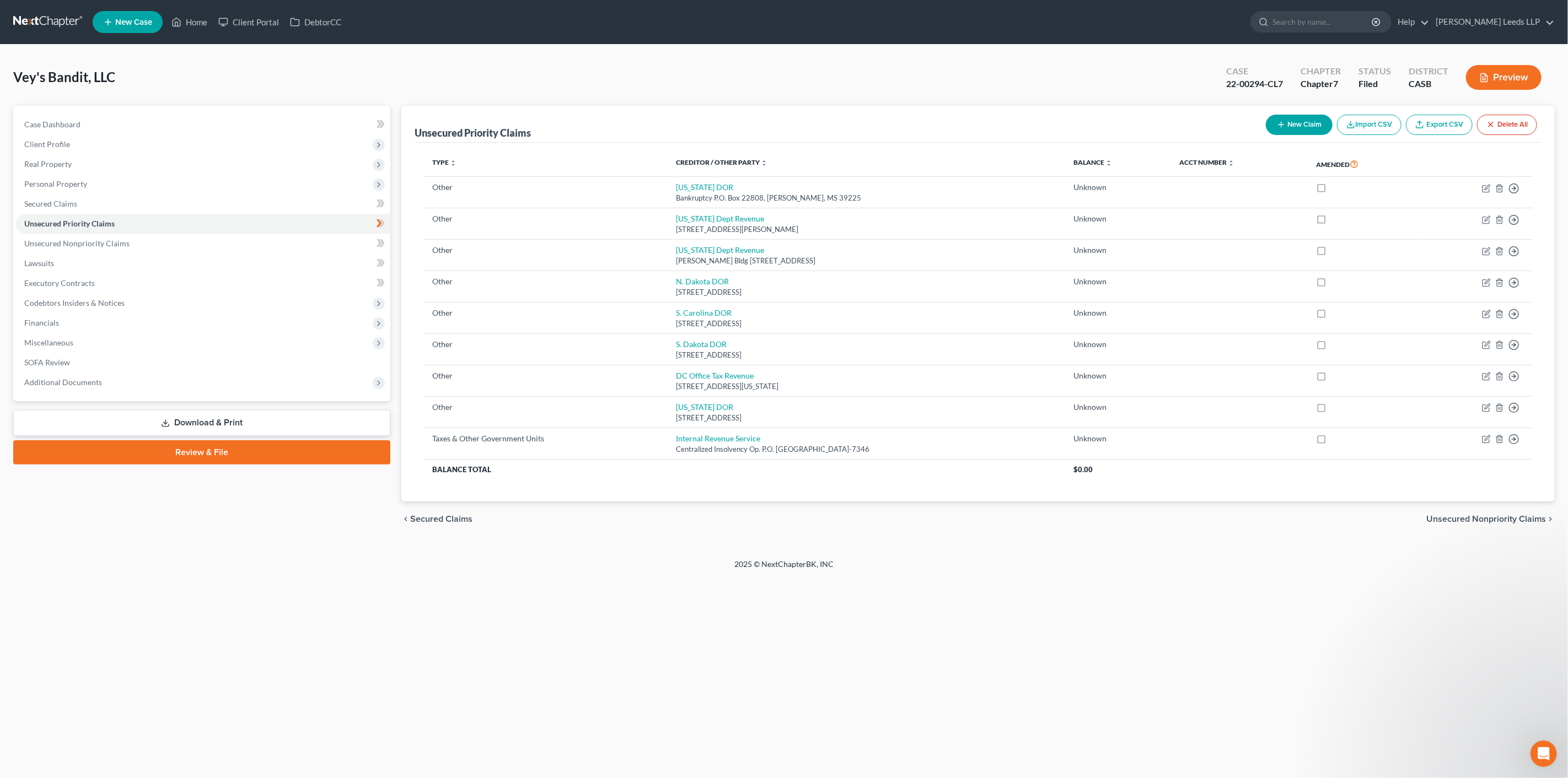
click at [68, 436] on link "Download & Print" at bounding box center [201, 422] width 377 height 26
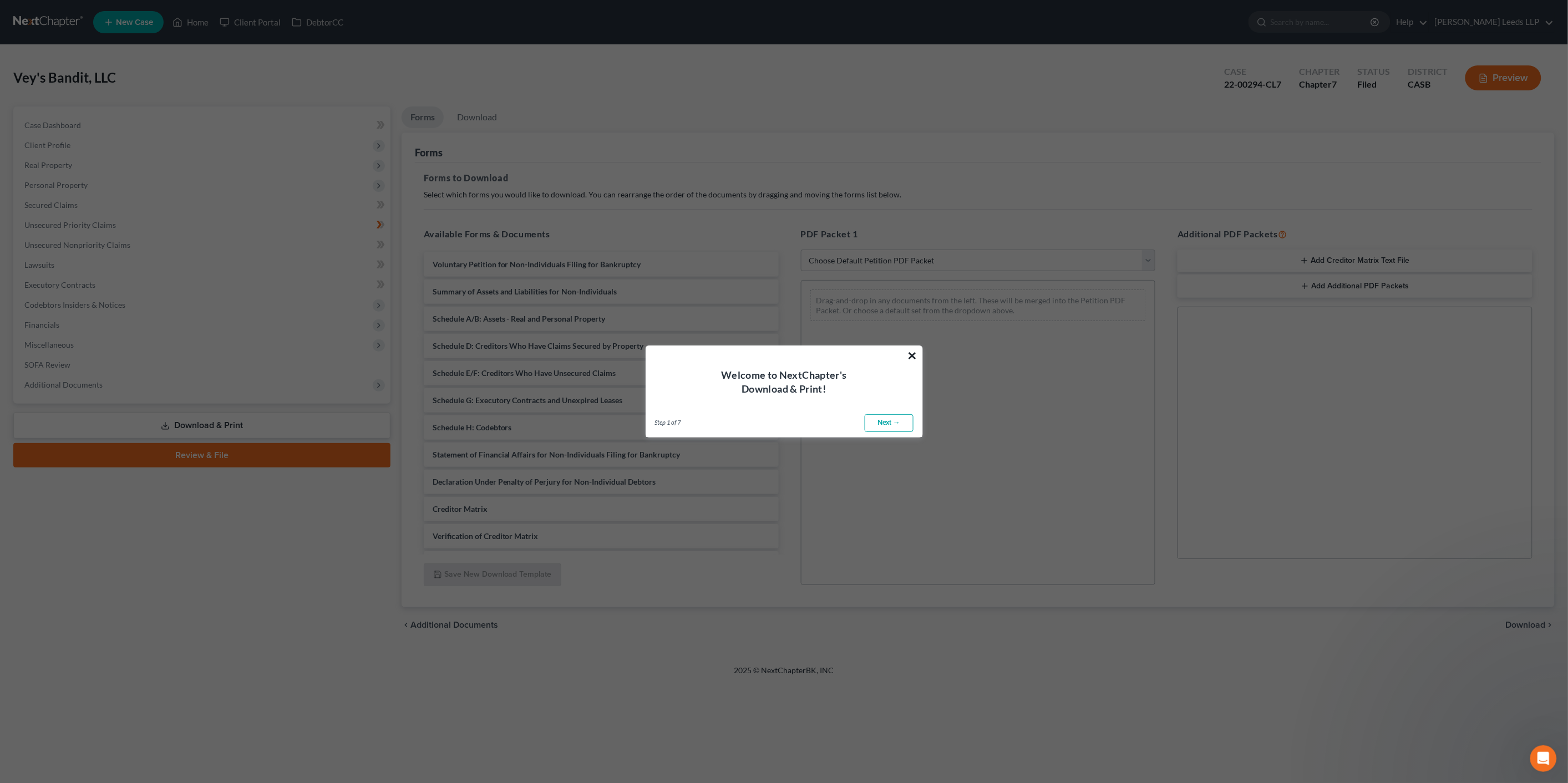
click at [911, 356] on button "×" at bounding box center [912, 355] width 10 height 18
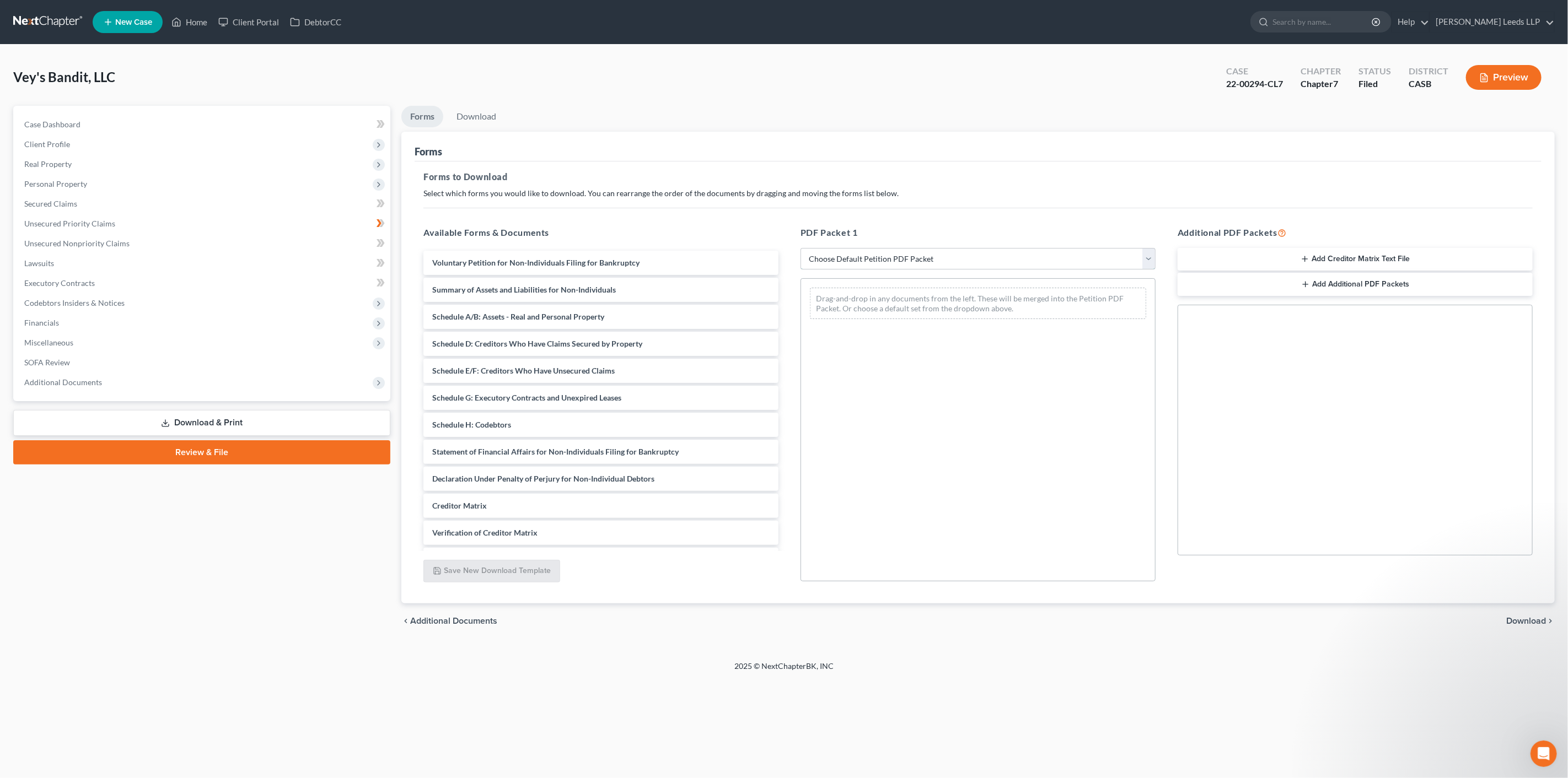
click at [879, 270] on select "Choose Default Petition PDF Packet Complete Bankruptcy Petition (all forms and …" at bounding box center [978, 259] width 355 height 22
select select "2"
click at [801, 262] on select "Choose Default Petition PDF Packet Complete Bankruptcy Petition (all forms and …" at bounding box center [978, 259] width 355 height 22
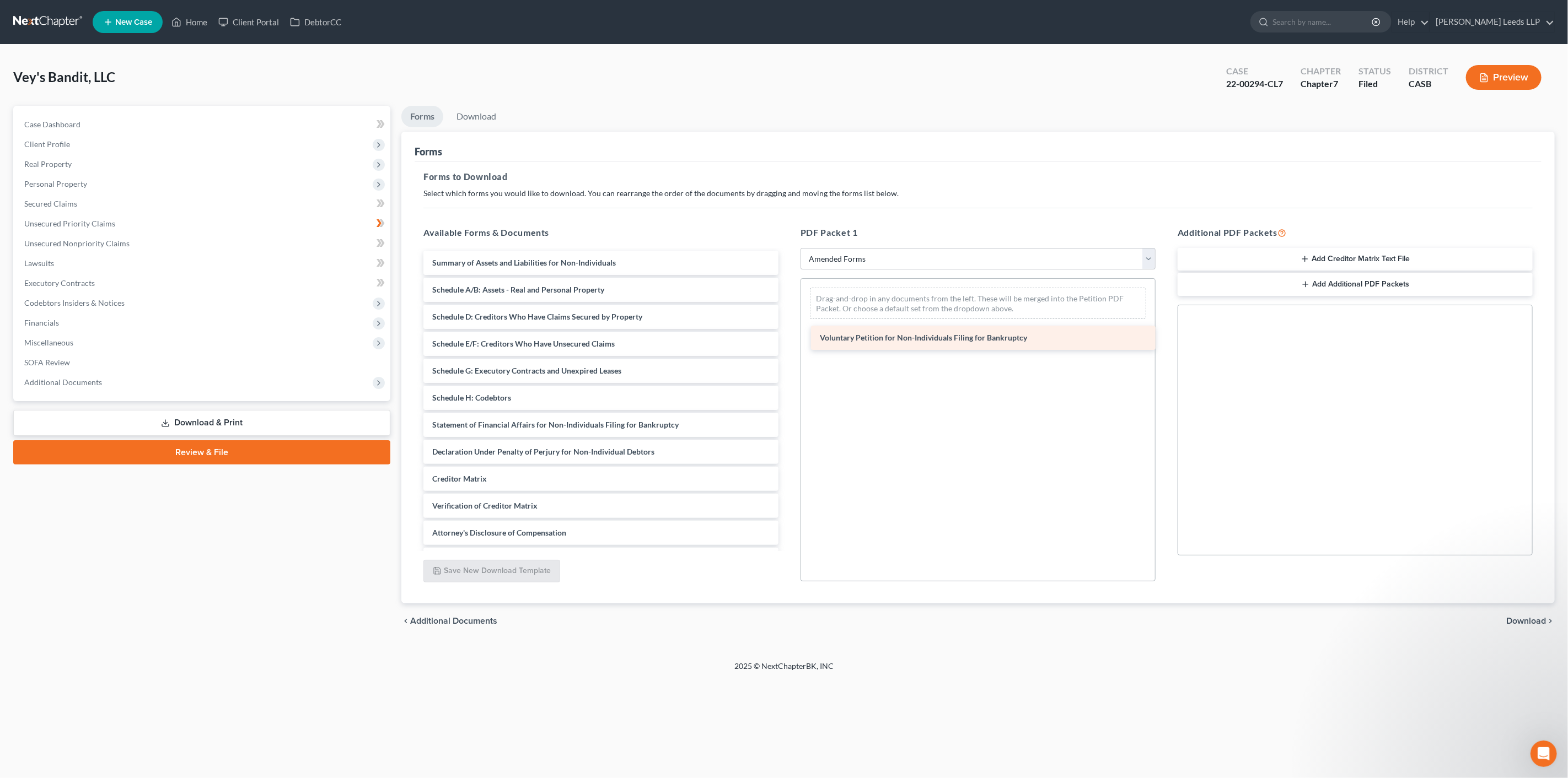
drag, startPoint x: 561, startPoint y: 280, endPoint x: 950, endPoint y: 342, distance: 393.9
click at [787, 342] on div "Voluntary Petition for Non-Individuals Filing for Bankruptcy Voluntary Petition…" at bounding box center [601, 411] width 373 height 321
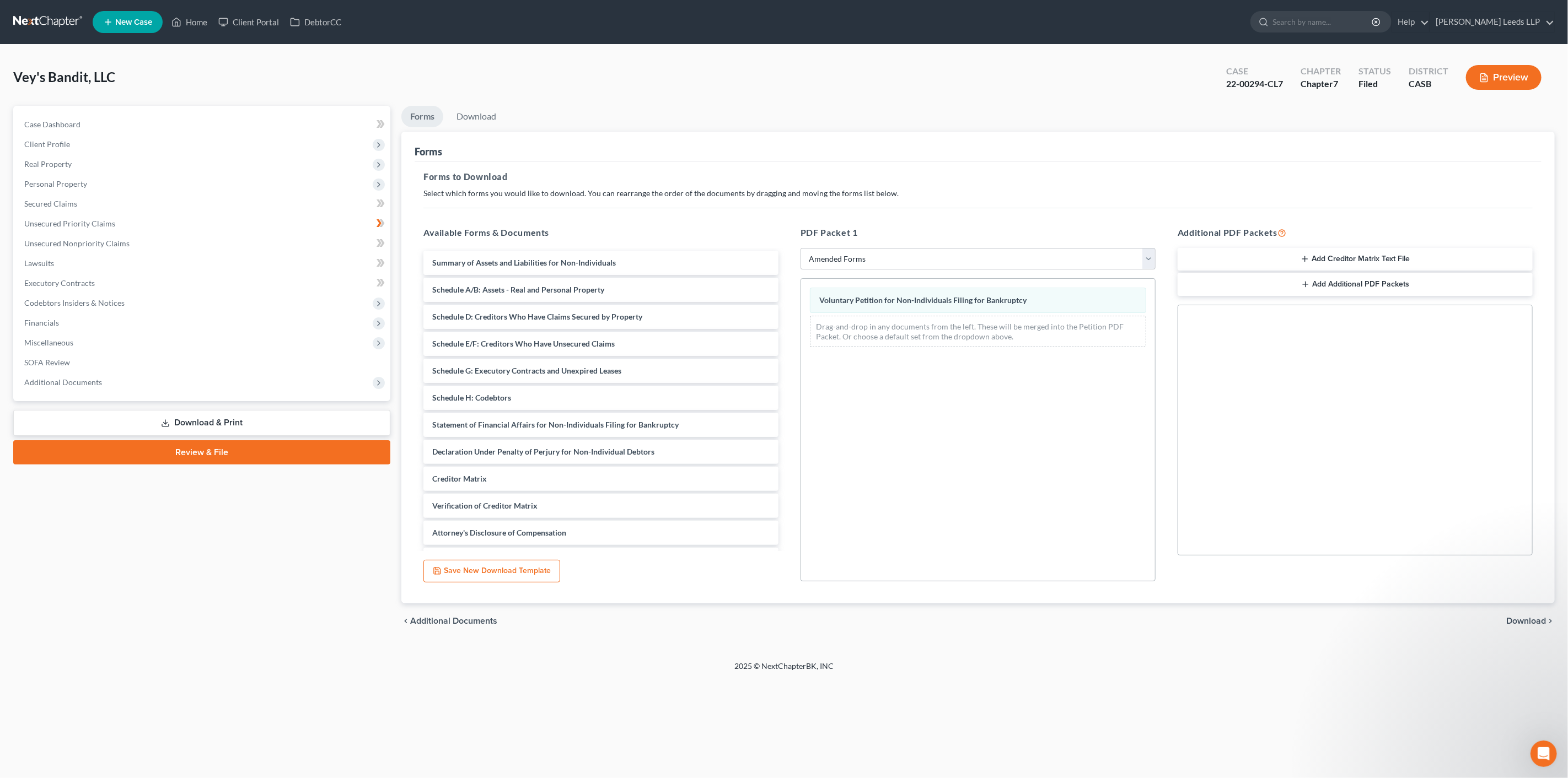
click at [1522, 625] on span "Download" at bounding box center [1526, 621] width 39 height 9
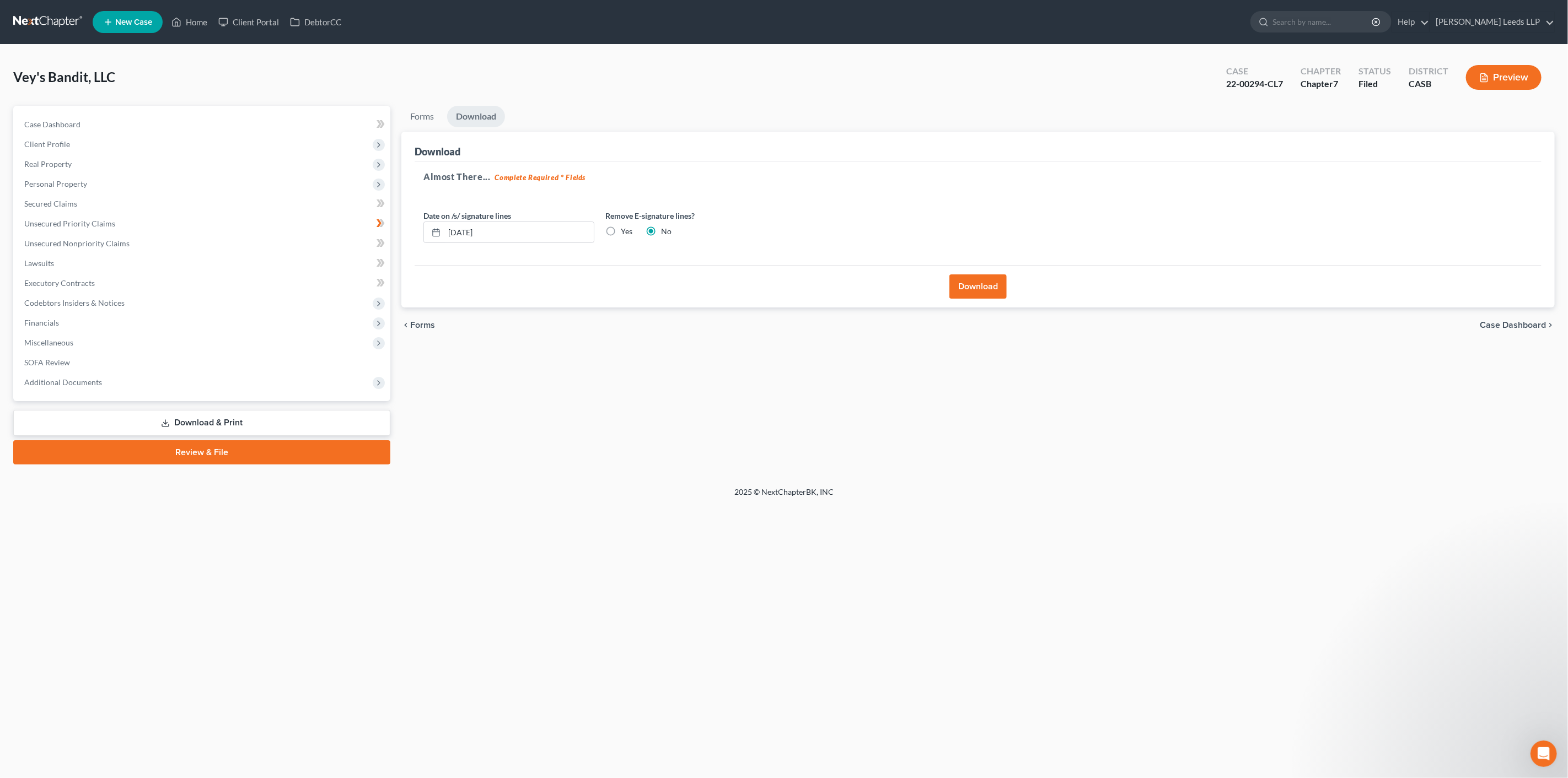
click at [973, 298] on button "Download" at bounding box center [978, 286] width 57 height 24
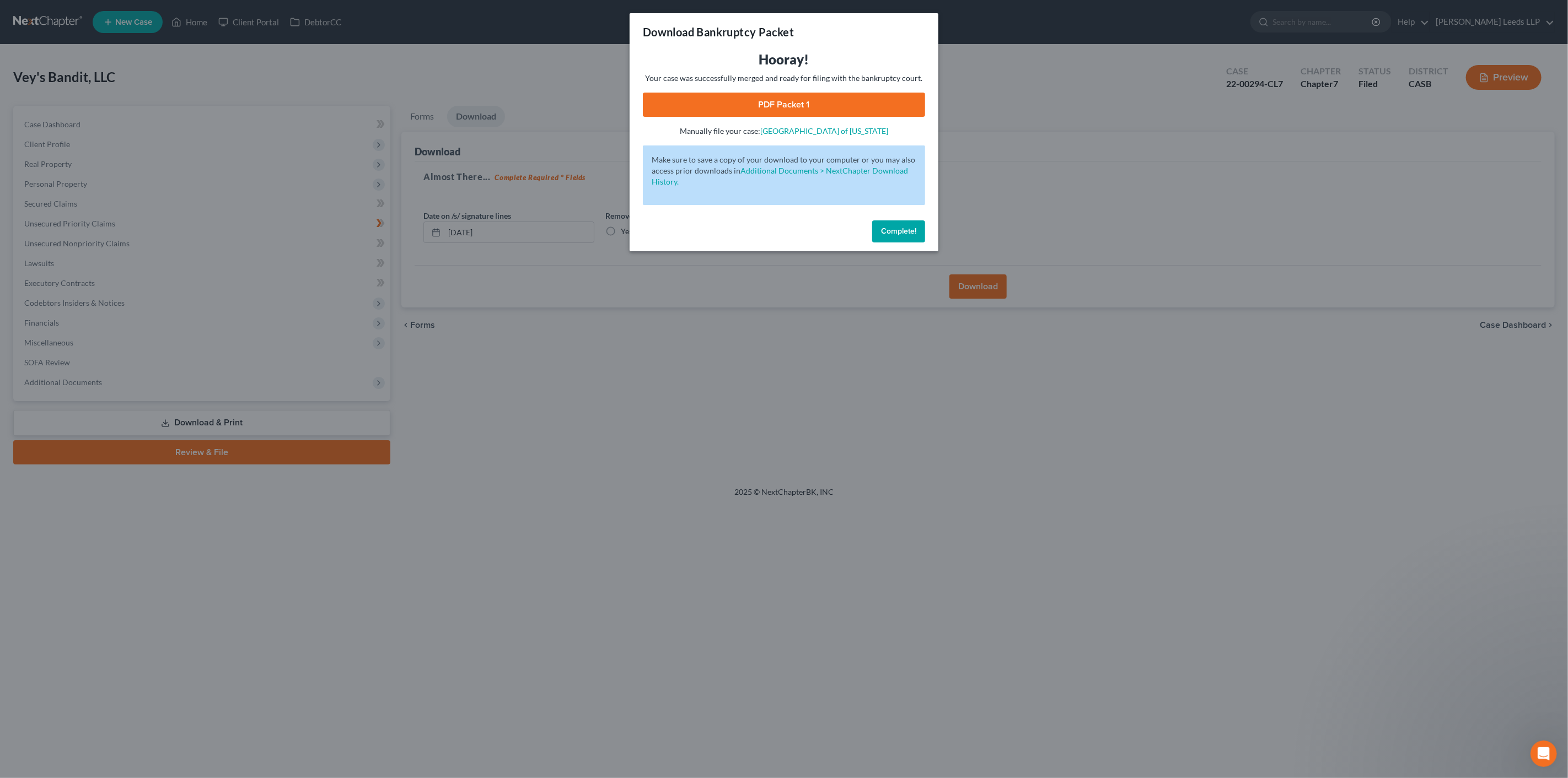
click at [806, 100] on link "PDF Packet 1" at bounding box center [784, 104] width 282 height 24
